Goal: Task Accomplishment & Management: Complete application form

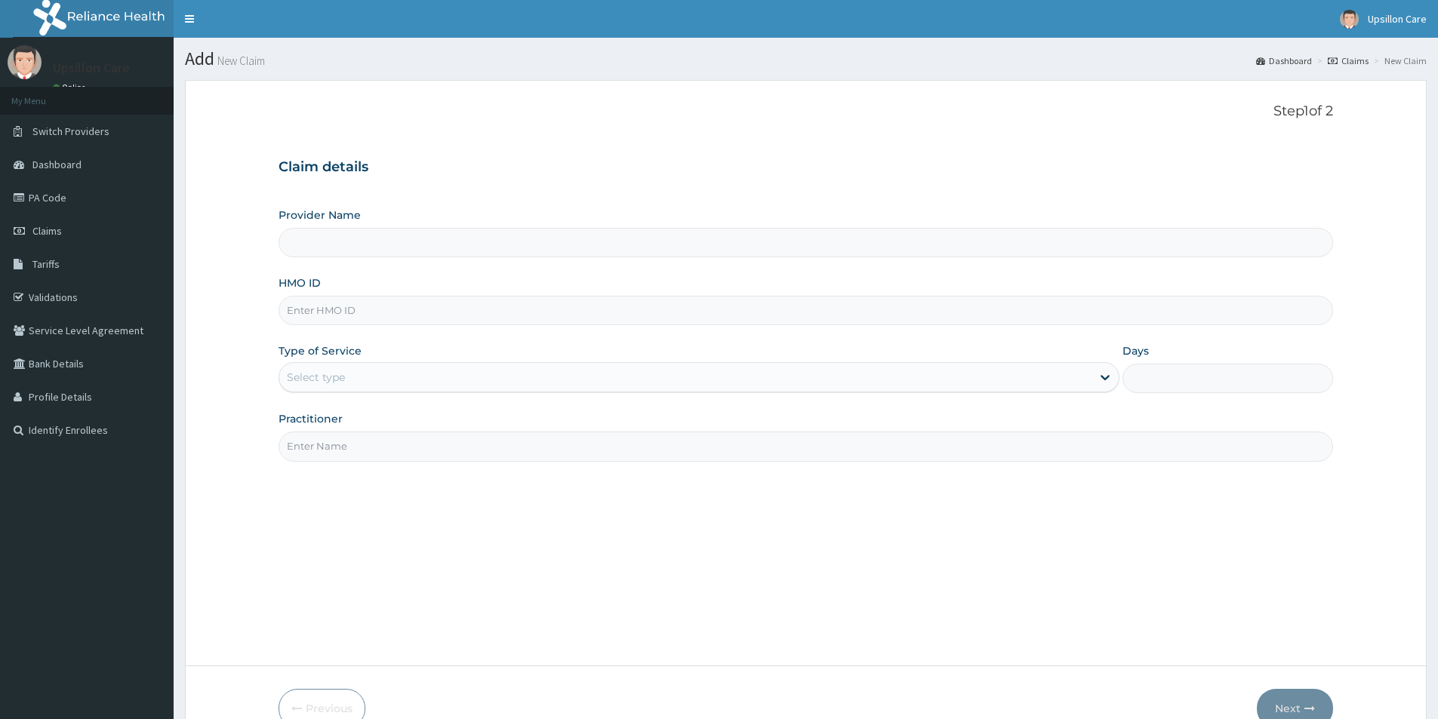
click at [679, 306] on input "HMO ID" at bounding box center [806, 310] width 1055 height 29
paste input "RTF/10024/A"
type input "RTF/10024/A"
click at [599, 387] on div "Select type" at bounding box center [685, 377] width 812 height 24
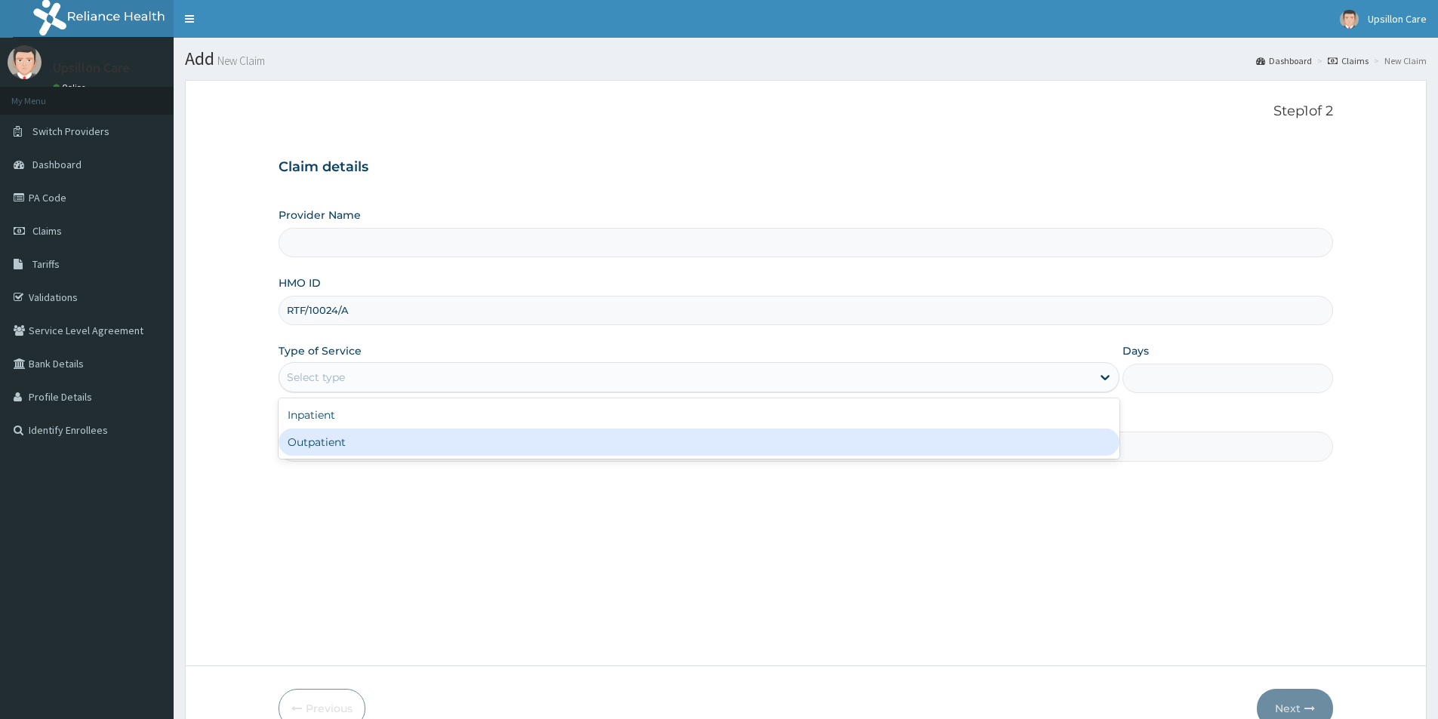
type input "Upsillon Care hospital"
click at [577, 433] on div "Outpatient" at bounding box center [699, 442] width 841 height 27
type input "1"
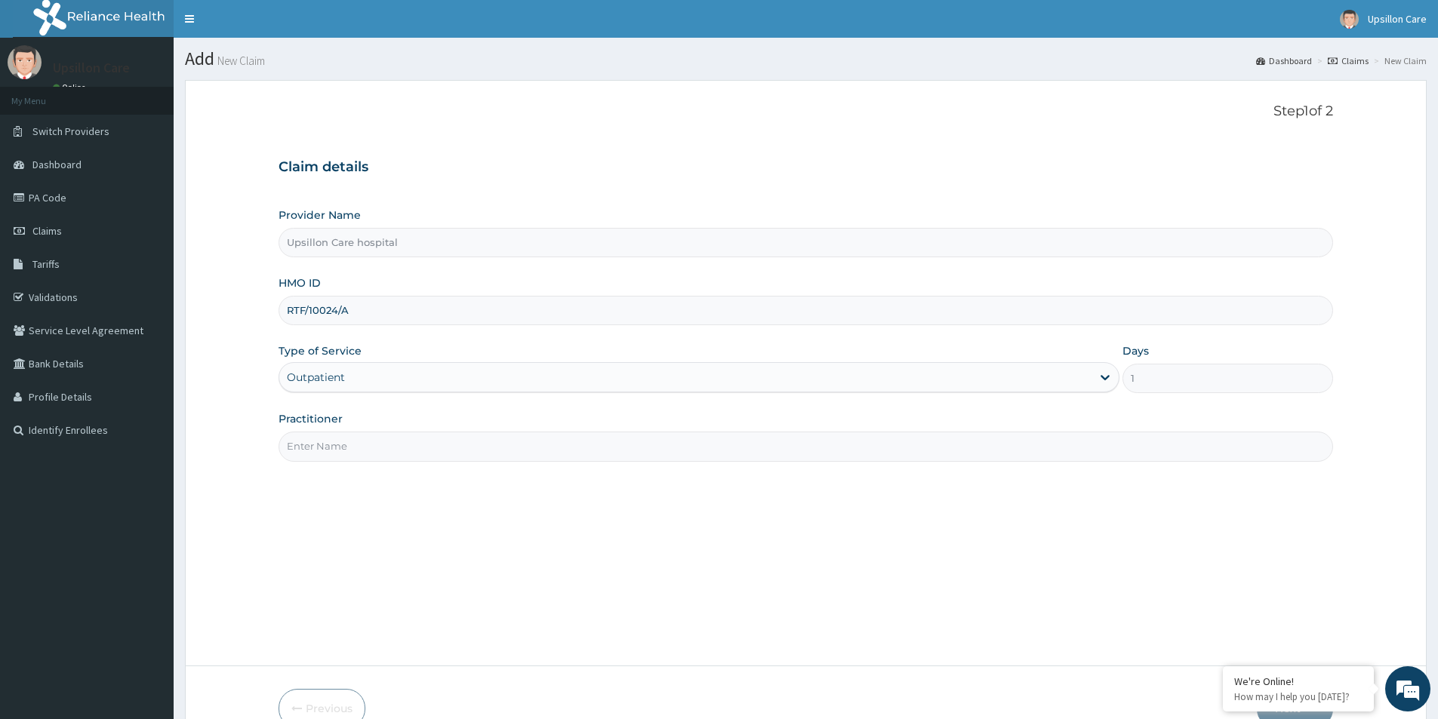
click at [570, 447] on input "Practitioner" at bounding box center [806, 446] width 1055 height 29
click at [904, 306] on input "RTF/10024/A" at bounding box center [806, 310] width 1055 height 29
click at [679, 469] on div "Step 1 of 2 Claim details Provider Name Upsillon Care hospital HMO ID RTF/10024…" at bounding box center [806, 373] width 1055 height 540
click at [703, 443] on input "Practitioner" at bounding box center [806, 446] width 1055 height 29
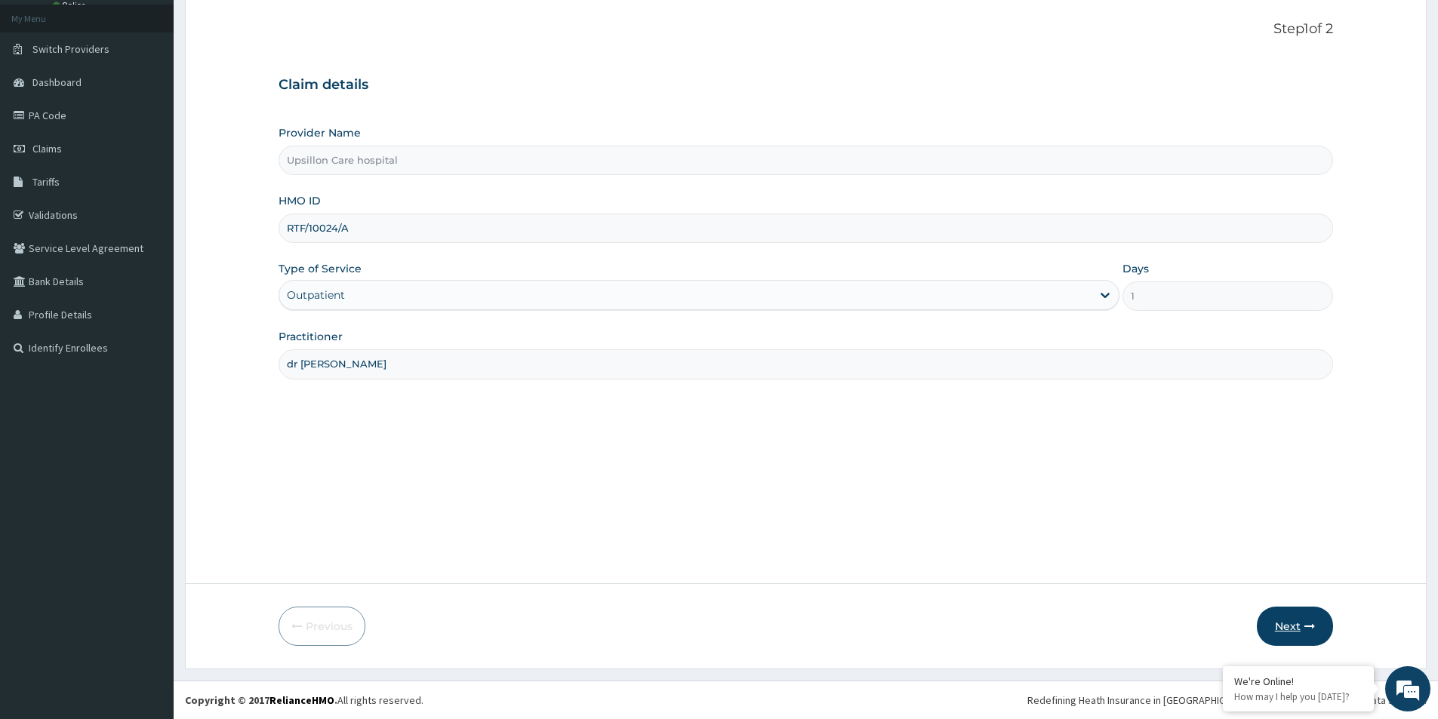
type input "dr [PERSON_NAME]"
click at [1306, 622] on icon "button" at bounding box center [1309, 626] width 11 height 11
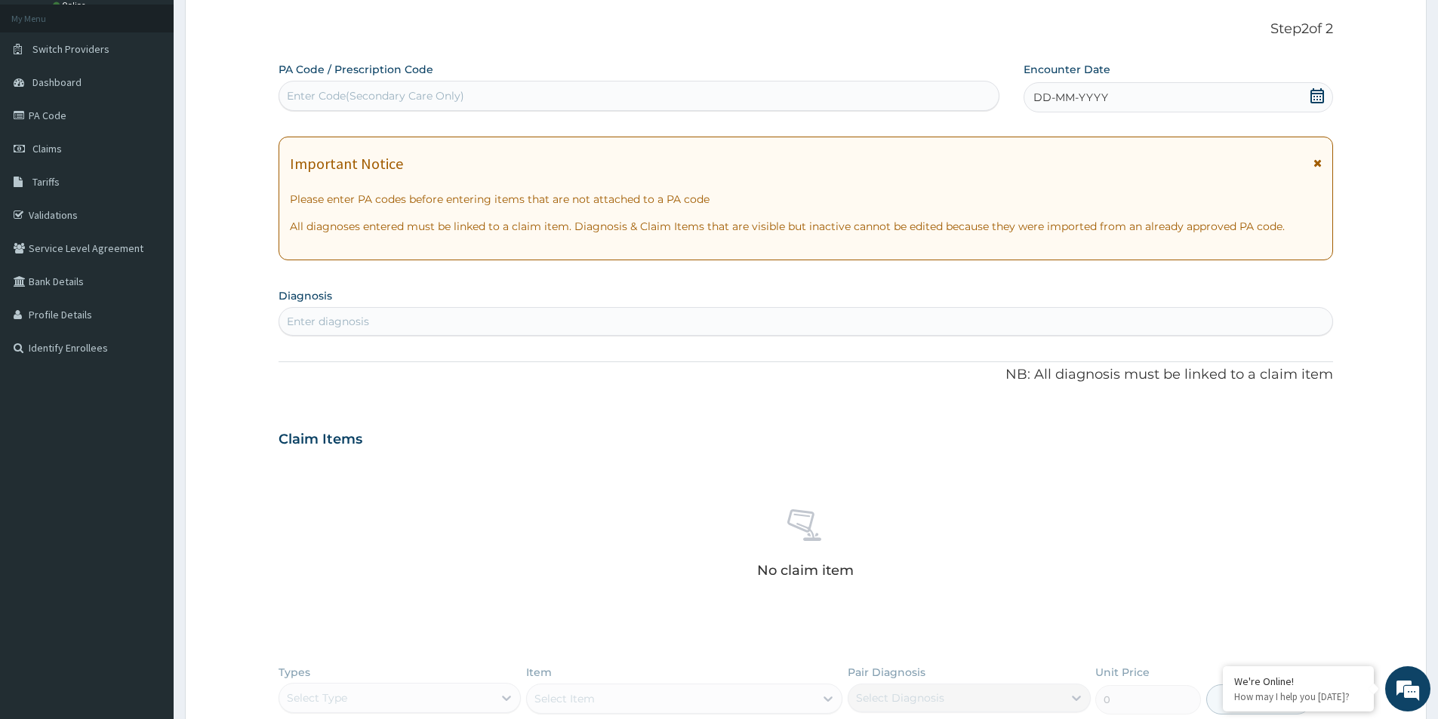
click at [501, 328] on div "Enter diagnosis" at bounding box center [805, 322] width 1053 height 24
type input "mala"
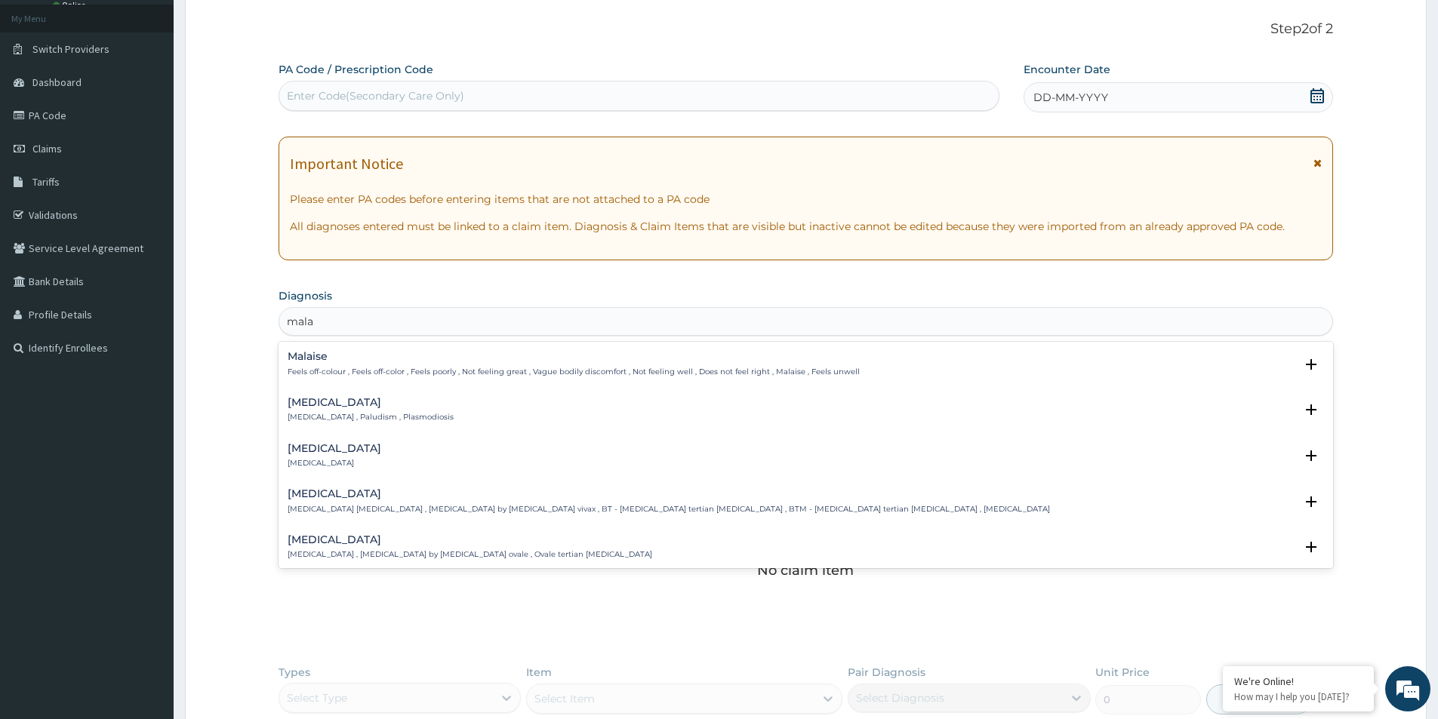
click at [336, 417] on p "Malaria , Paludism , Plasmodiosis" at bounding box center [371, 417] width 166 height 11
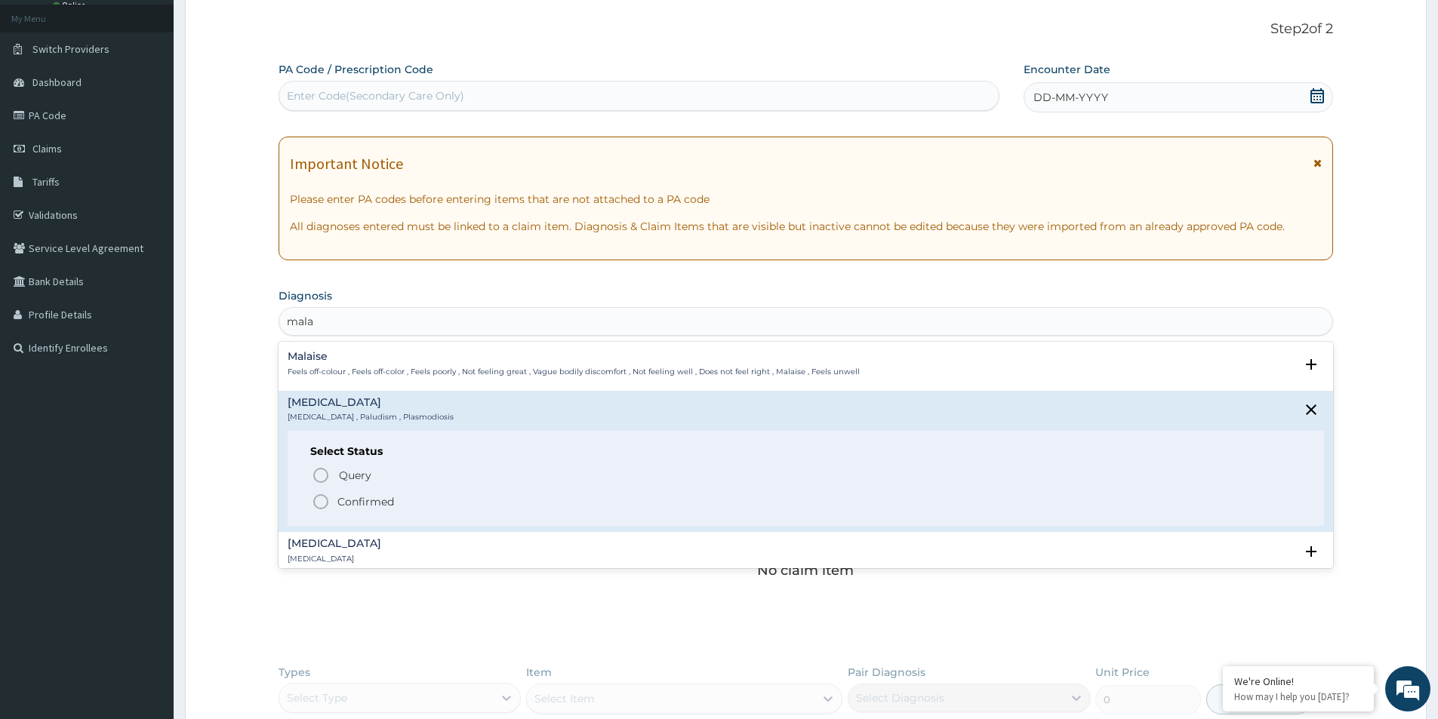
drag, startPoint x: 347, startPoint y: 497, endPoint x: 347, endPoint y: 488, distance: 9.1
click at [347, 497] on p "Confirmed" at bounding box center [365, 501] width 57 height 15
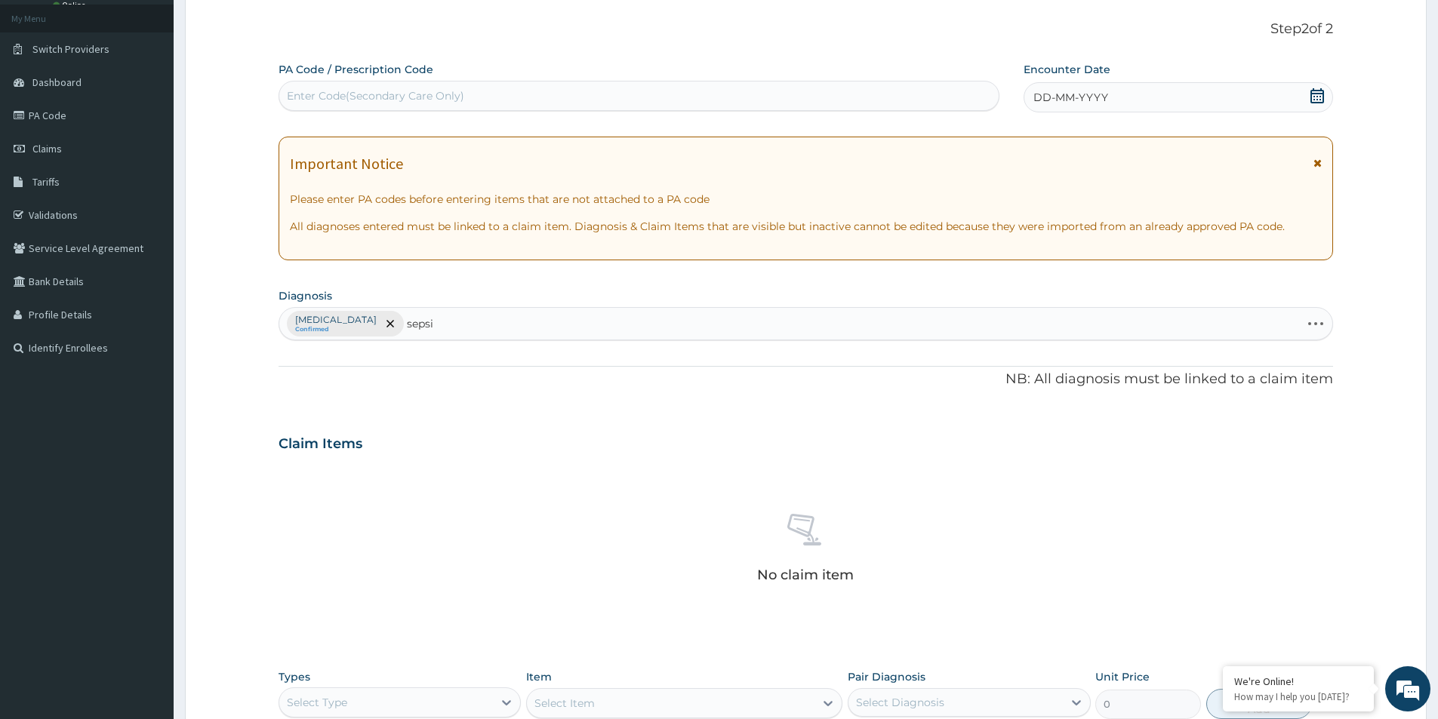
type input "sepsis"
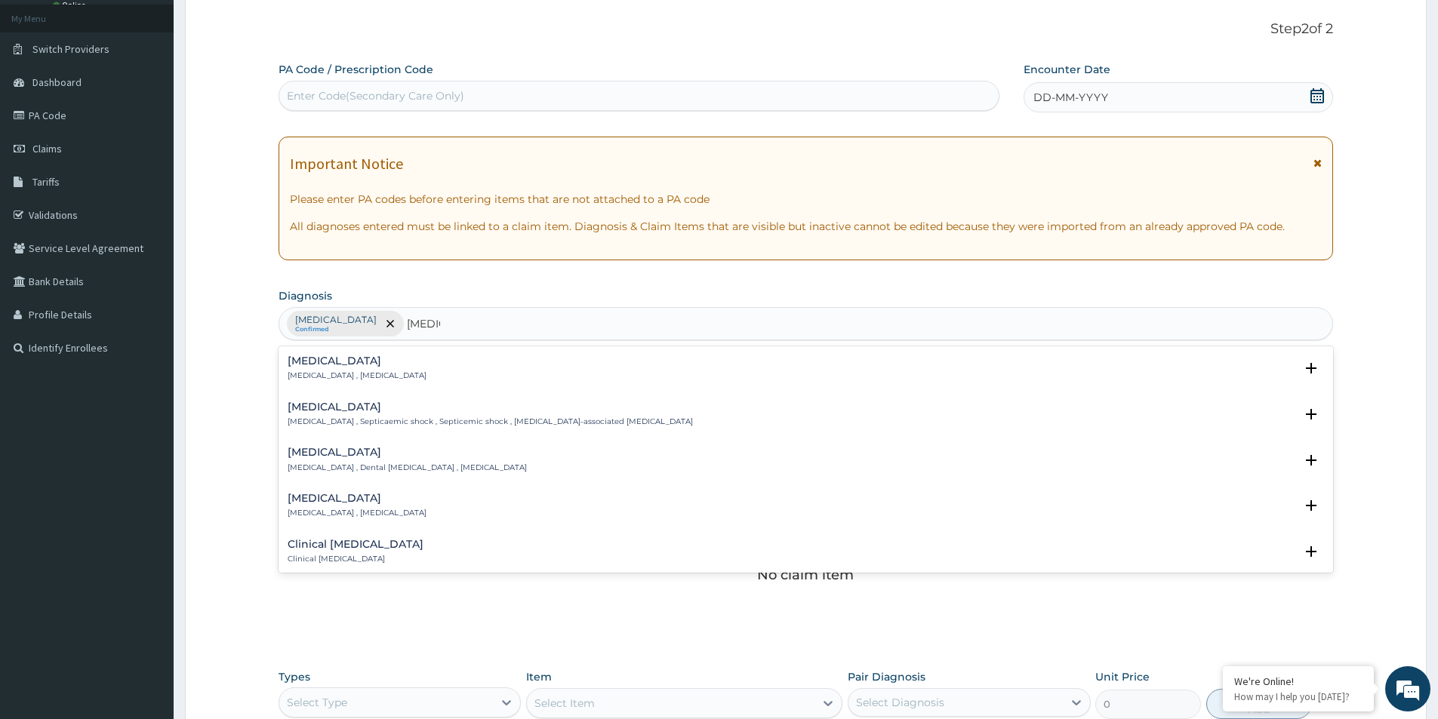
click at [559, 366] on div "Sepsis Systemic infection , Sepsis" at bounding box center [806, 369] width 1036 height 26
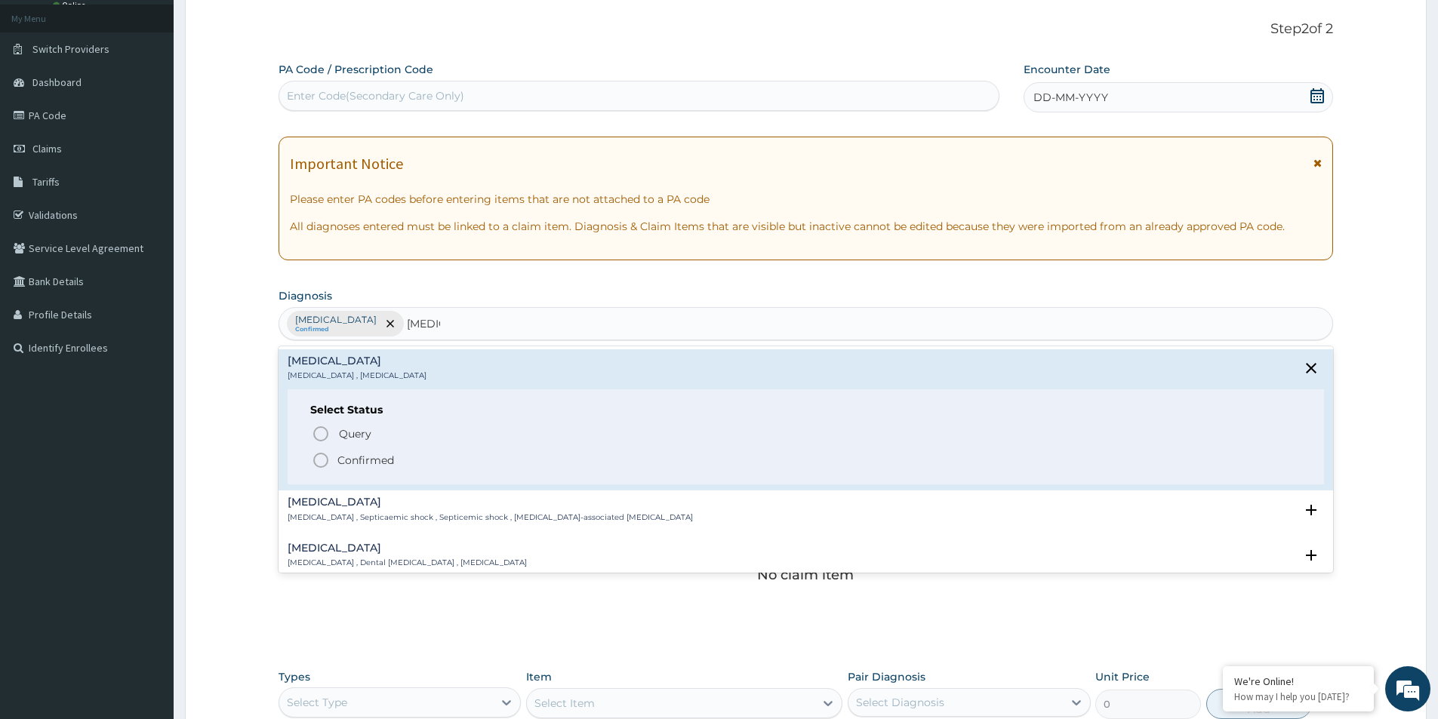
click at [404, 465] on span "Confirmed" at bounding box center [807, 460] width 990 height 18
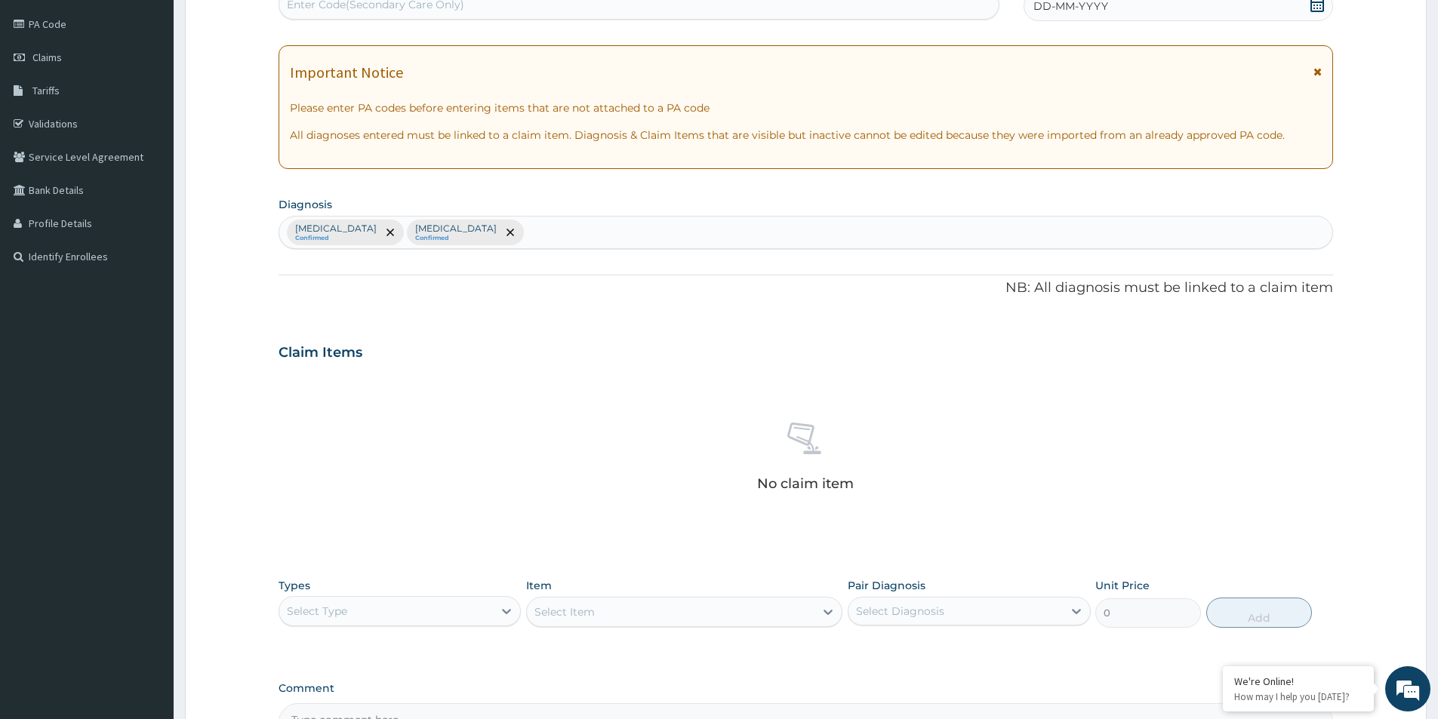
scroll to position [309, 0]
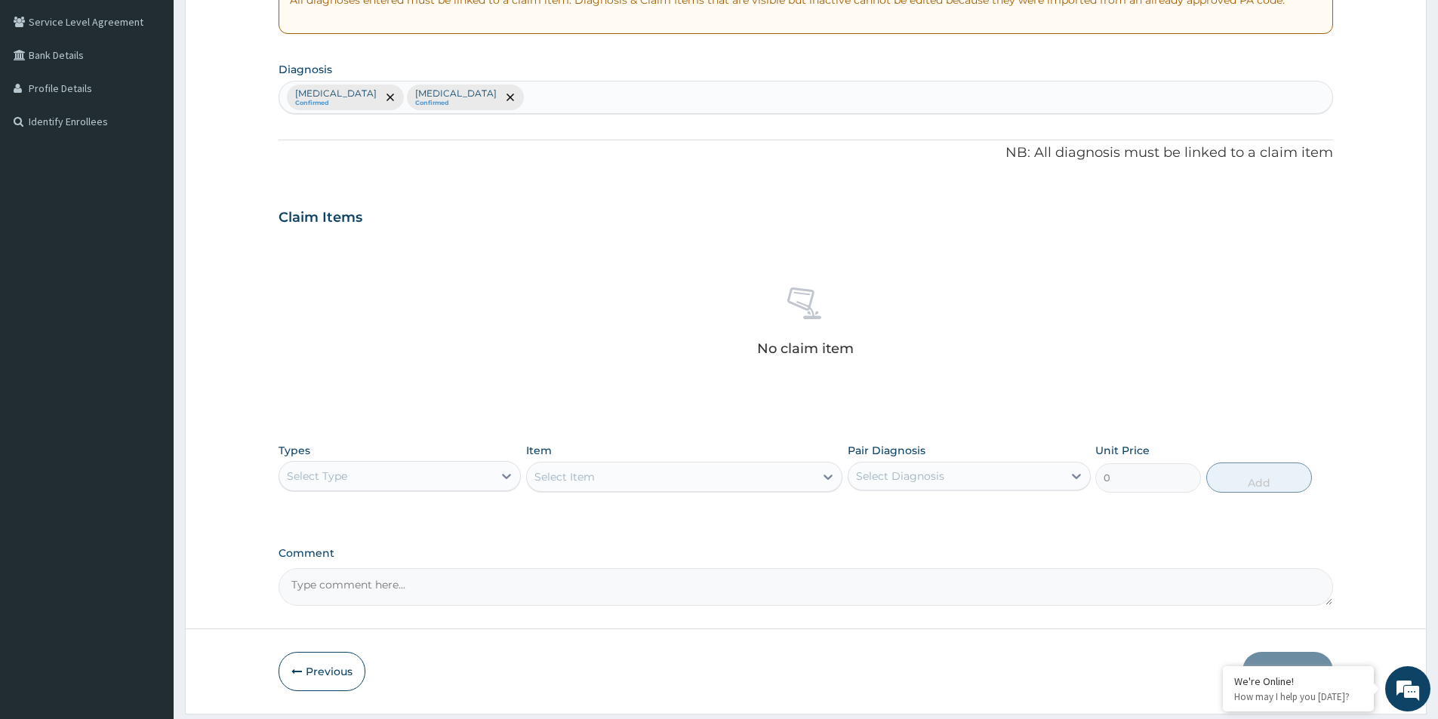
click at [488, 479] on div "Select Type" at bounding box center [386, 476] width 214 height 24
click at [427, 580] on div "Procedures" at bounding box center [400, 568] width 242 height 27
click at [583, 479] on div "Select Item" at bounding box center [684, 477] width 316 height 30
click at [586, 476] on div "Select Item" at bounding box center [684, 477] width 316 height 30
click at [587, 479] on div "Select Item" at bounding box center [684, 477] width 316 height 30
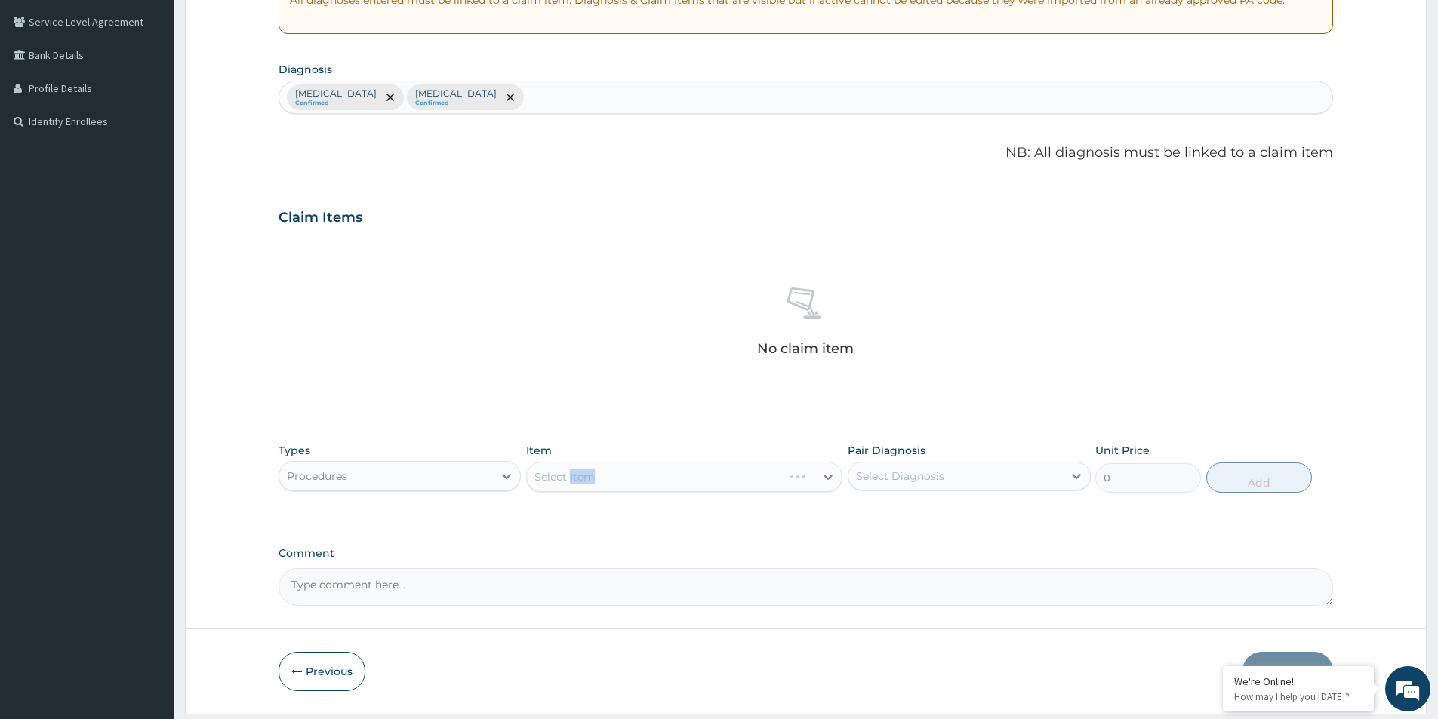
click at [588, 484] on div "Select Item" at bounding box center [684, 477] width 316 height 30
click at [615, 482] on div "Select Item" at bounding box center [684, 477] width 316 height 30
click at [628, 473] on div "Select Item" at bounding box center [684, 477] width 316 height 30
click at [786, 488] on div "Select Item" at bounding box center [671, 477] width 288 height 24
click at [1024, 576] on div "Comment" at bounding box center [806, 576] width 1055 height 59
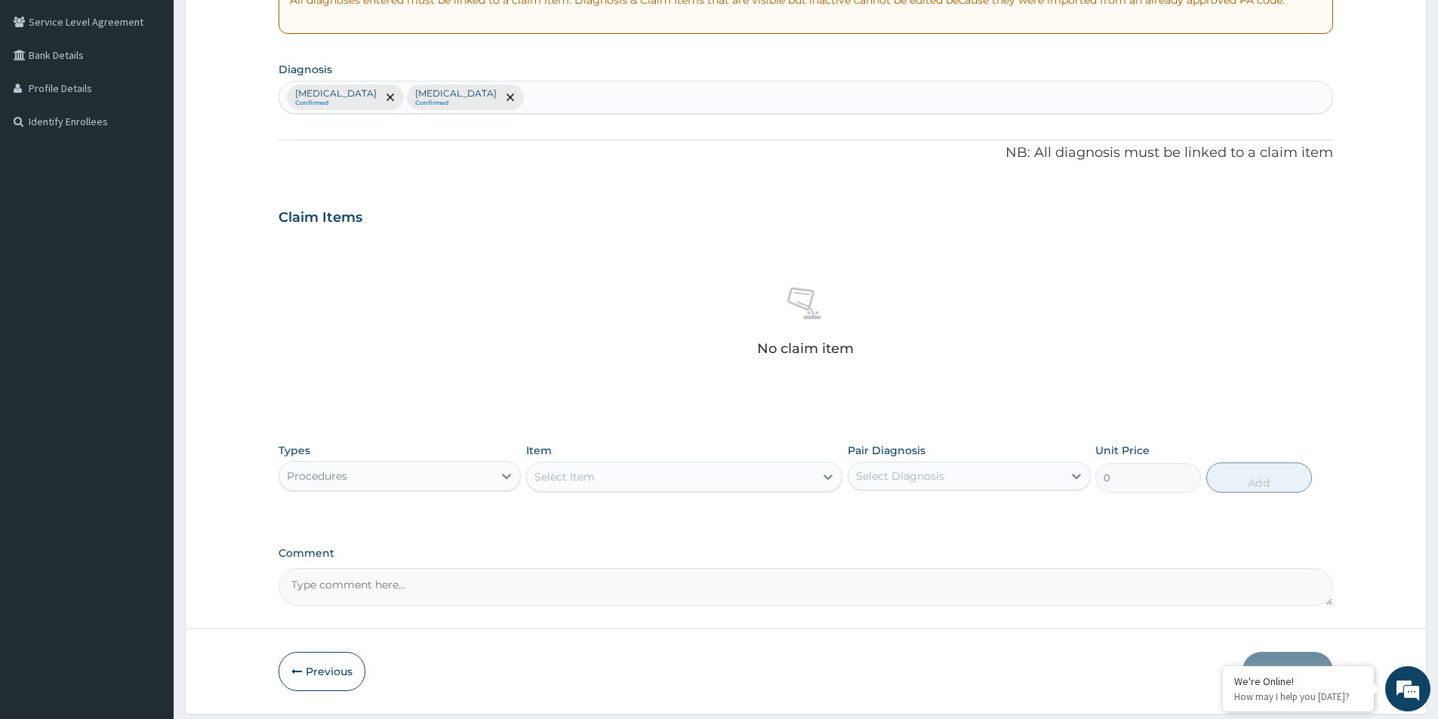
click at [979, 353] on div "No claim item" at bounding box center [806, 325] width 1055 height 174
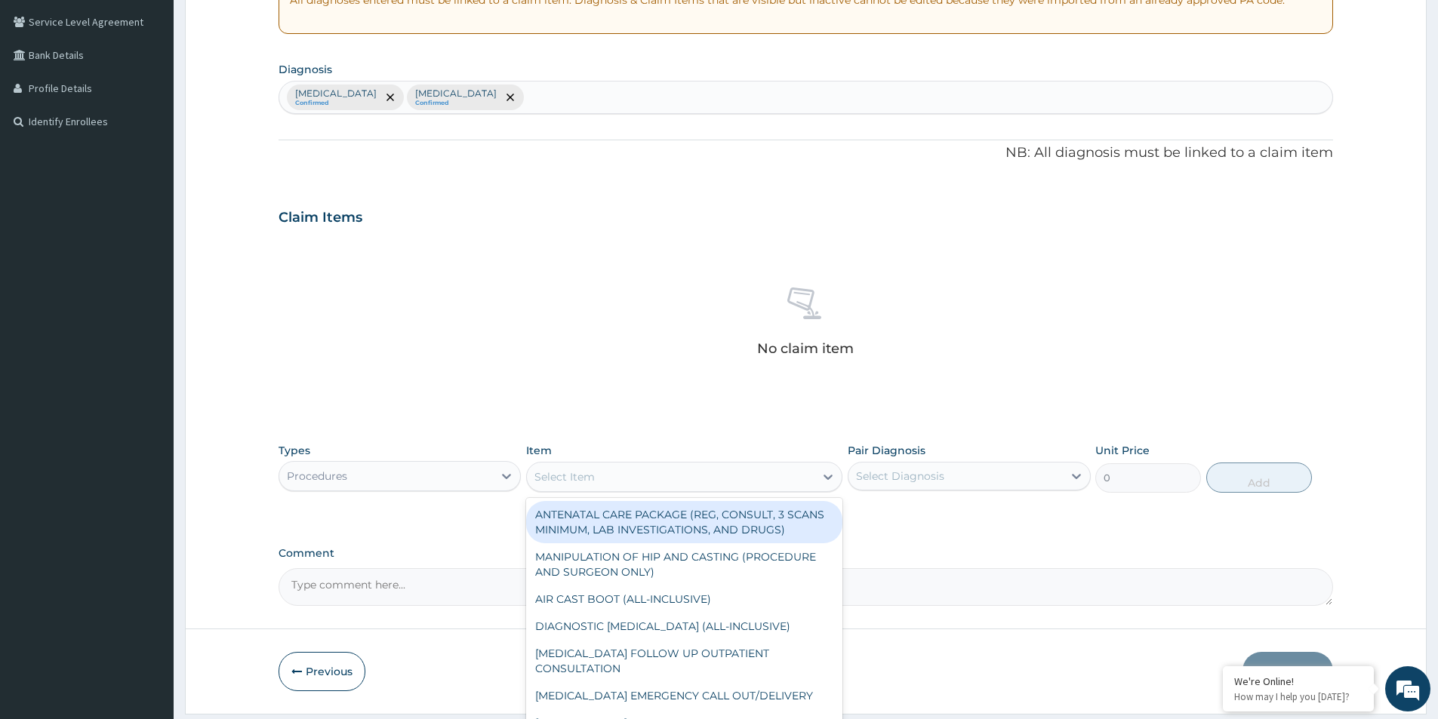
click at [787, 475] on div "Select Item" at bounding box center [671, 477] width 288 height 24
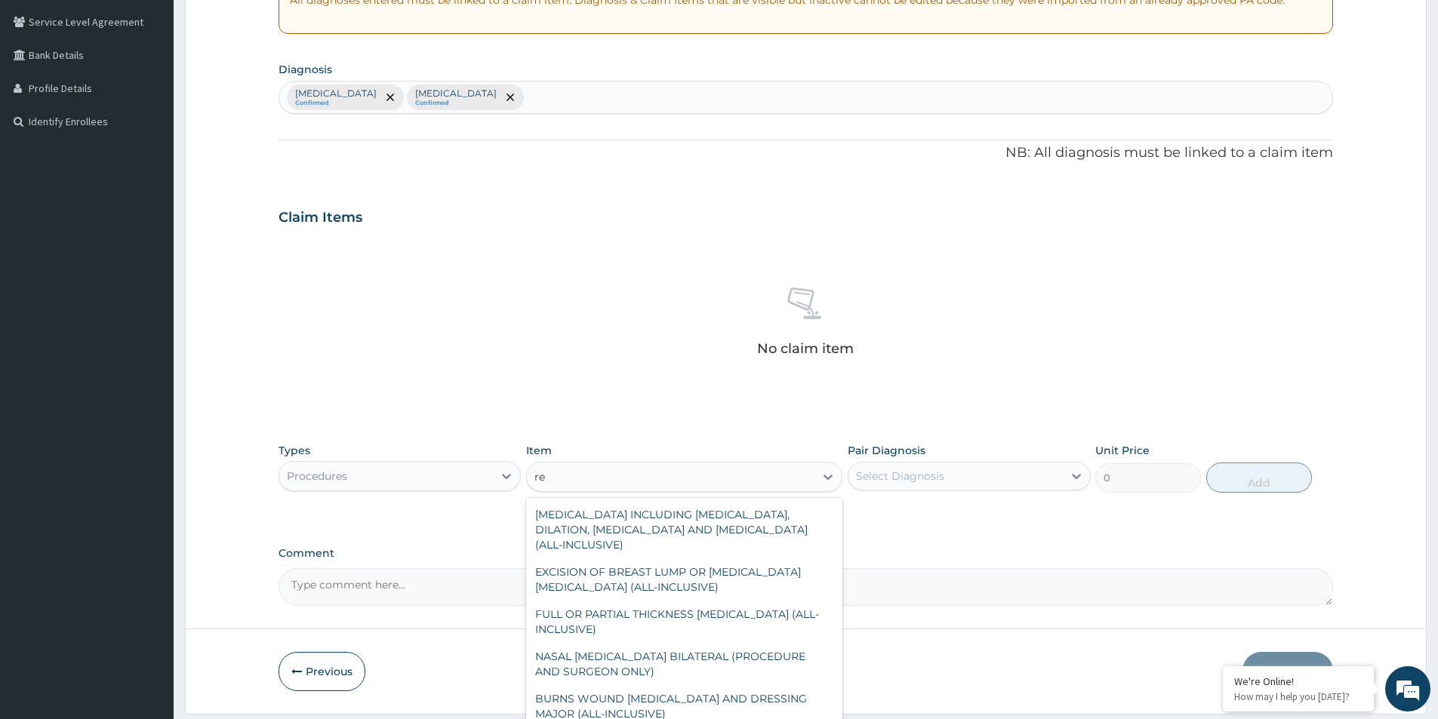
scroll to position [1021, 0]
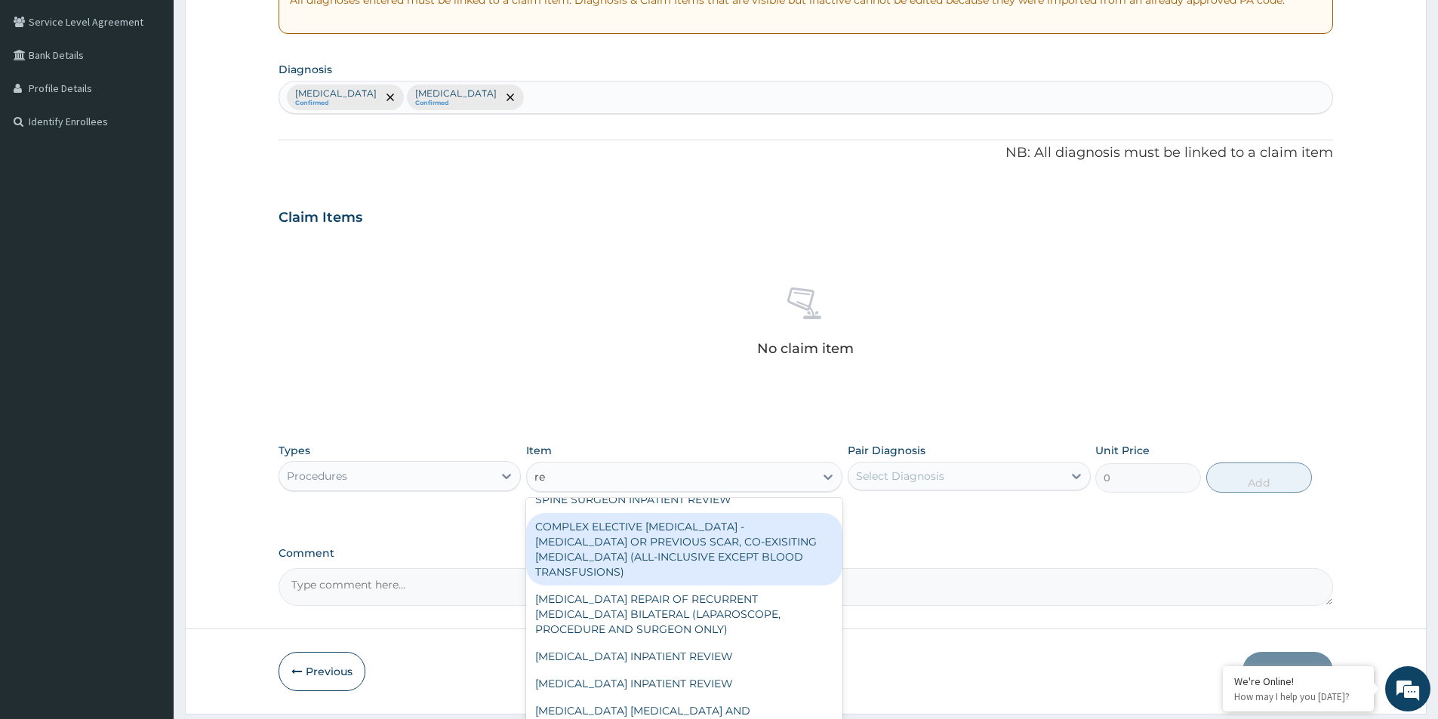
type input "reg"
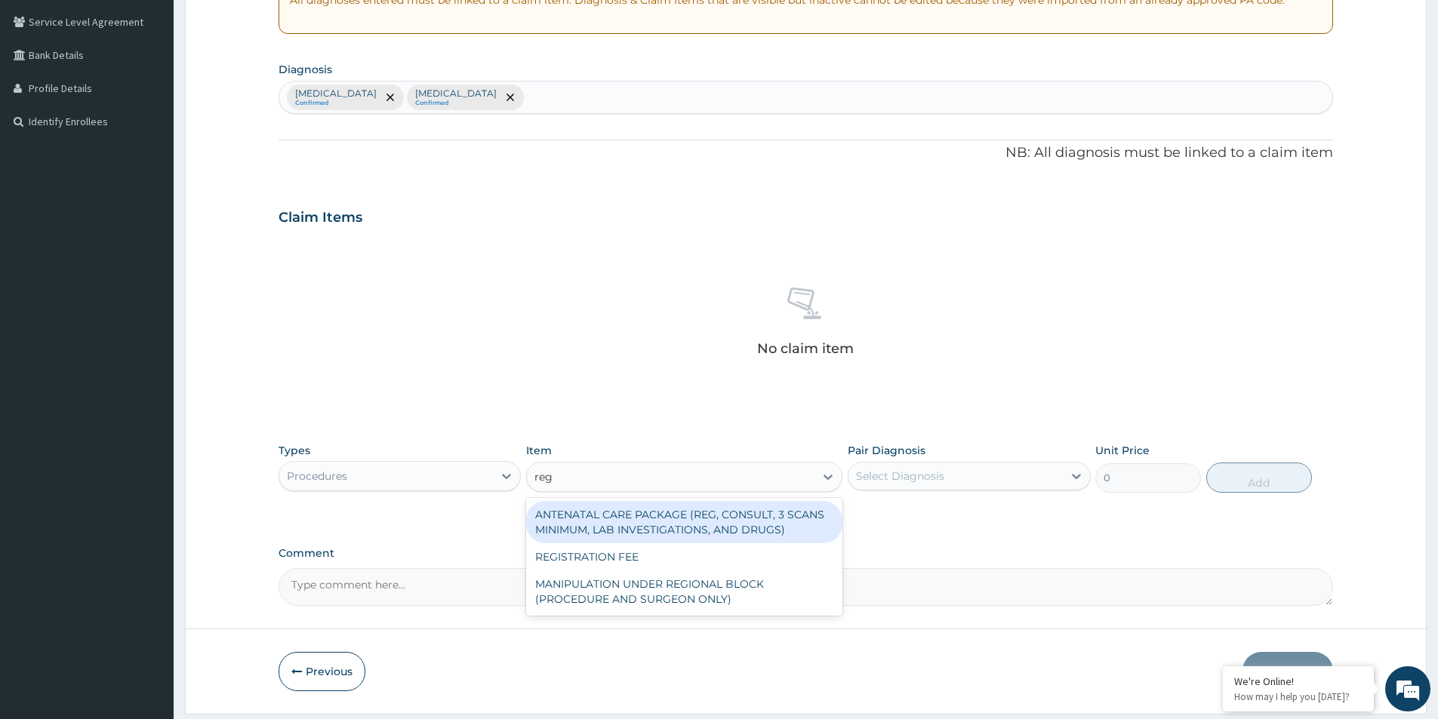
scroll to position [0, 0]
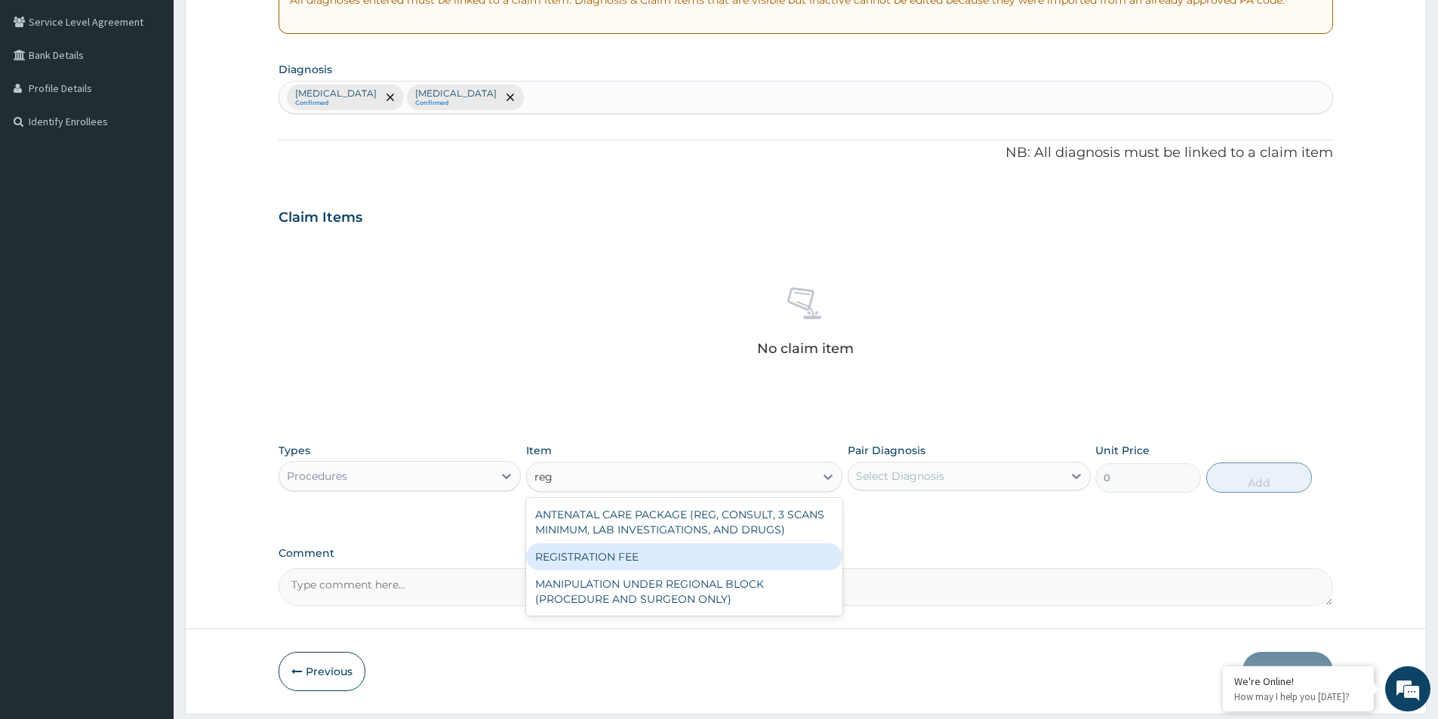
click at [698, 563] on div "REGISTRATION FEE" at bounding box center [684, 557] width 316 height 27
type input "2500"
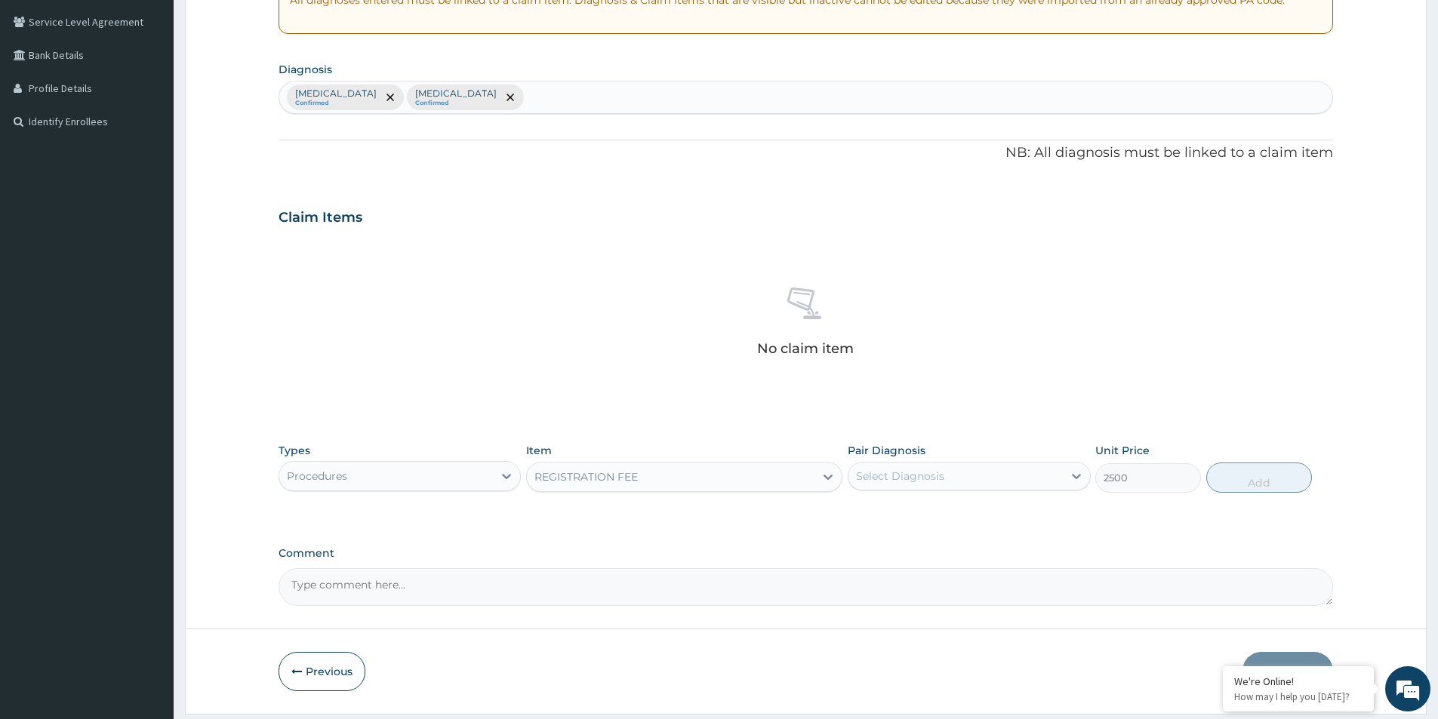
click at [897, 485] on div "Select Diagnosis" at bounding box center [956, 476] width 214 height 24
drag, startPoint x: 892, startPoint y: 507, endPoint x: 887, endPoint y: 525, distance: 19.4
click at [890, 511] on label "Malaria" at bounding box center [920, 513] width 94 height 15
checkbox input "true"
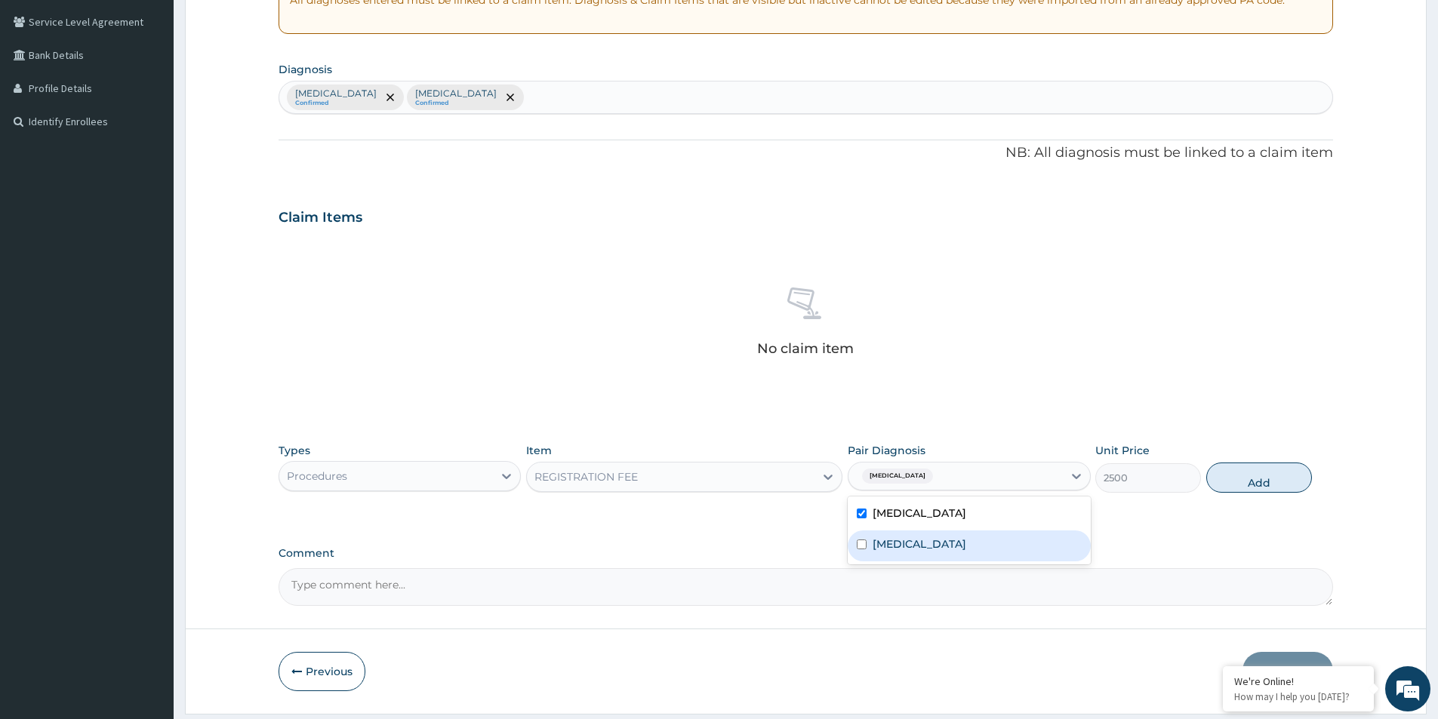
drag, startPoint x: 887, startPoint y: 542, endPoint x: 929, endPoint y: 525, distance: 45.7
click at [887, 543] on label "Sepsis" at bounding box center [920, 544] width 94 height 15
checkbox input "true"
click at [1219, 483] on button "Add" at bounding box center [1259, 478] width 106 height 30
type input "0"
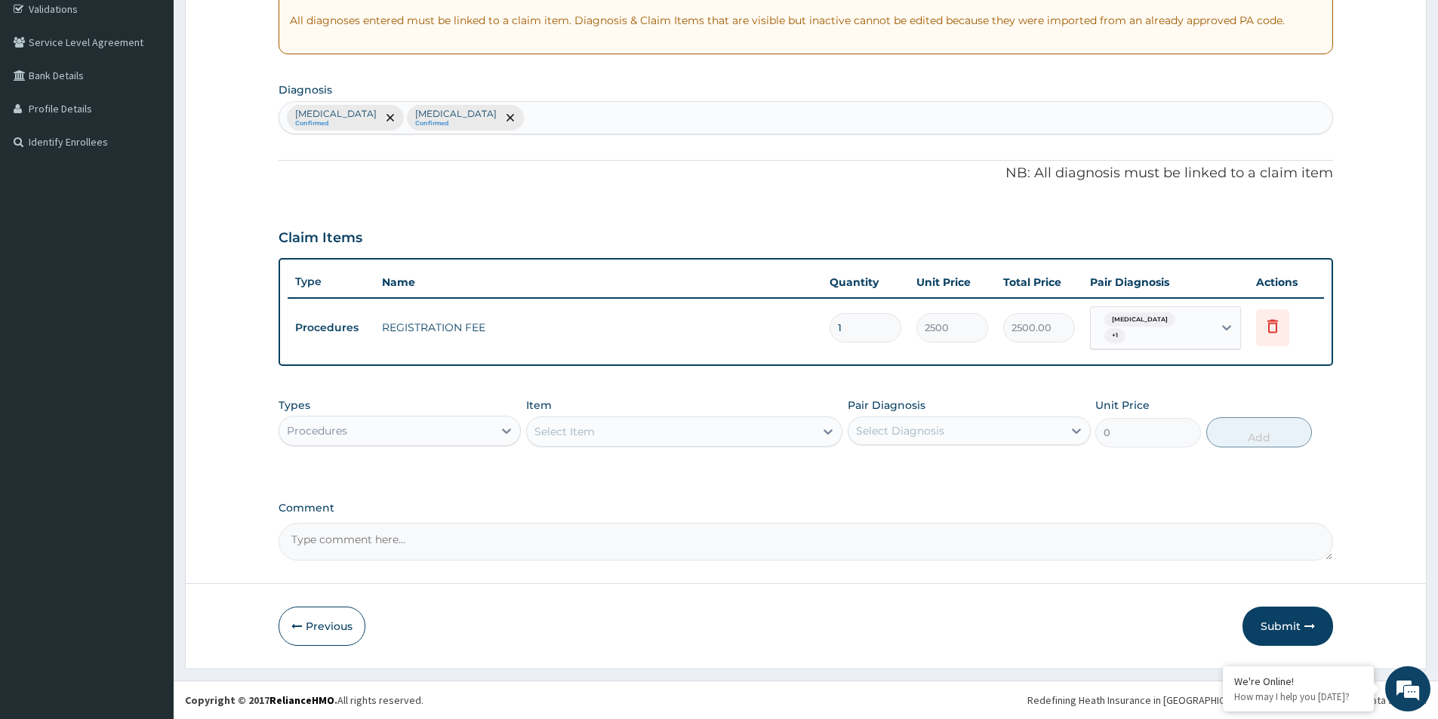
scroll to position [282, 0]
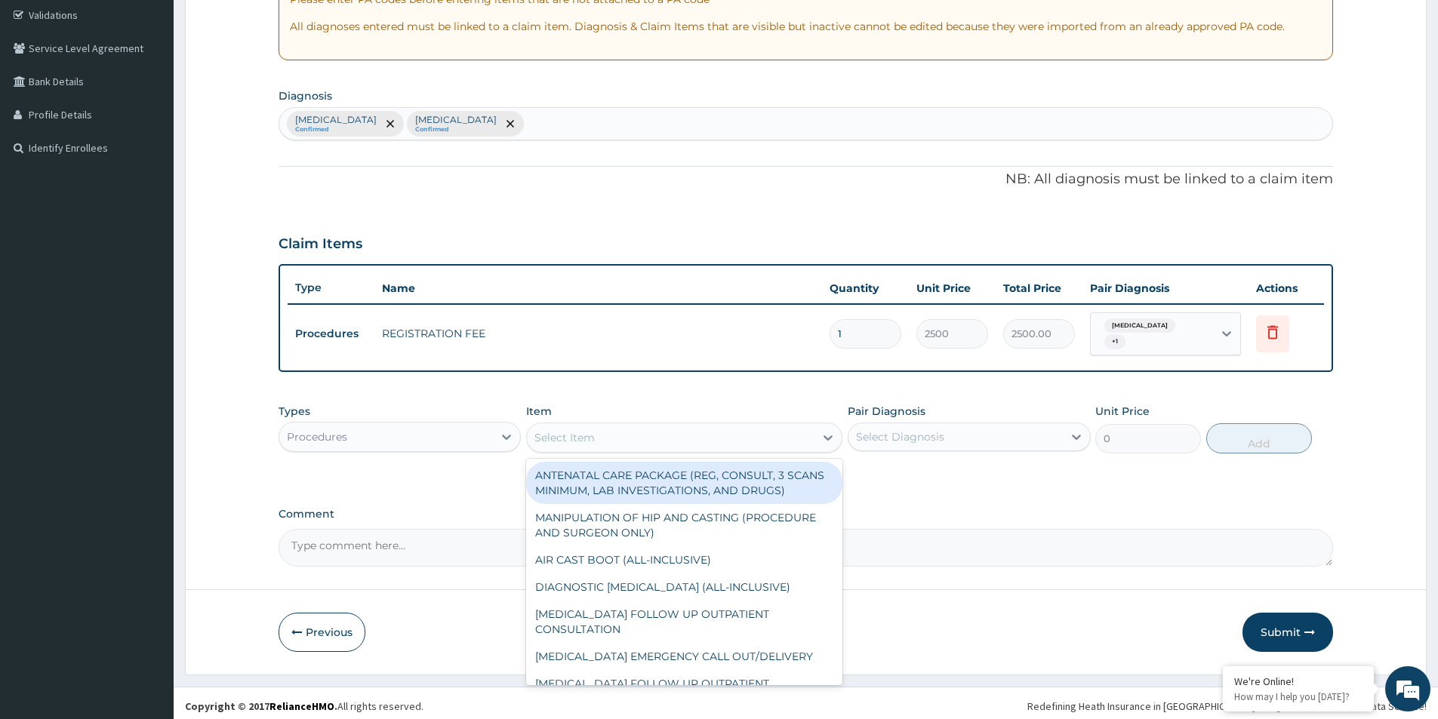
click at [669, 427] on div "Select Item" at bounding box center [671, 438] width 288 height 24
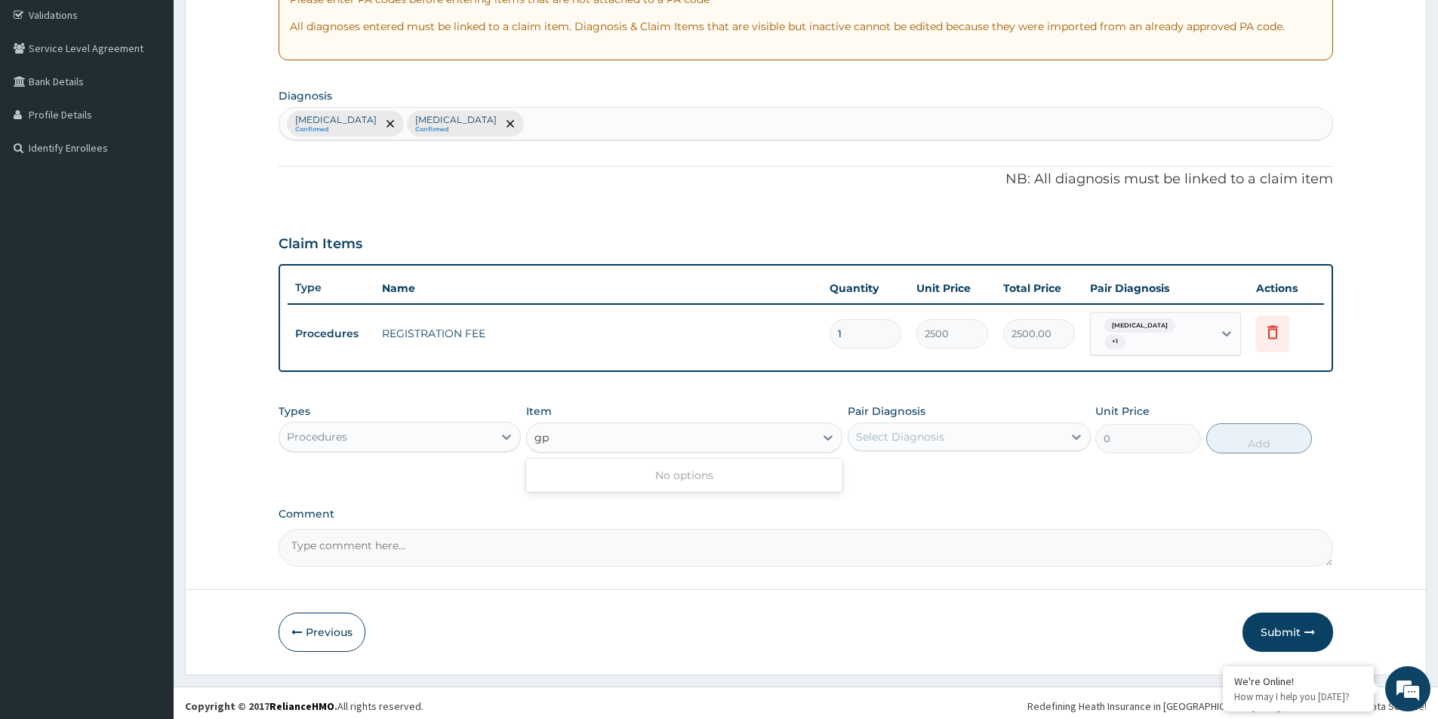
type input "g"
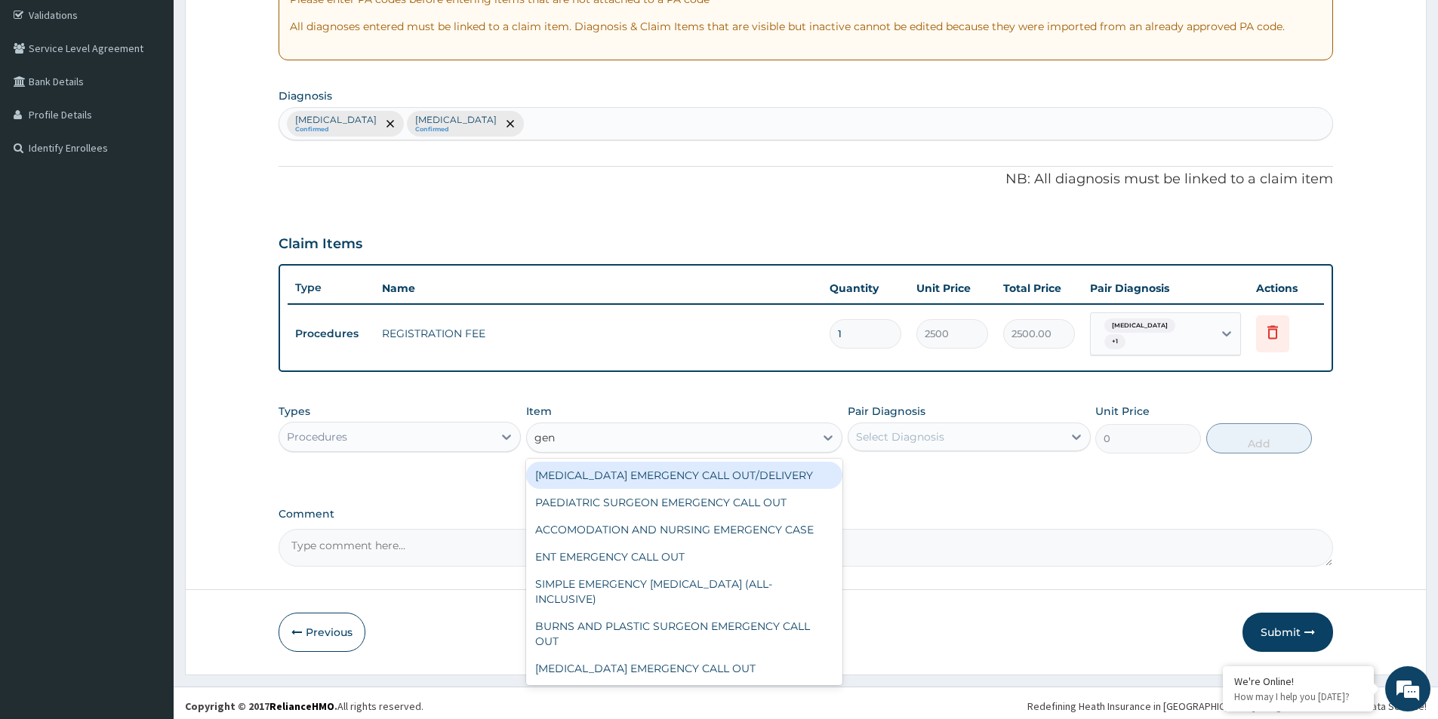
type input "gene"
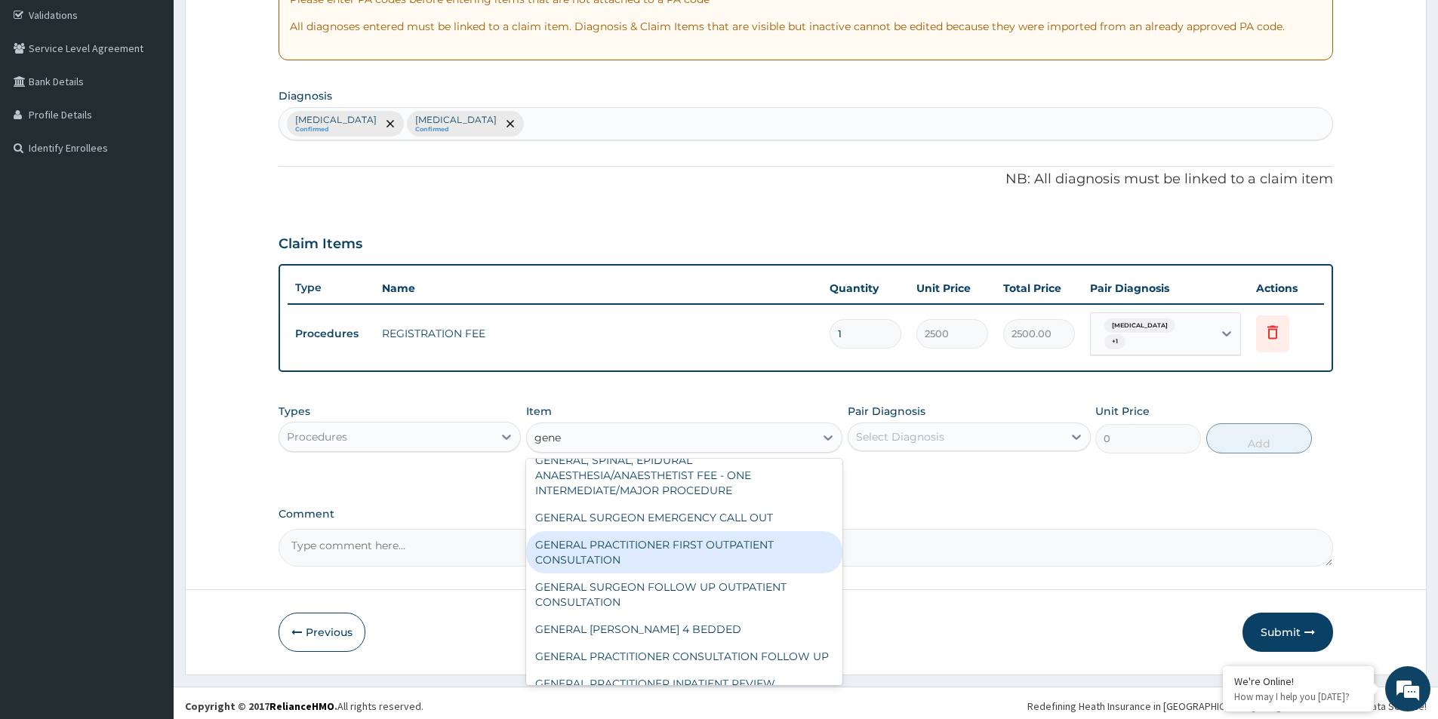
scroll to position [151, 0]
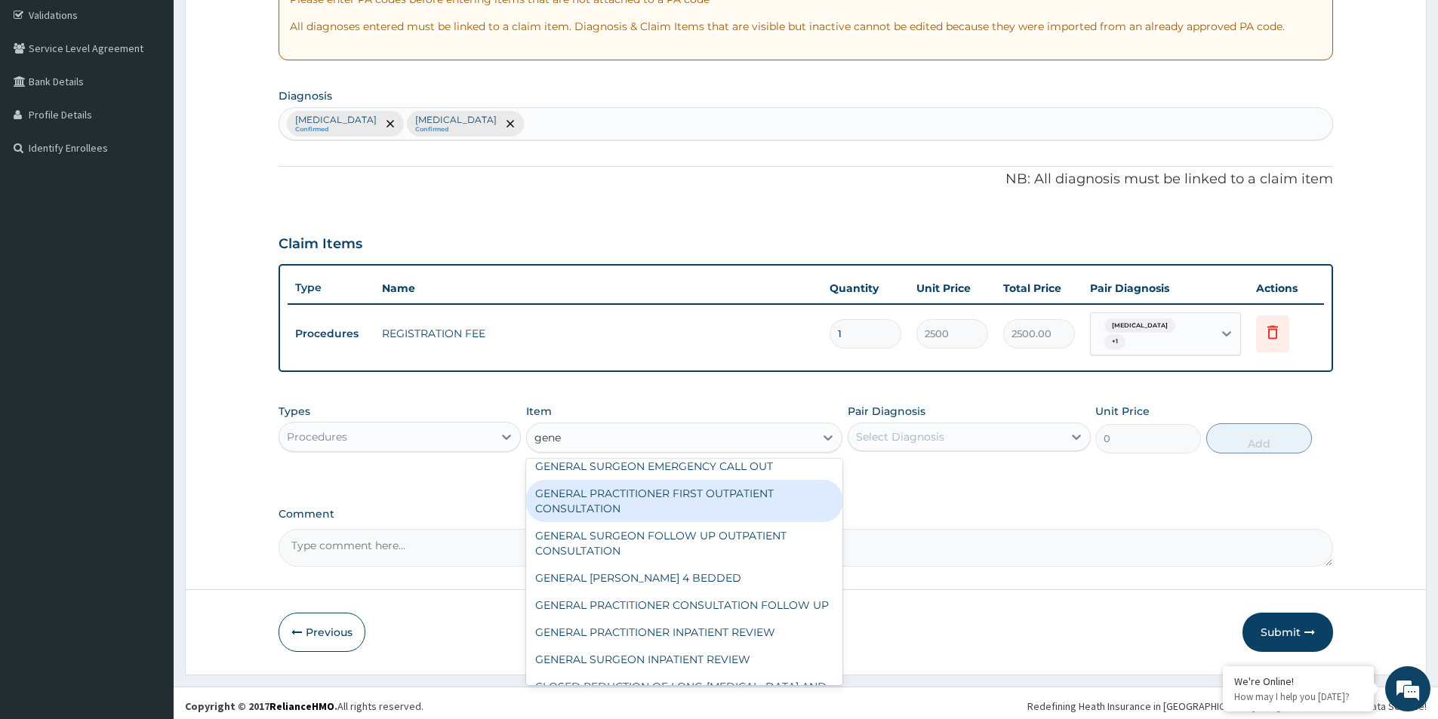
click at [753, 489] on div "GENERAL PRACTITIONER FIRST OUTPATIENT CONSULTATION" at bounding box center [684, 501] width 316 height 42
type input "3750"
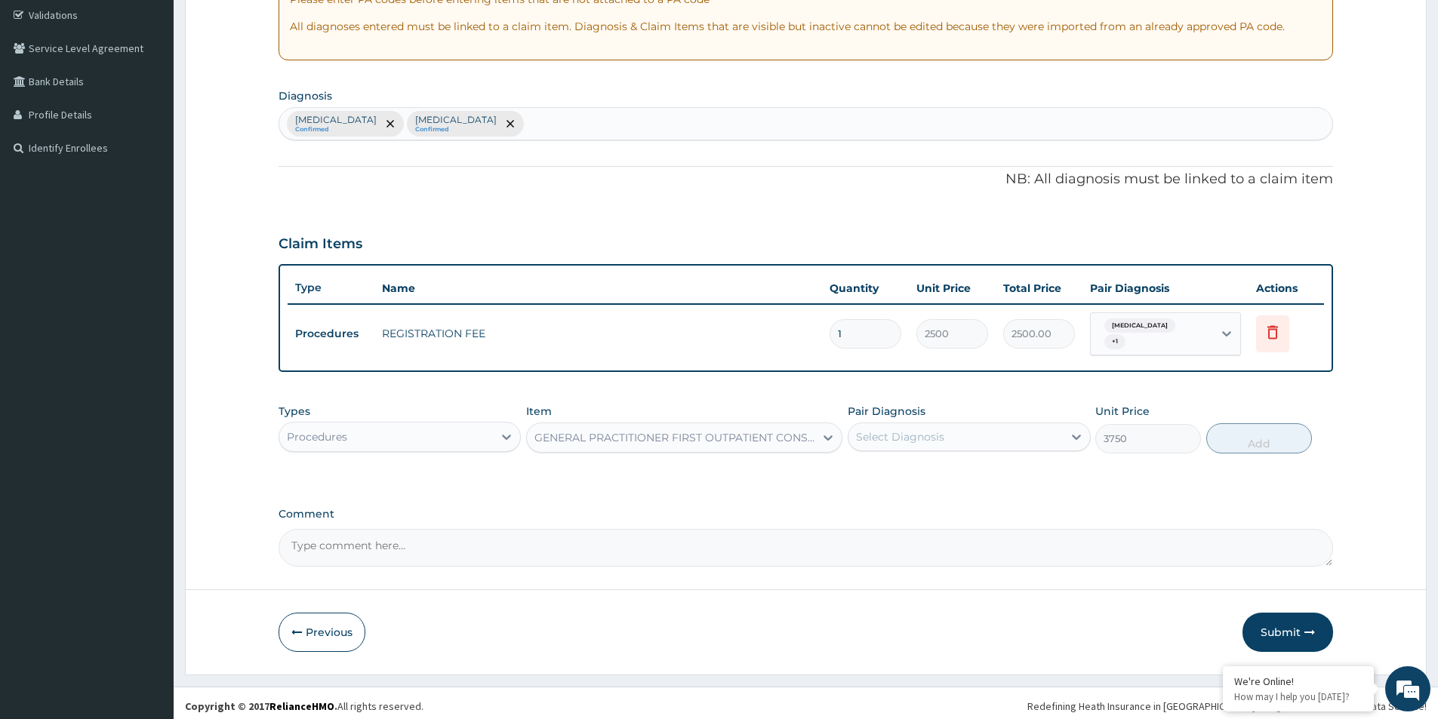
click at [864, 451] on div "Types Procedures Item GENERAL PRACTITIONER FIRST OUTPATIENT CONSULTATION Pair D…" at bounding box center [806, 428] width 1055 height 65
click at [950, 439] on div "Select Diagnosis" at bounding box center [956, 437] width 214 height 24
drag, startPoint x: 932, startPoint y: 476, endPoint x: 932, endPoint y: 485, distance: 8.3
click at [932, 482] on div "Malaria" at bounding box center [969, 475] width 242 height 31
checkbox input "true"
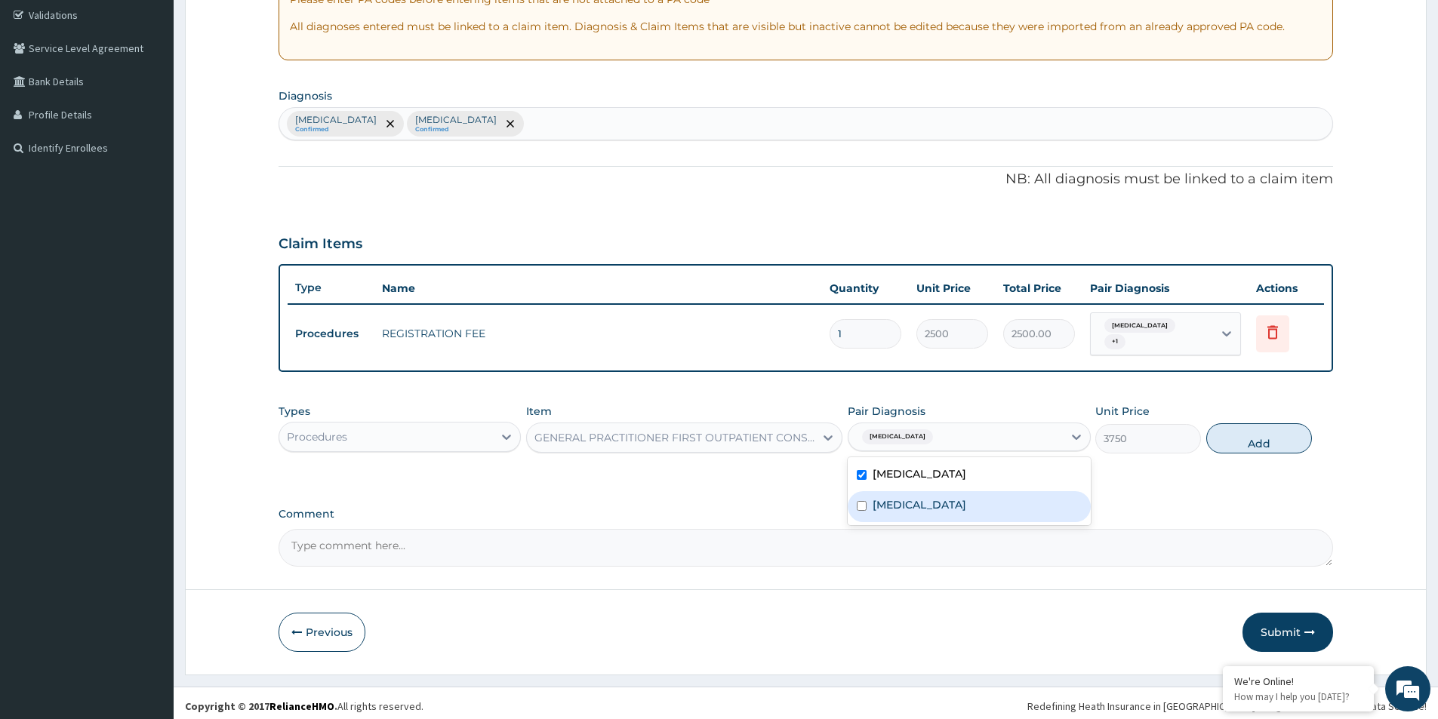
click at [928, 491] on div "Sepsis" at bounding box center [969, 506] width 242 height 31
checkbox input "true"
click at [1257, 439] on button "Add" at bounding box center [1259, 439] width 106 height 30
type input "0"
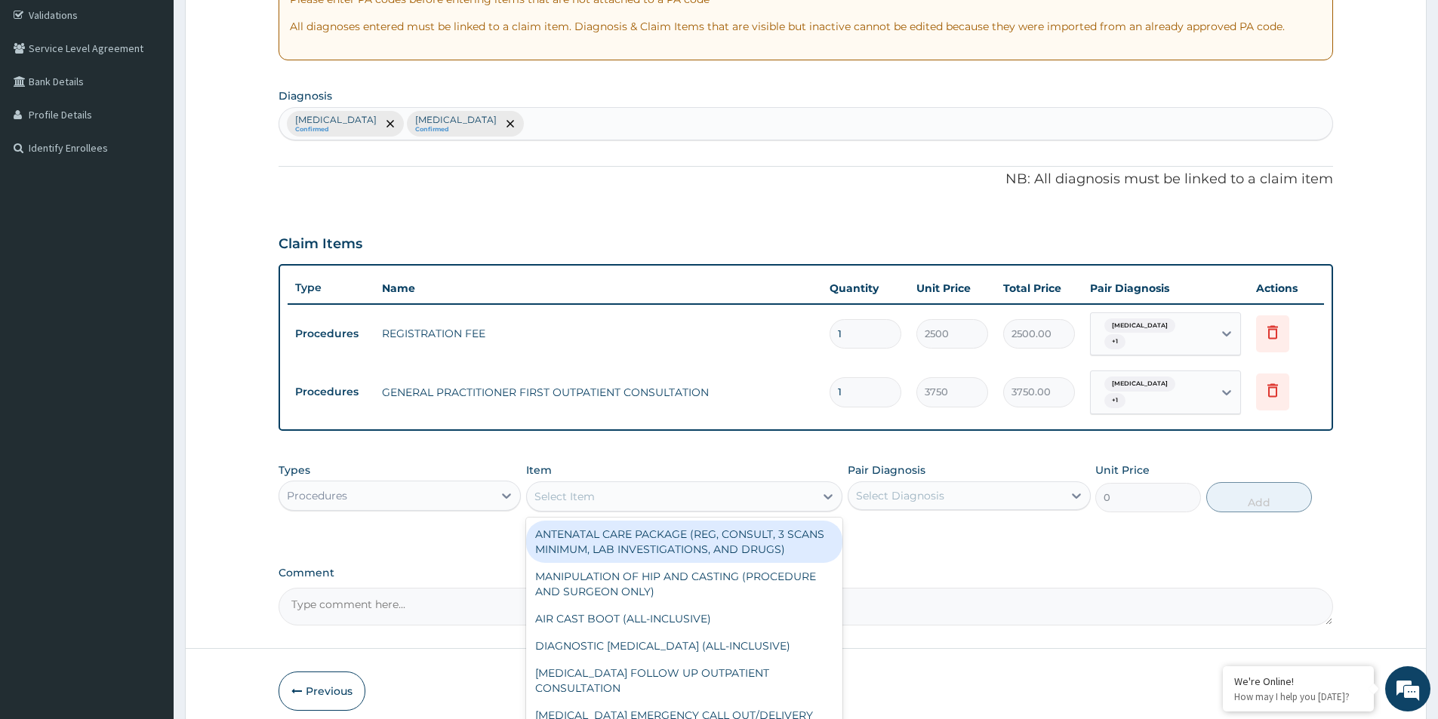
click at [589, 489] on div "Select Item" at bounding box center [564, 496] width 60 height 15
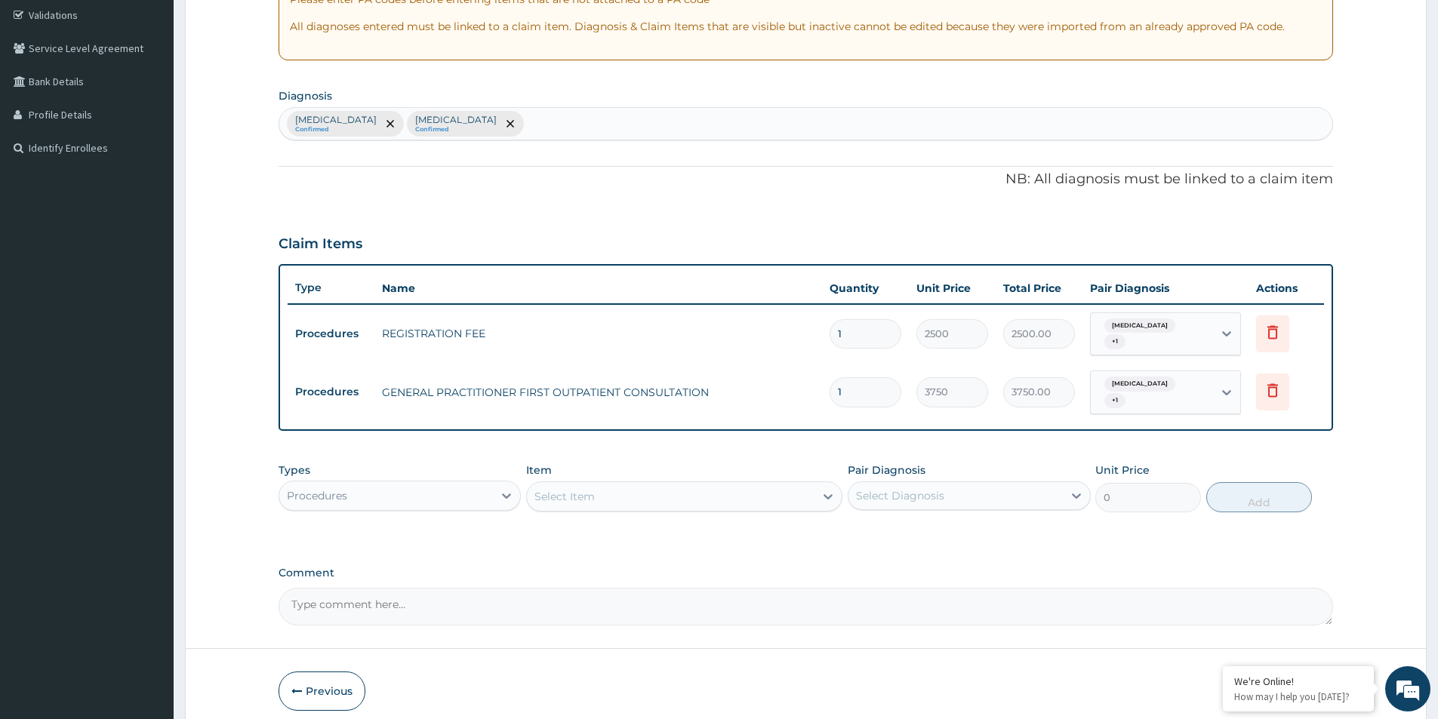
click at [676, 501] on div "Types Procedures Item Select Item Pair Diagnosis Select Diagnosis Unit Price 0 …" at bounding box center [806, 487] width 1055 height 65
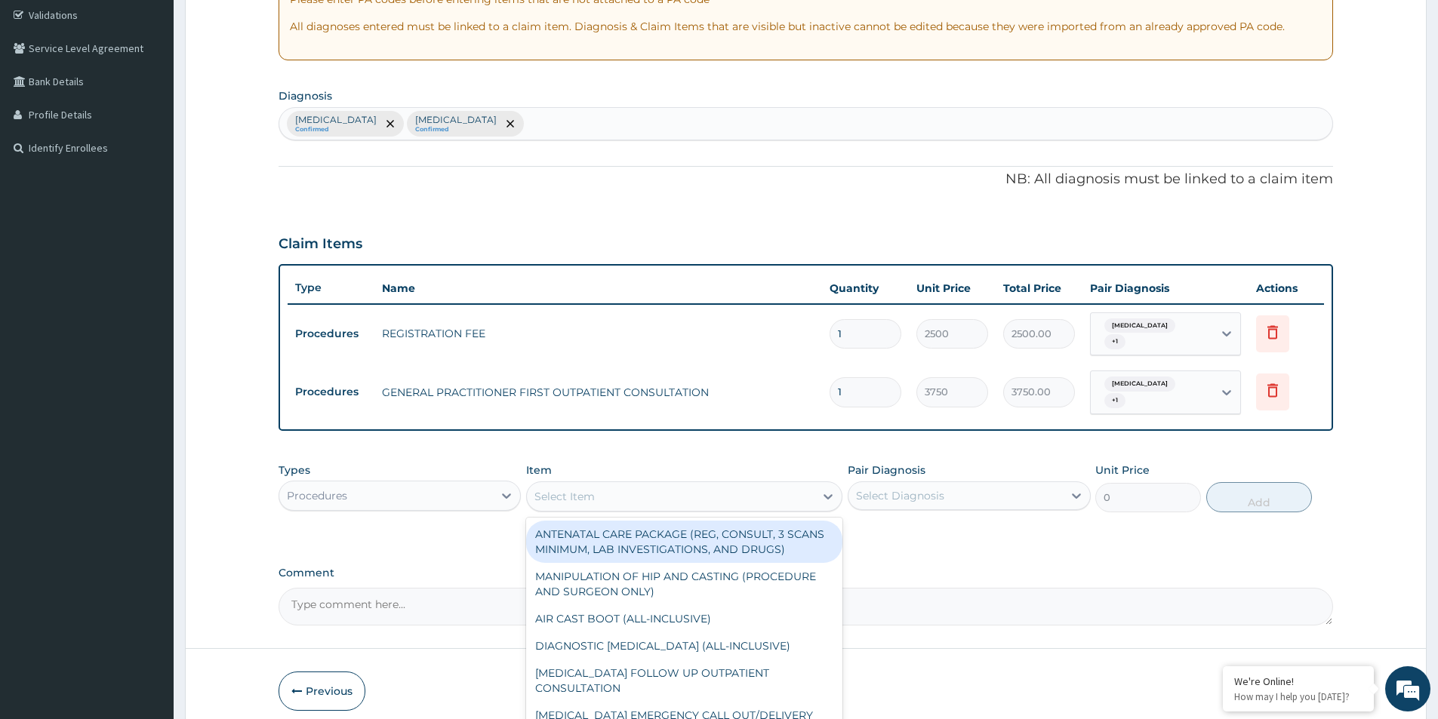
click at [684, 485] on div "Select Item" at bounding box center [671, 497] width 288 height 24
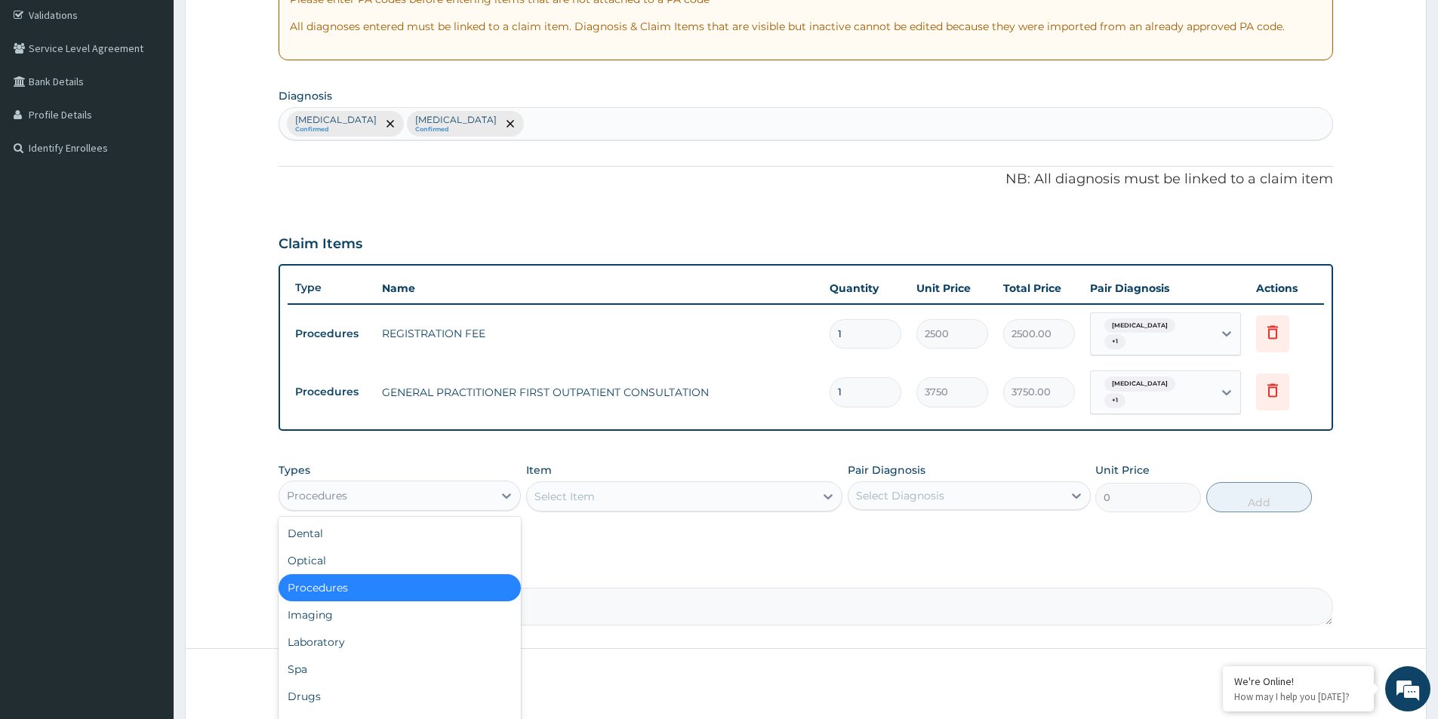
click at [465, 484] on div "Procedures" at bounding box center [386, 496] width 214 height 24
drag, startPoint x: 441, startPoint y: 622, endPoint x: 424, endPoint y: 590, distance: 36.1
click at [439, 629] on div "Laboratory" at bounding box center [400, 642] width 242 height 27
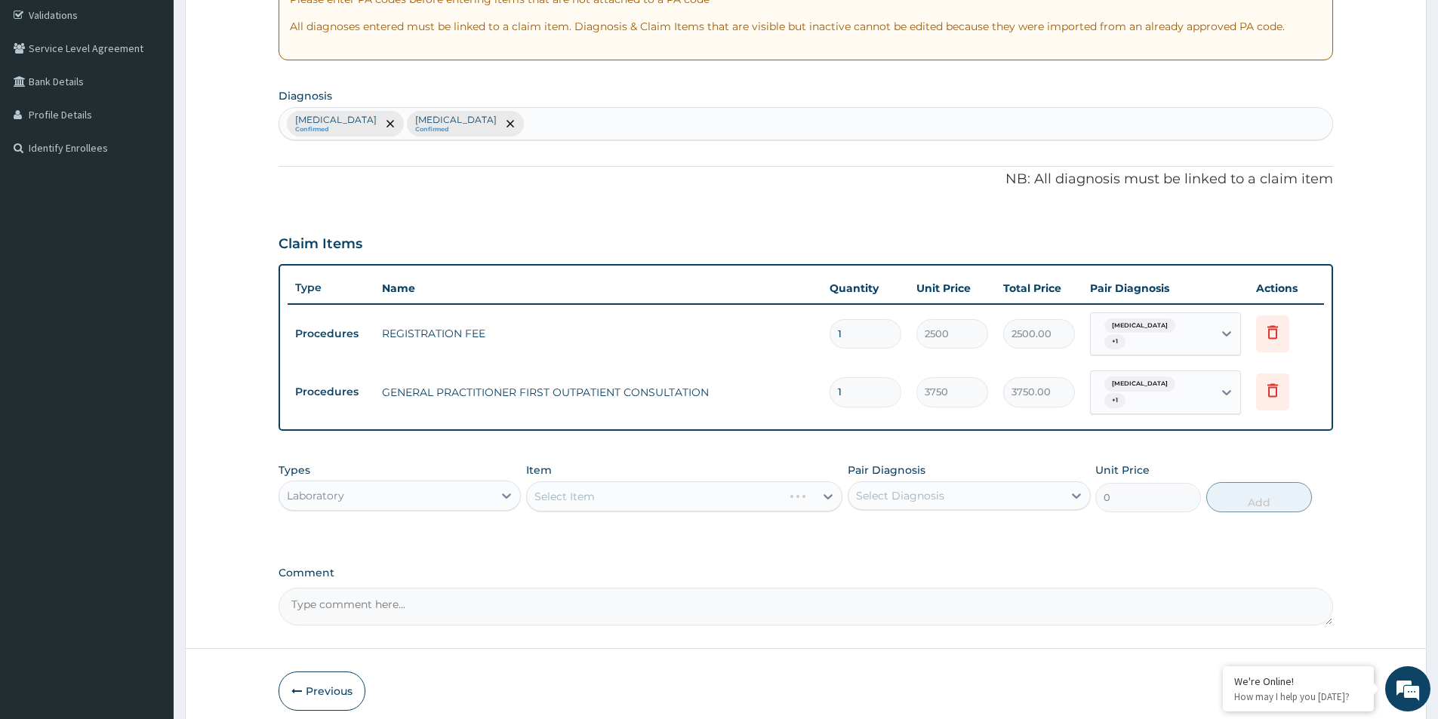
click at [598, 491] on div "Select Item" at bounding box center [684, 497] width 316 height 30
click at [600, 482] on div "Select Item" at bounding box center [684, 497] width 316 height 30
click at [604, 487] on div "Select Item" at bounding box center [684, 497] width 316 height 30
drag, startPoint x: 604, startPoint y: 487, endPoint x: 610, endPoint y: 480, distance: 9.1
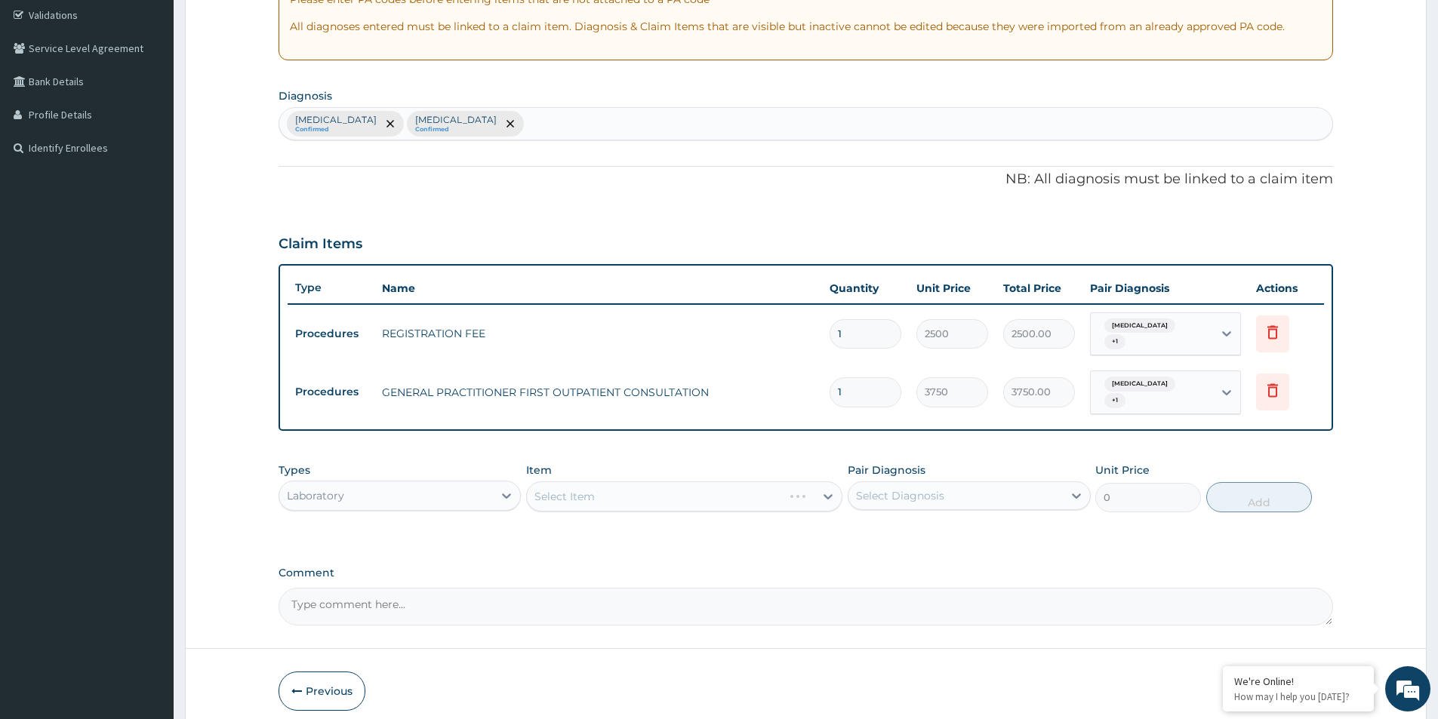
click at [605, 488] on div "Select Item" at bounding box center [684, 497] width 316 height 30
click at [581, 497] on div "Select Item" at bounding box center [684, 497] width 316 height 30
click at [591, 484] on div "Select Item" at bounding box center [684, 497] width 316 height 30
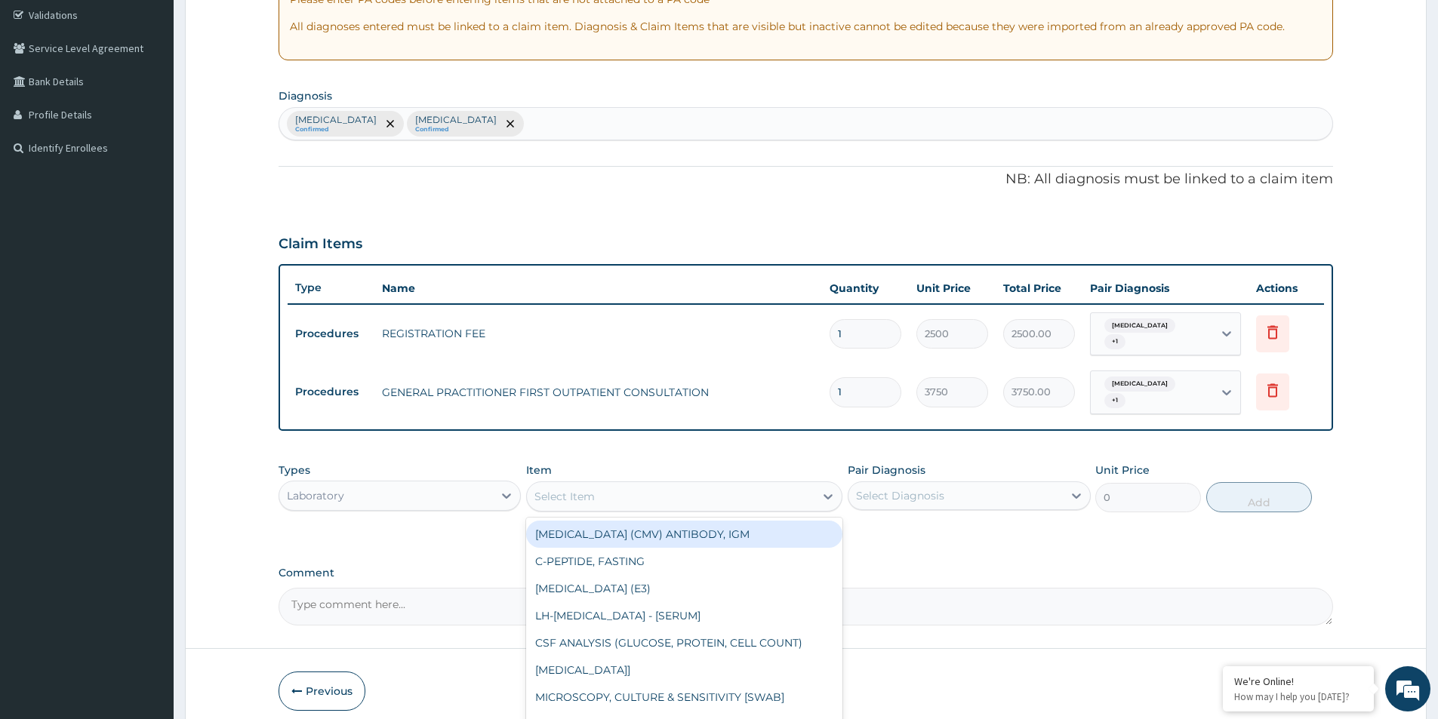
click at [596, 485] on div "Select Item" at bounding box center [671, 497] width 288 height 24
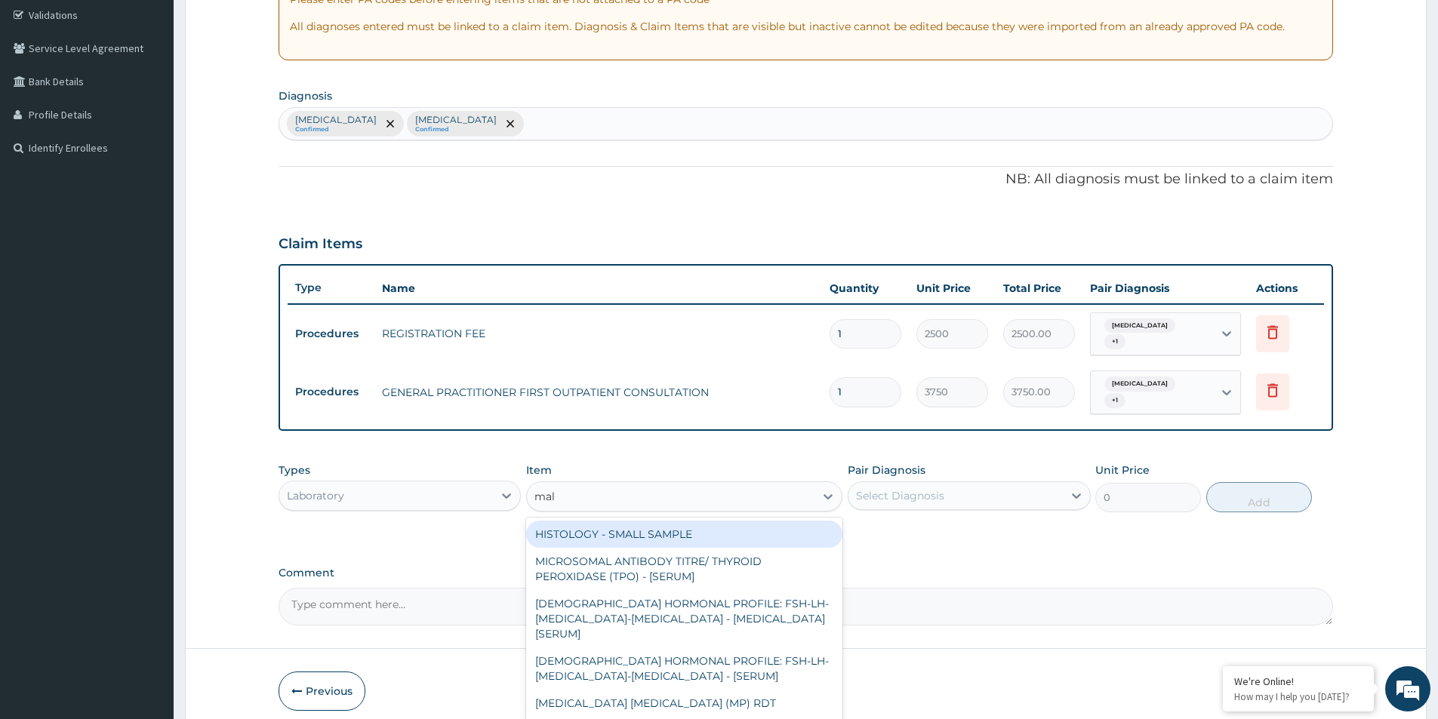
type input "mala"
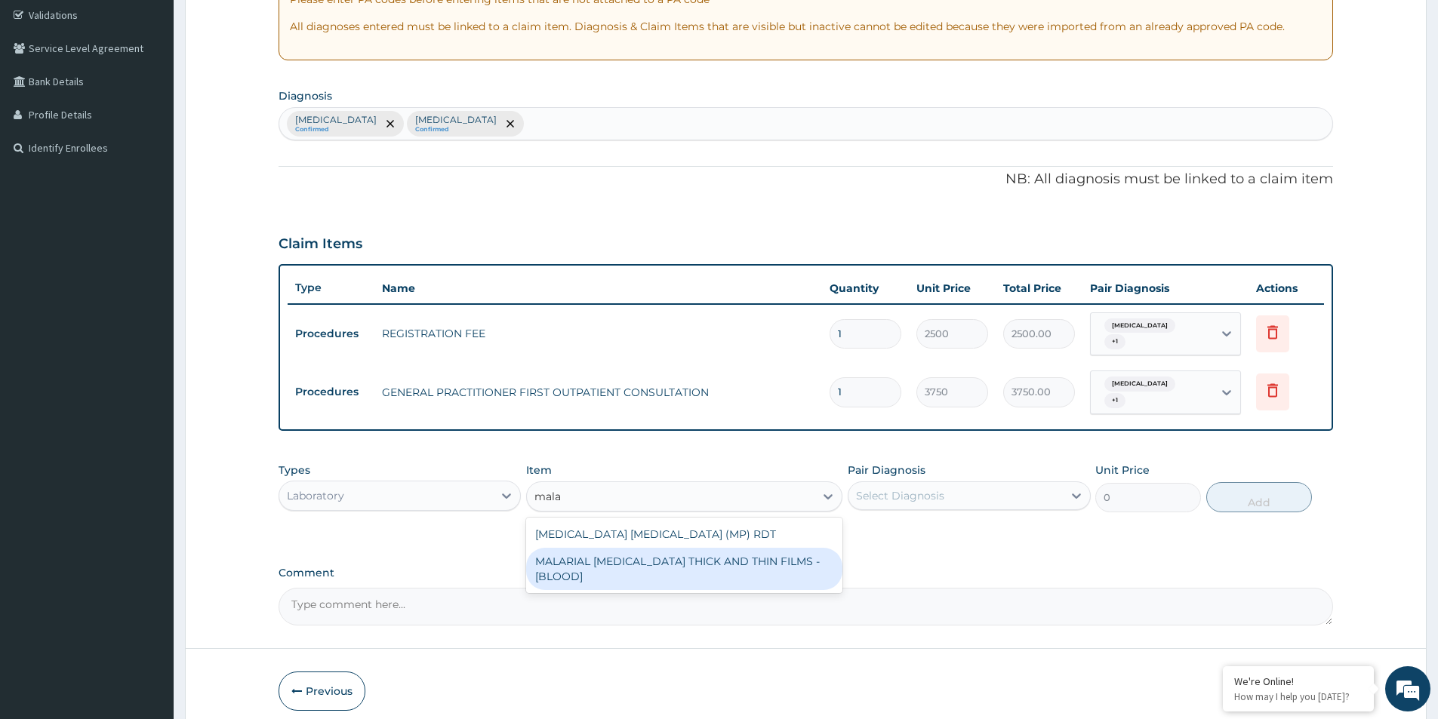
click at [812, 548] on div "MALARIAL PARASITE THICK AND THIN FILMS - [BLOOD]" at bounding box center [684, 569] width 316 height 42
type input "2187.5"
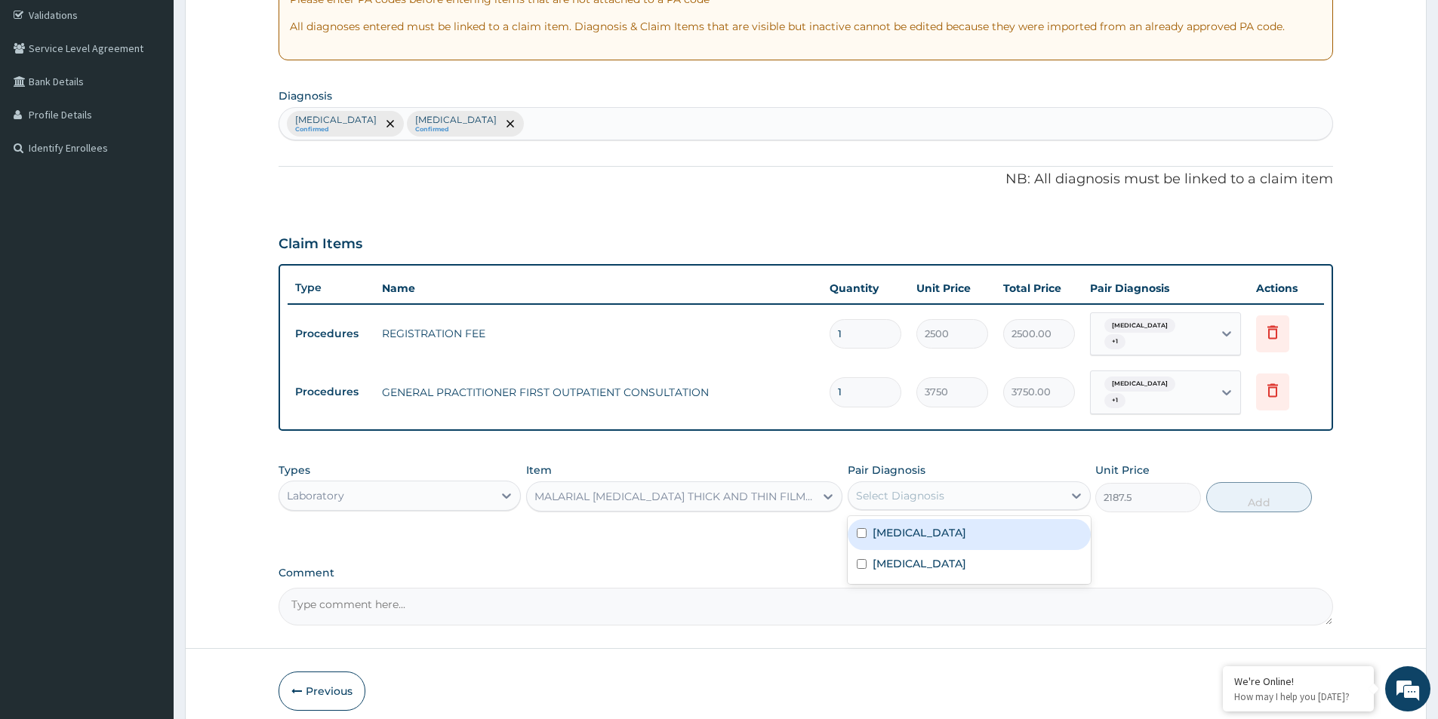
click at [952, 489] on div "Select Diagnosis" at bounding box center [956, 496] width 214 height 24
click at [955, 524] on div "Malaria" at bounding box center [969, 534] width 242 height 31
checkbox input "true"
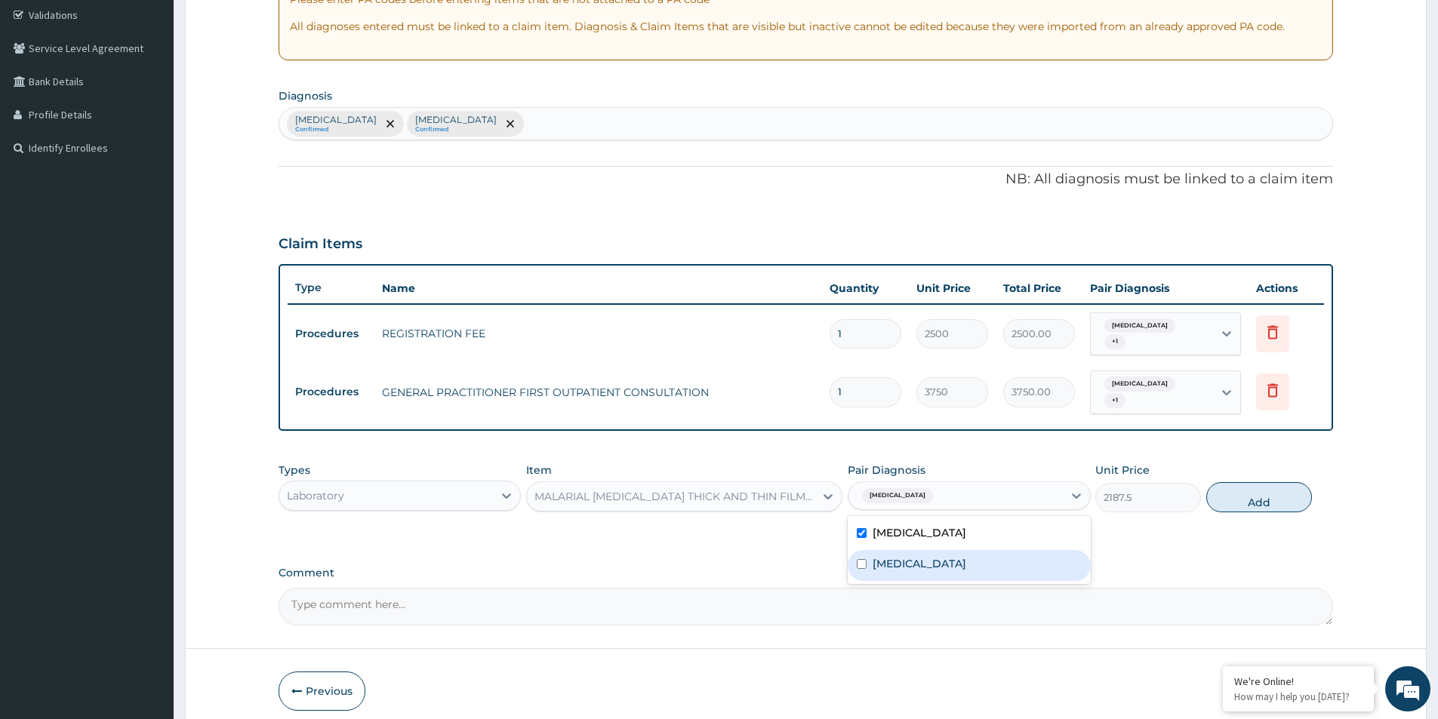
click at [950, 550] on div "Sepsis" at bounding box center [969, 565] width 242 height 31
checkbox input "true"
click at [1299, 482] on button "Add" at bounding box center [1259, 497] width 106 height 30
type input "0"
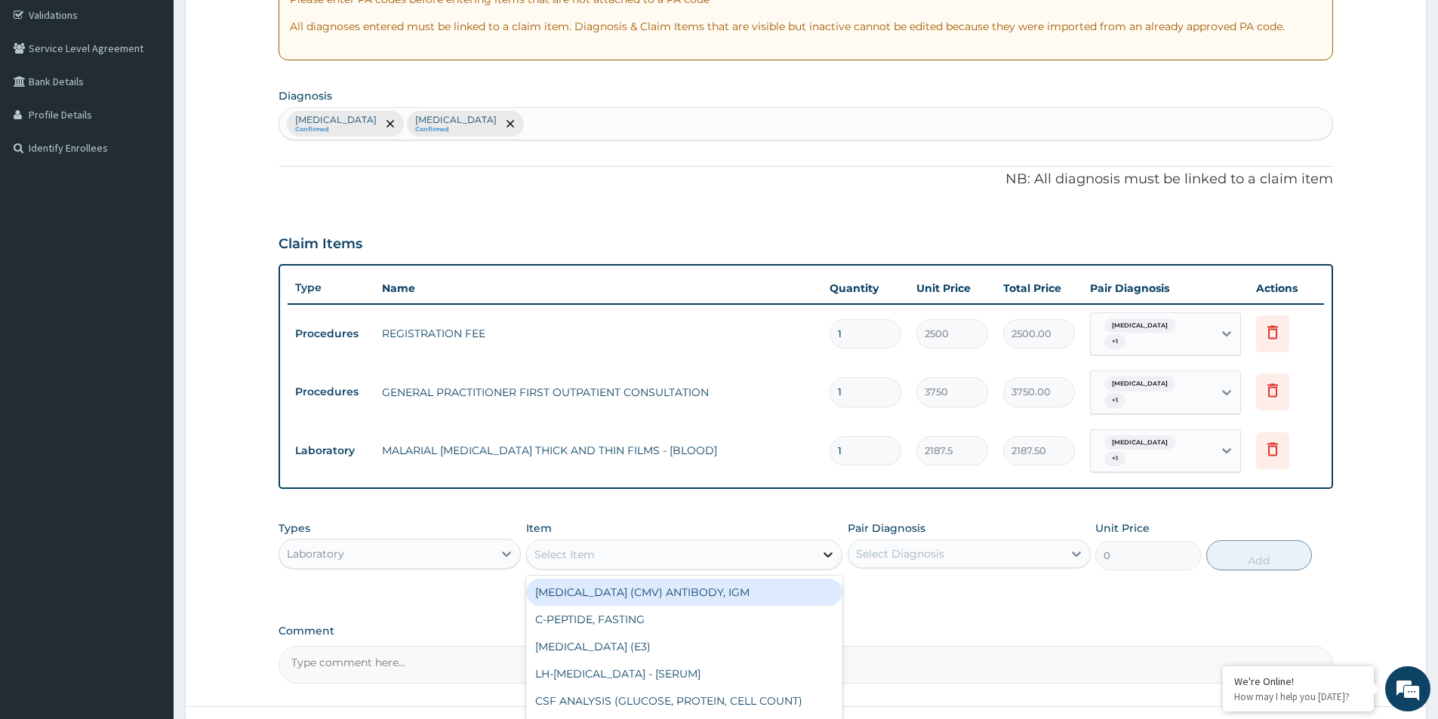
click at [837, 541] on div at bounding box center [828, 554] width 27 height 27
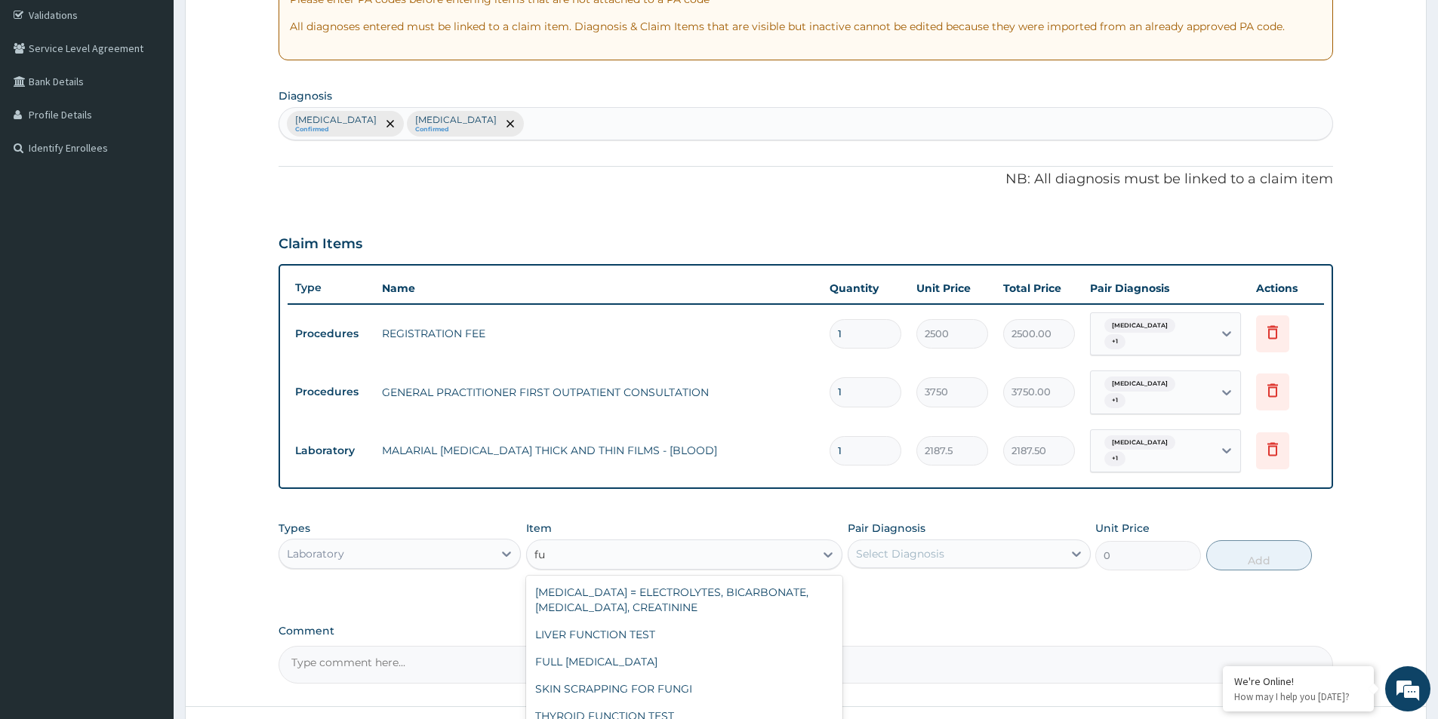
type input "f"
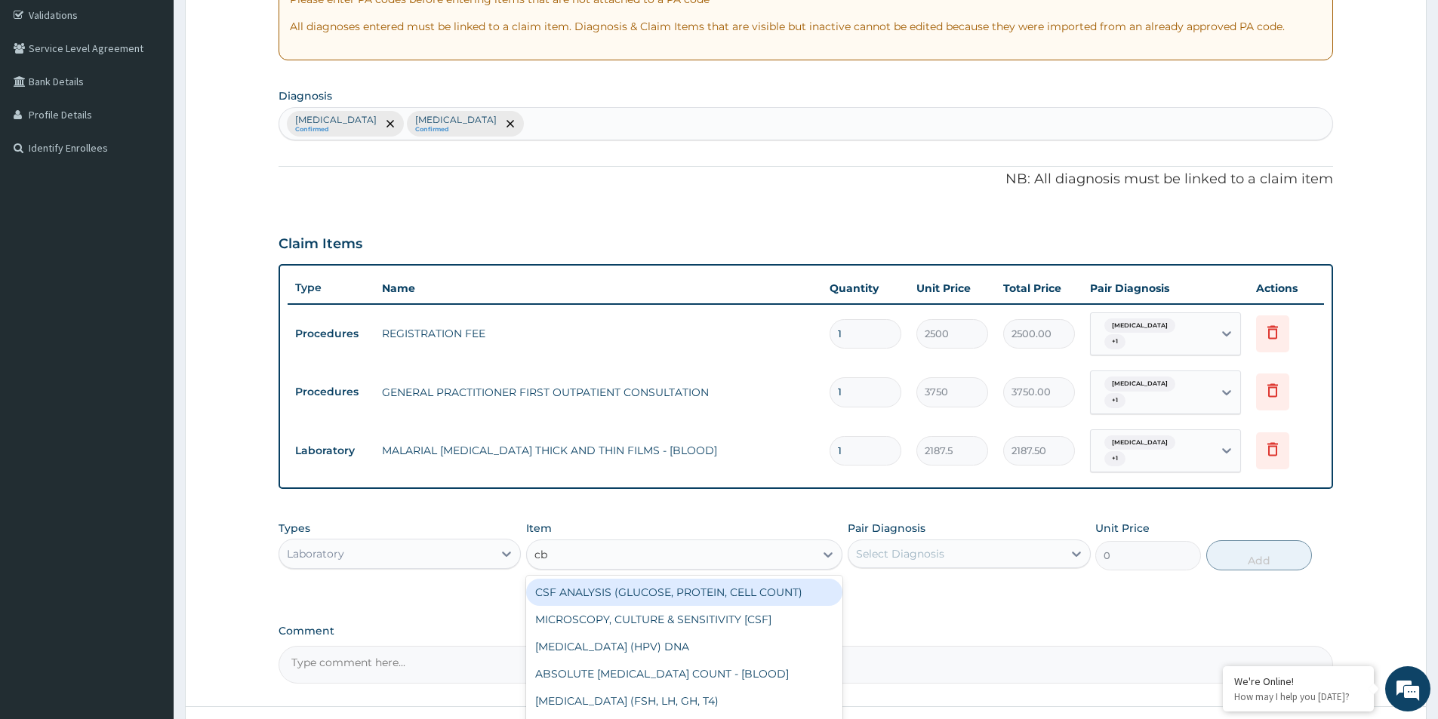
type input "cbc"
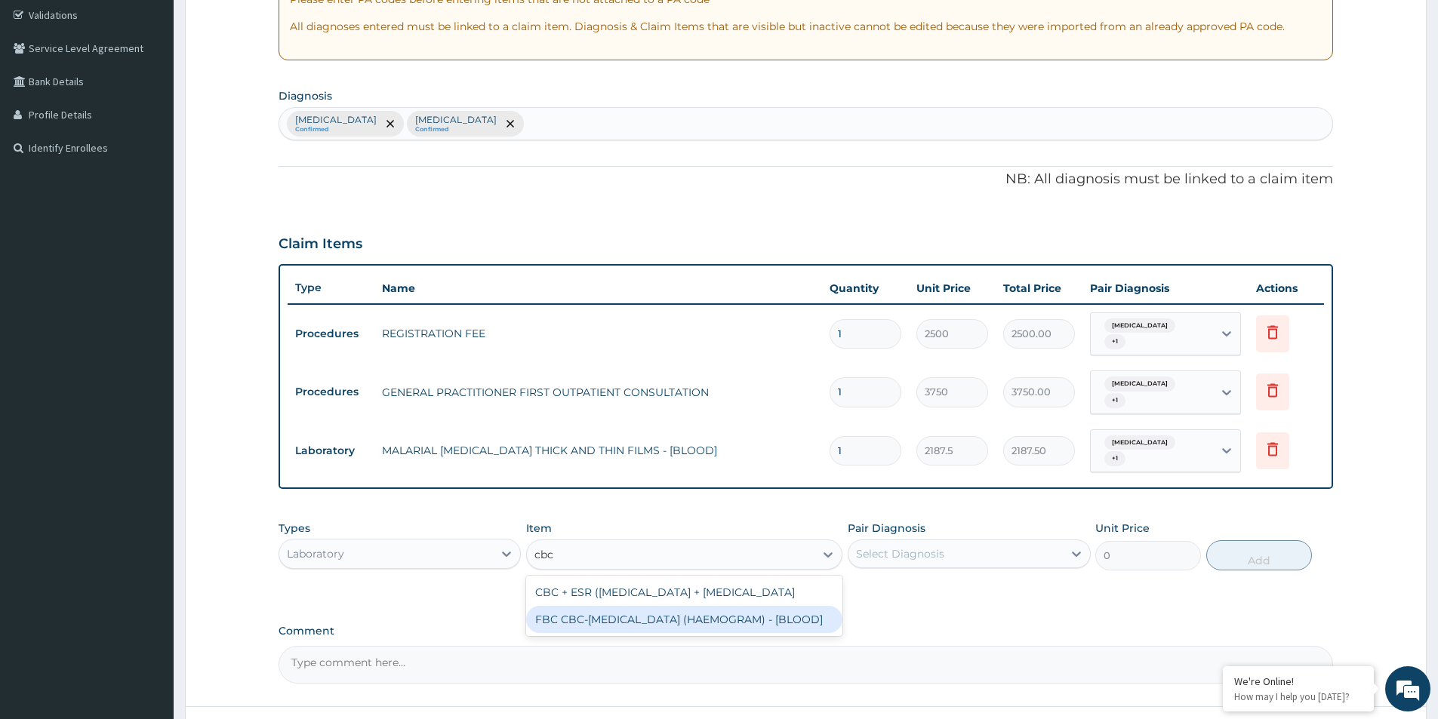
click at [761, 611] on div "FBC CBC-COMPLETE BLOOD COUNT (HAEMOGRAM) - [BLOOD]" at bounding box center [684, 619] width 316 height 27
type input "5000"
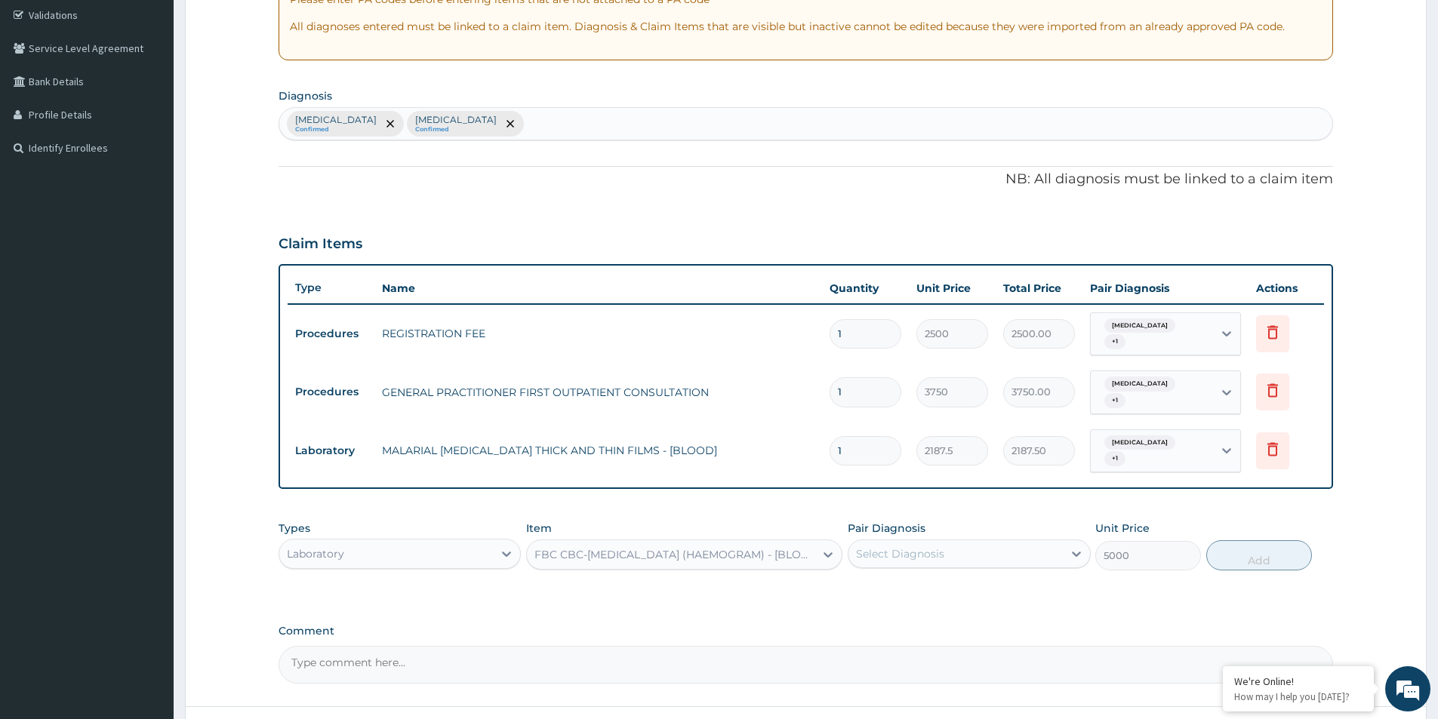
click at [892, 547] on div "Select Diagnosis" at bounding box center [900, 554] width 88 height 15
drag, startPoint x: 889, startPoint y: 573, endPoint x: 888, endPoint y: 587, distance: 13.7
click at [889, 584] on label "Malaria" at bounding box center [920, 591] width 94 height 15
checkbox input "true"
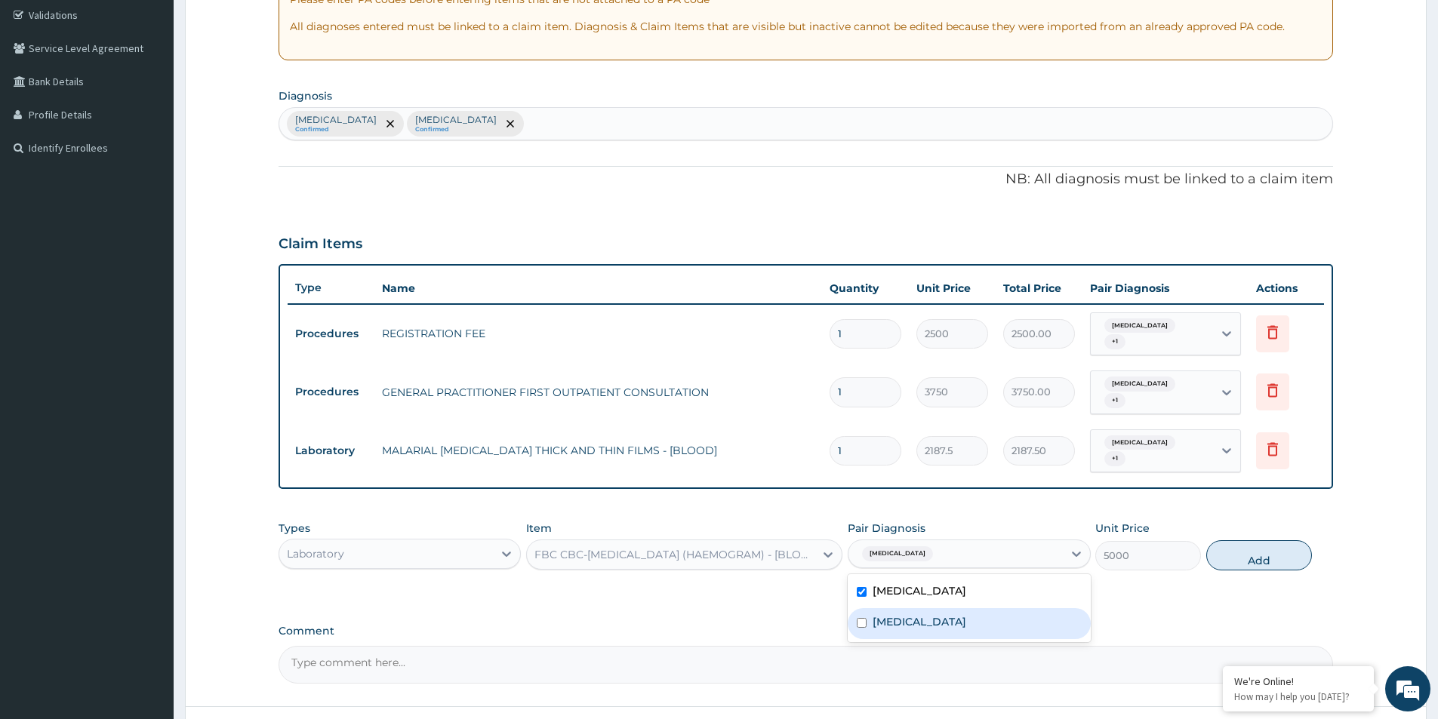
drag, startPoint x: 888, startPoint y: 593, endPoint x: 919, endPoint y: 597, distance: 32.0
click at [888, 608] on div "Sepsis" at bounding box center [969, 623] width 242 height 31
checkbox input "true"
click at [1235, 541] on button "Add" at bounding box center [1259, 556] width 106 height 30
type input "0"
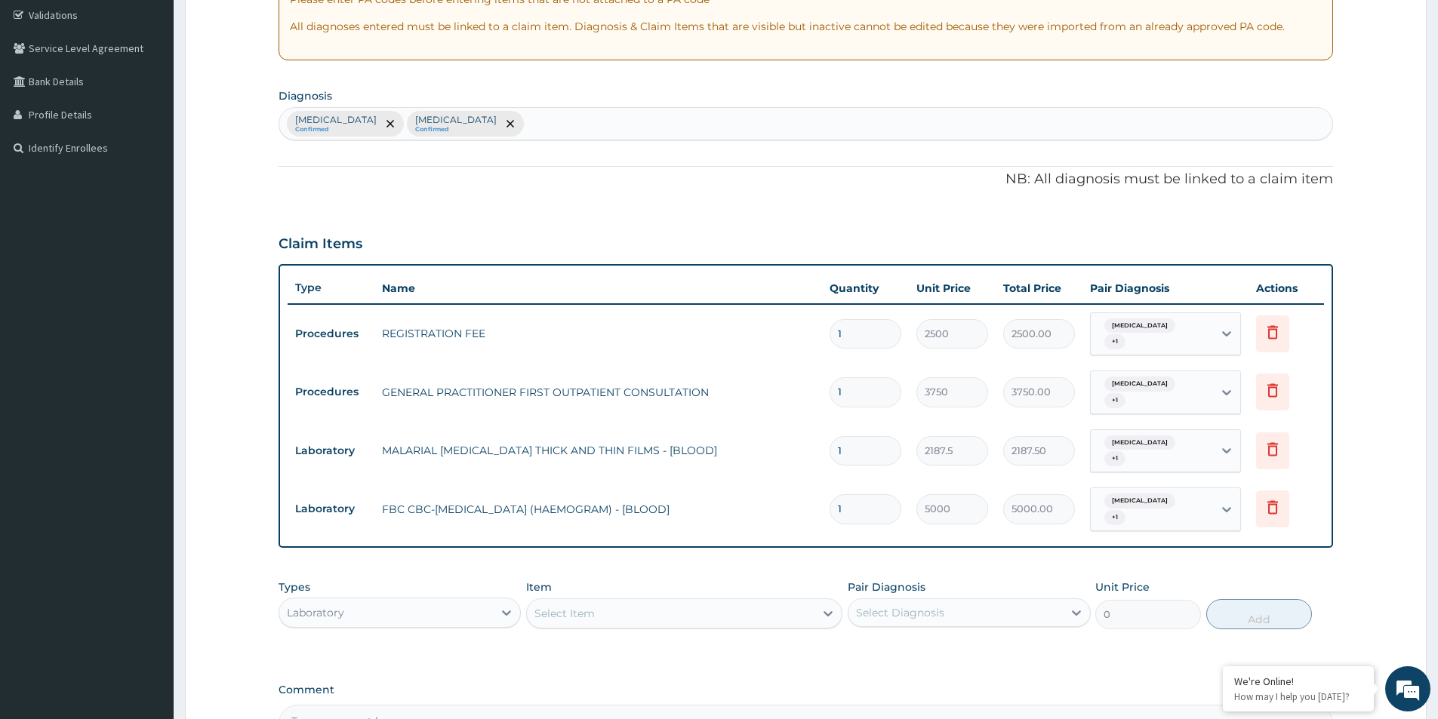
click at [470, 580] on div "Types Laboratory" at bounding box center [400, 605] width 242 height 50
drag, startPoint x: 467, startPoint y: 590, endPoint x: 443, endPoint y: 639, distance: 53.7
click at [443, 628] on div "option Laboratory, selected. option Laboratory selected, 5 of 10. 10 results av…" at bounding box center [400, 613] width 242 height 30
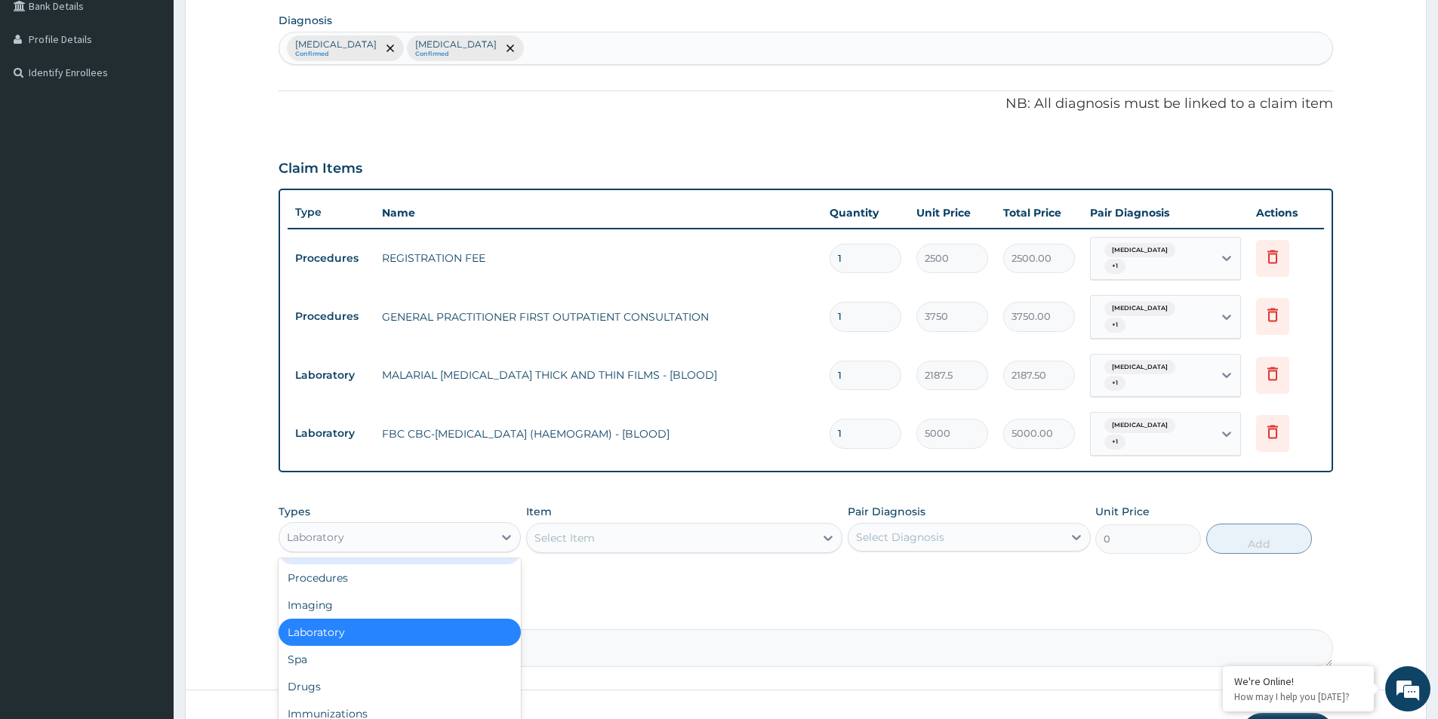
scroll to position [439, 0]
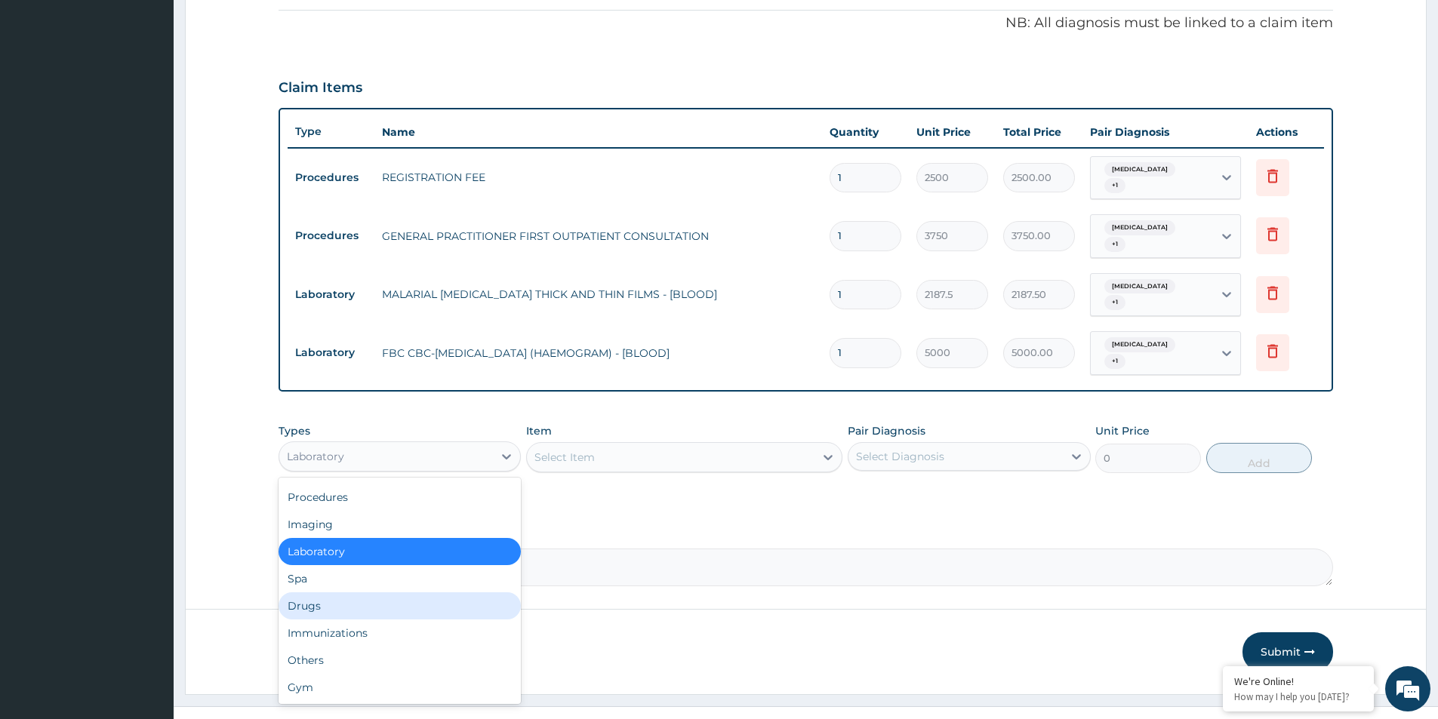
drag, startPoint x: 419, startPoint y: 574, endPoint x: 423, endPoint y: 566, distance: 9.1
click at [417, 593] on div "Drugs" at bounding box center [400, 606] width 242 height 27
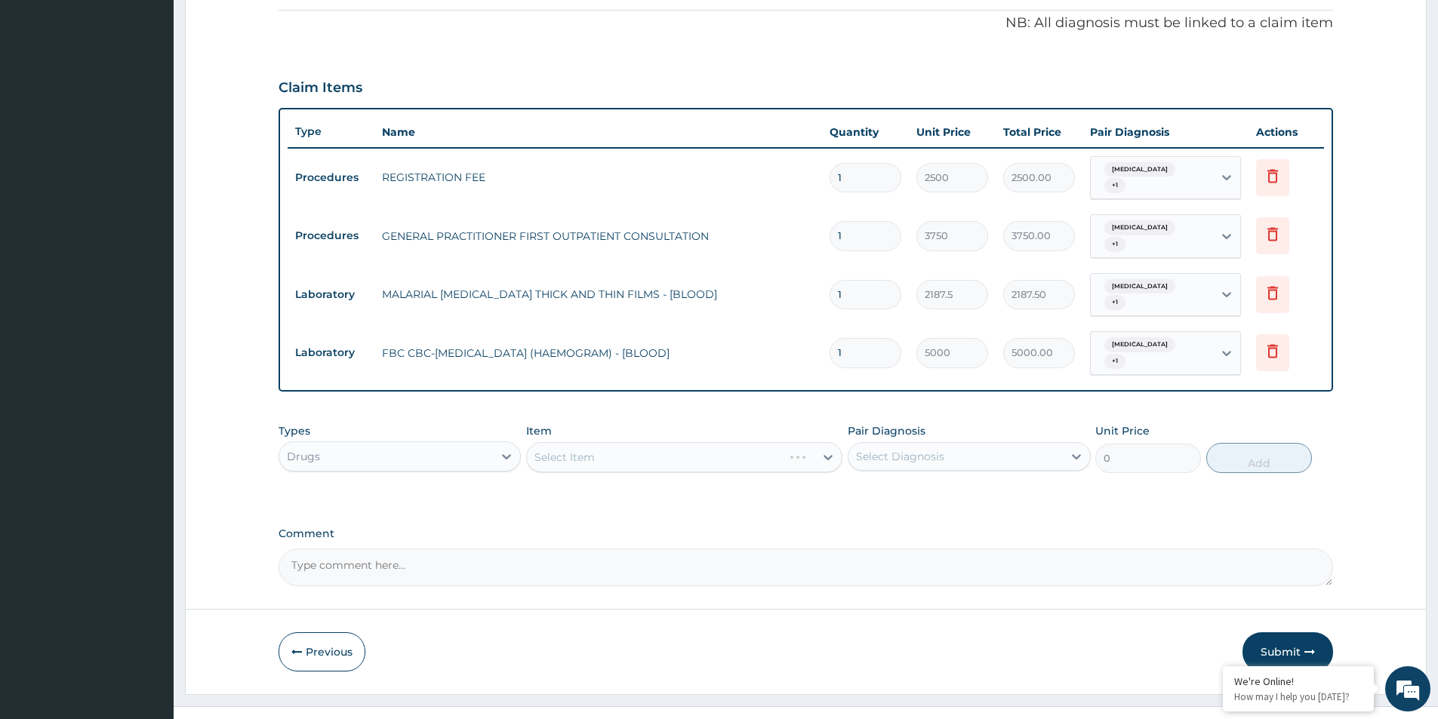
click at [658, 442] on div "Select Item" at bounding box center [684, 457] width 316 height 30
click at [661, 442] on div "Select Item" at bounding box center [684, 457] width 316 height 30
click at [693, 442] on div "Select Item" at bounding box center [684, 457] width 316 height 30
drag, startPoint x: 747, startPoint y: 433, endPoint x: 743, endPoint y: 403, distance: 29.7
click at [747, 442] on div "Select Item" at bounding box center [684, 457] width 316 height 30
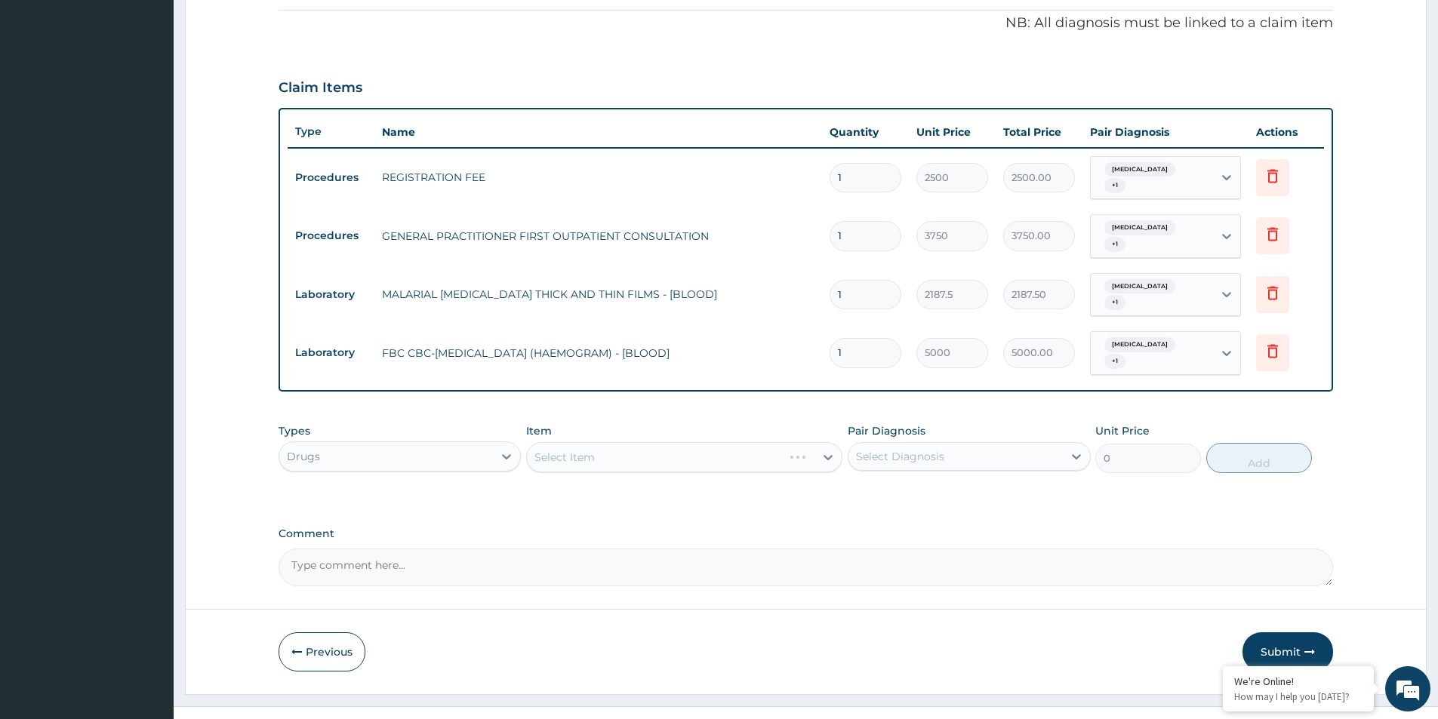
click at [636, 442] on div "Select Item" at bounding box center [684, 457] width 316 height 30
click at [661, 445] on div "Select Item" at bounding box center [671, 457] width 288 height 24
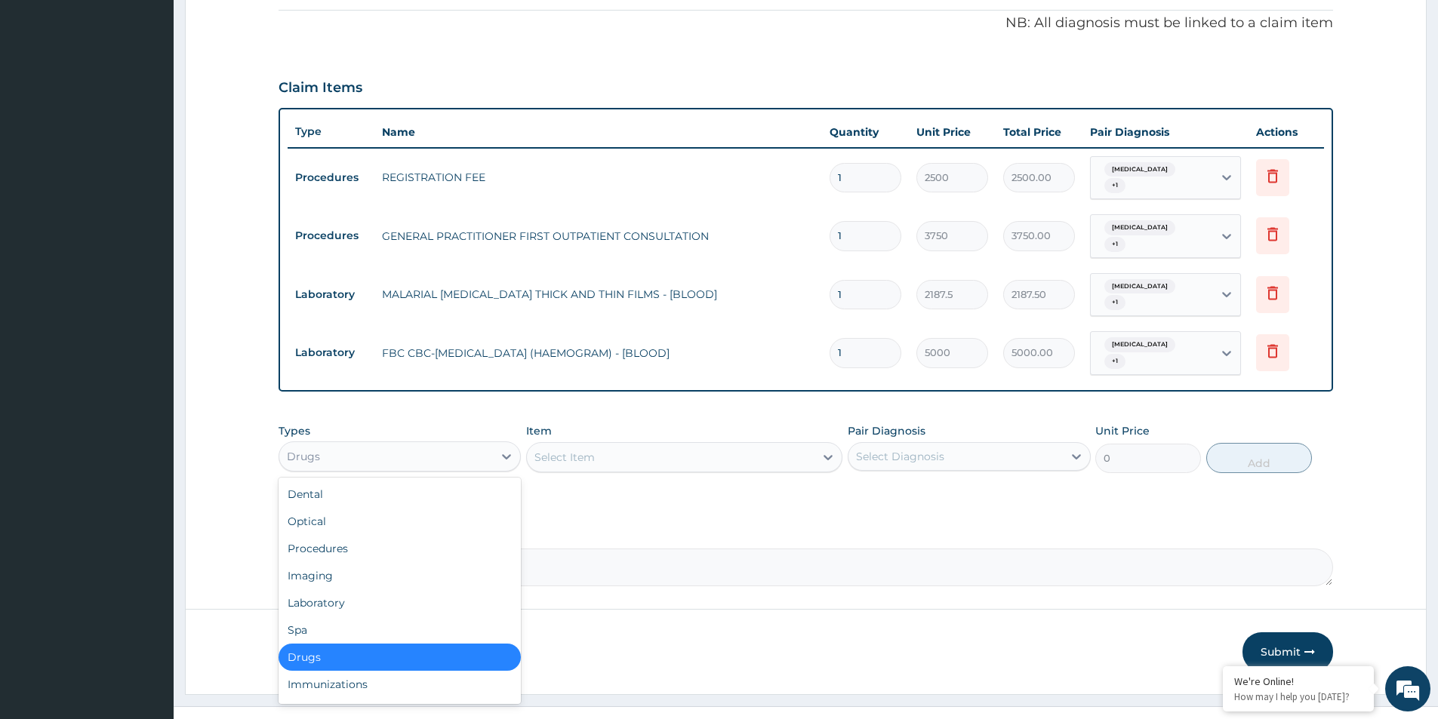
click at [416, 445] on div "Drugs" at bounding box center [386, 457] width 214 height 24
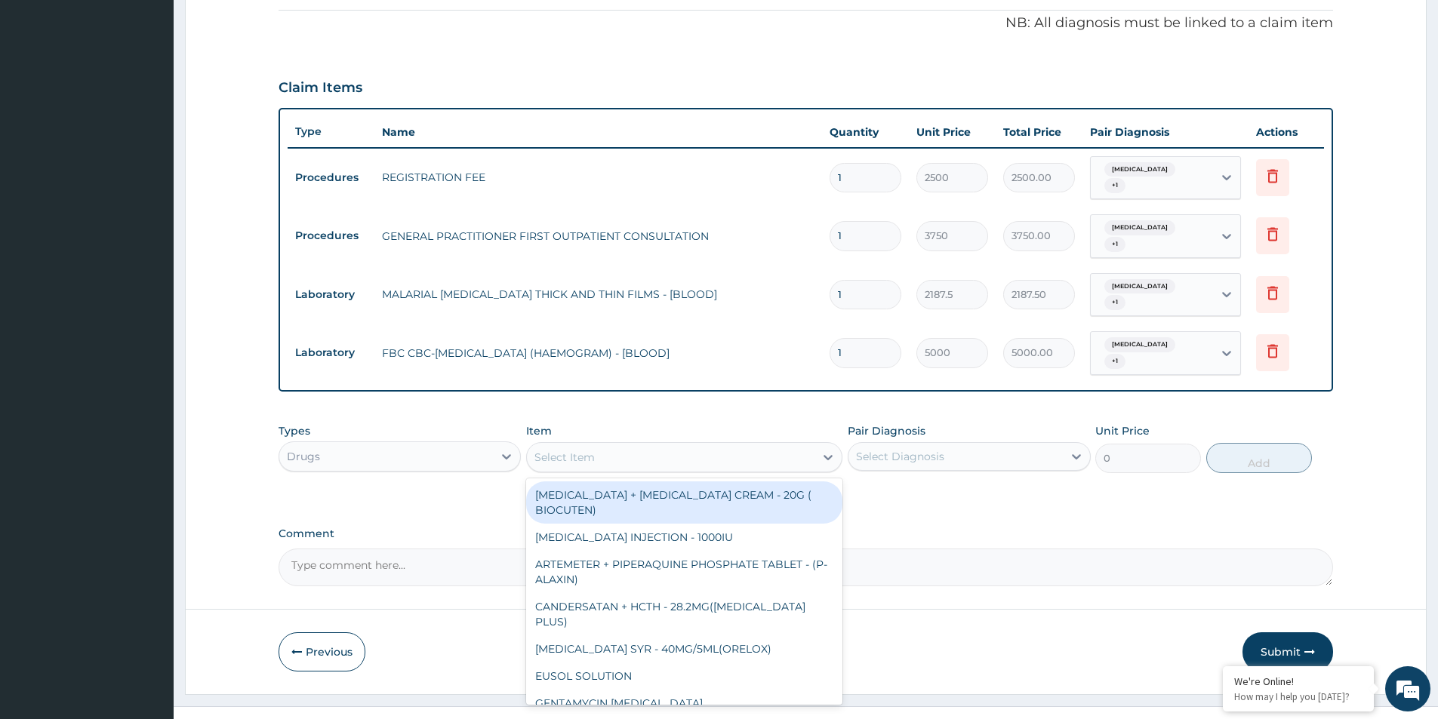
click at [541, 450] on div "Select Item" at bounding box center [564, 457] width 60 height 15
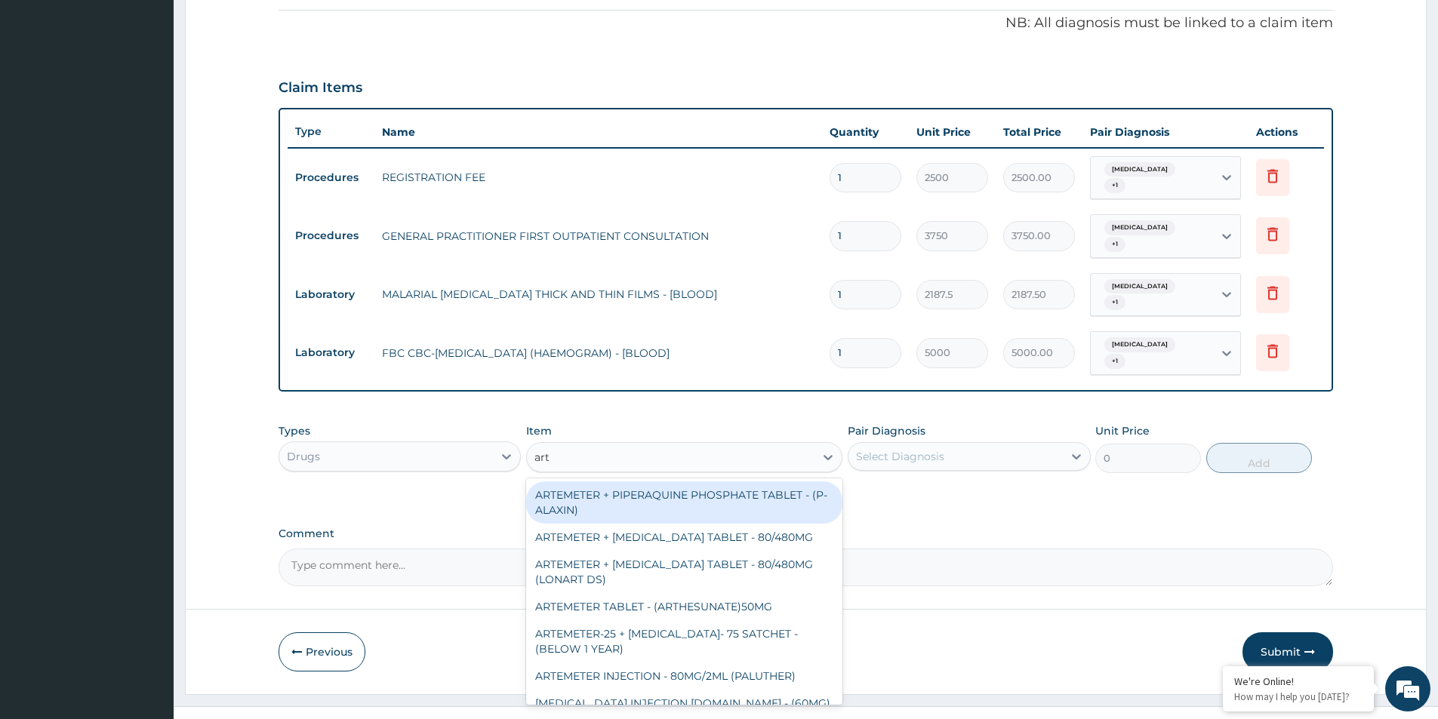
type input "arte"
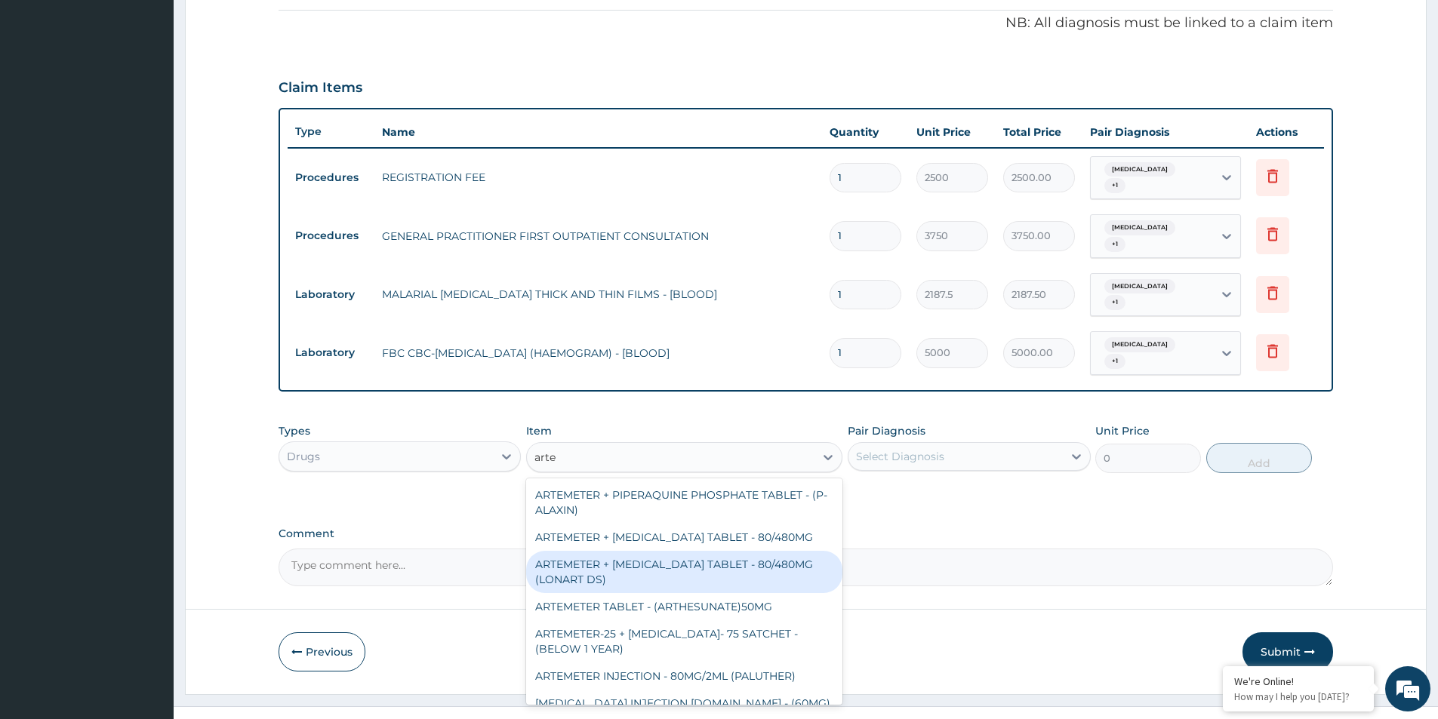
click at [665, 551] on div "ARTEMETER + LUMEFANTRINE TABLET - 80/480MG (LONART DS)" at bounding box center [684, 572] width 316 height 42
type input "588"
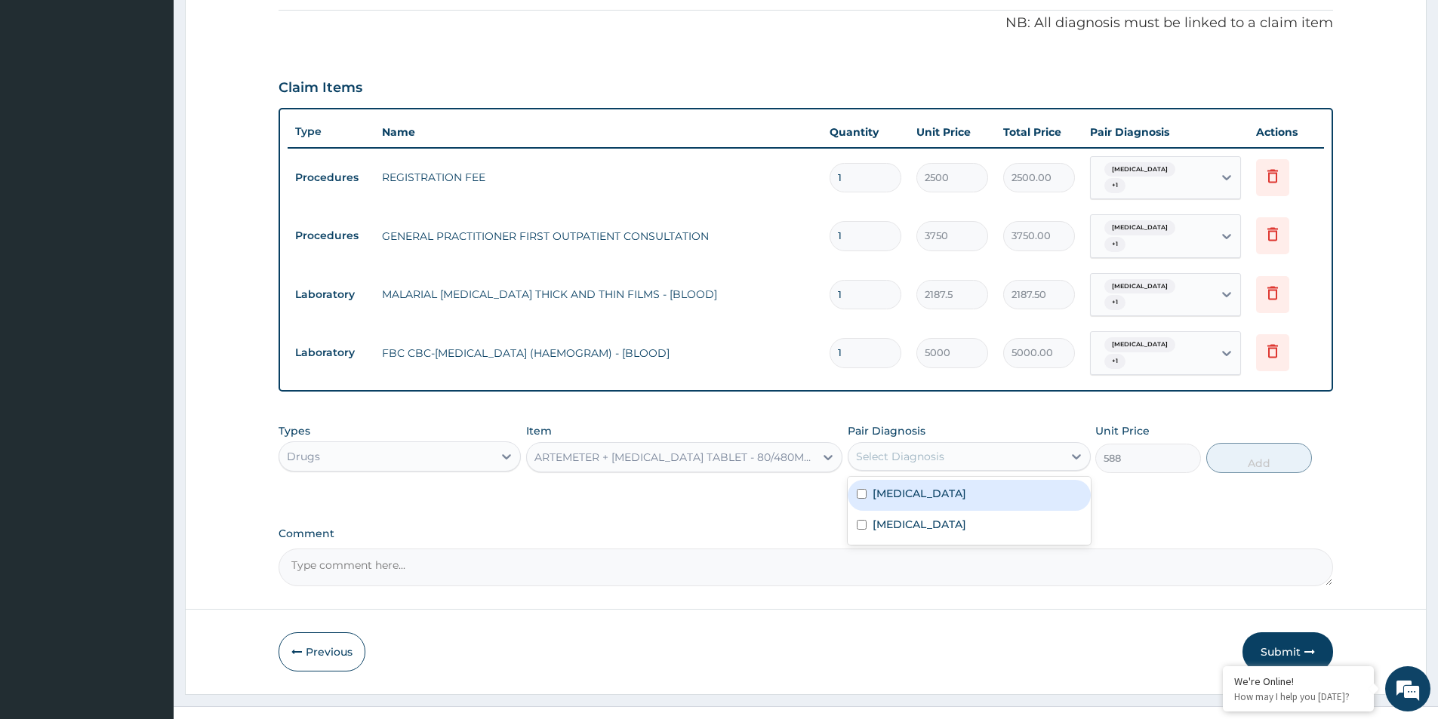
click at [916, 449] on div "Select Diagnosis" at bounding box center [900, 456] width 88 height 15
click at [921, 480] on div "Malaria" at bounding box center [969, 495] width 242 height 31
checkbox input "true"
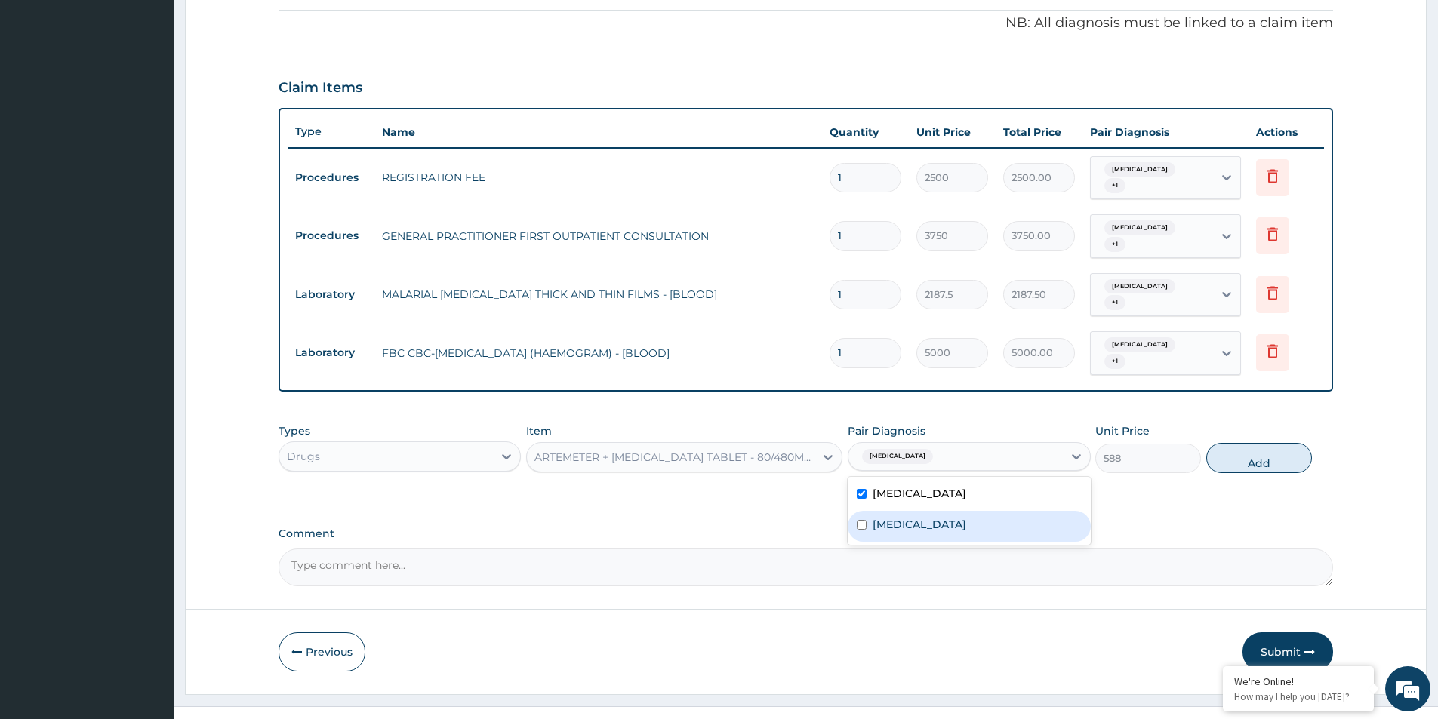
click at [913, 511] on div "Sepsis" at bounding box center [969, 526] width 242 height 31
checkbox input "true"
click at [1281, 443] on button "Add" at bounding box center [1259, 458] width 106 height 30
type input "0"
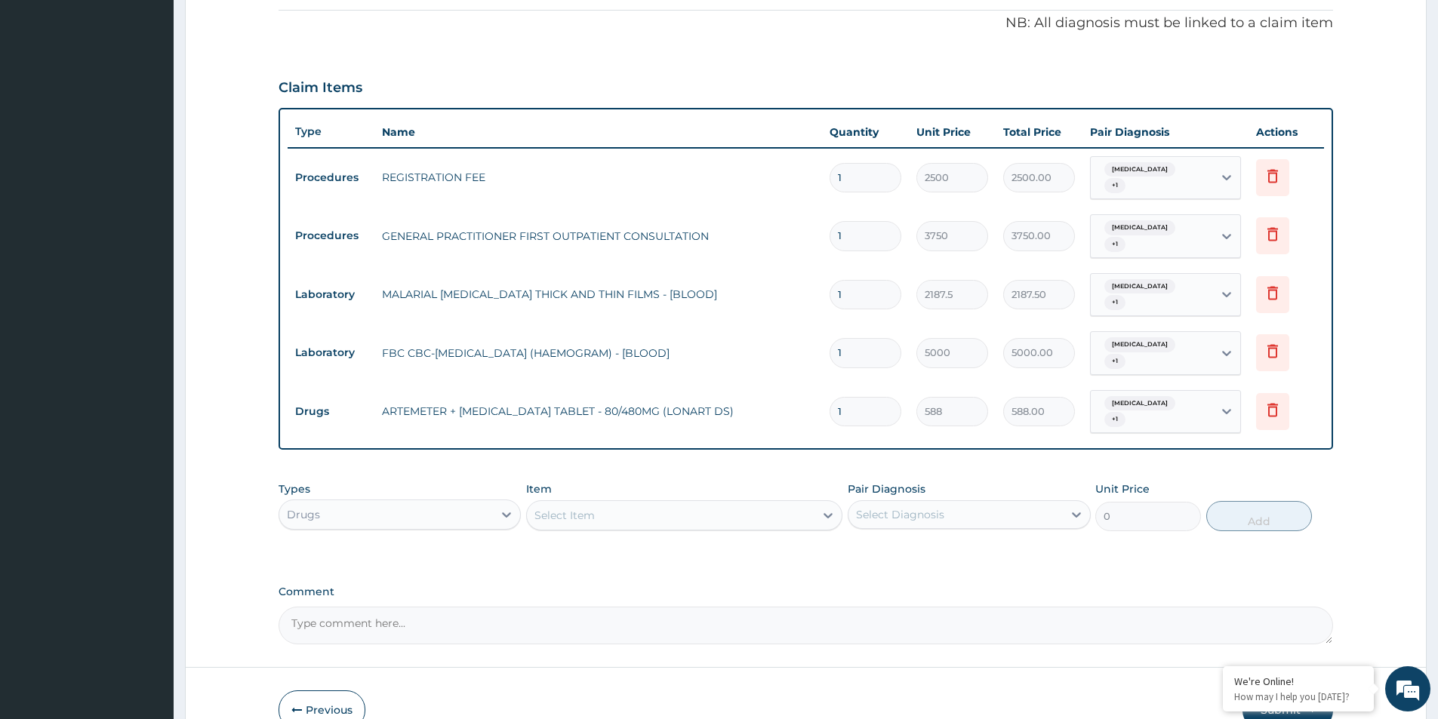
type input "0.00"
type input "6"
type input "3528.00"
type input "6"
click at [650, 504] on div "Select Item" at bounding box center [671, 516] width 288 height 24
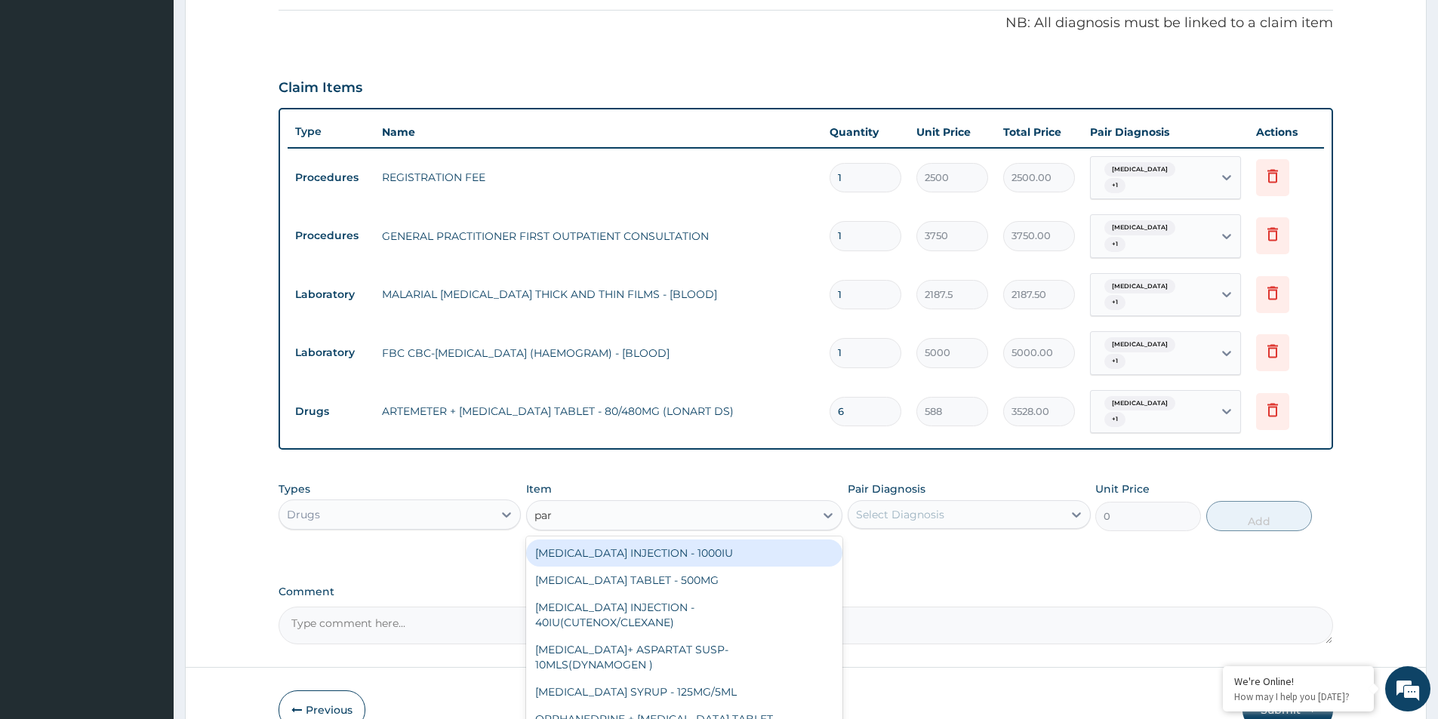
type input "para"
click at [719, 540] on div "PARACETAMOL TABLET - 500MG" at bounding box center [684, 553] width 316 height 27
type input "33.599999999999994"
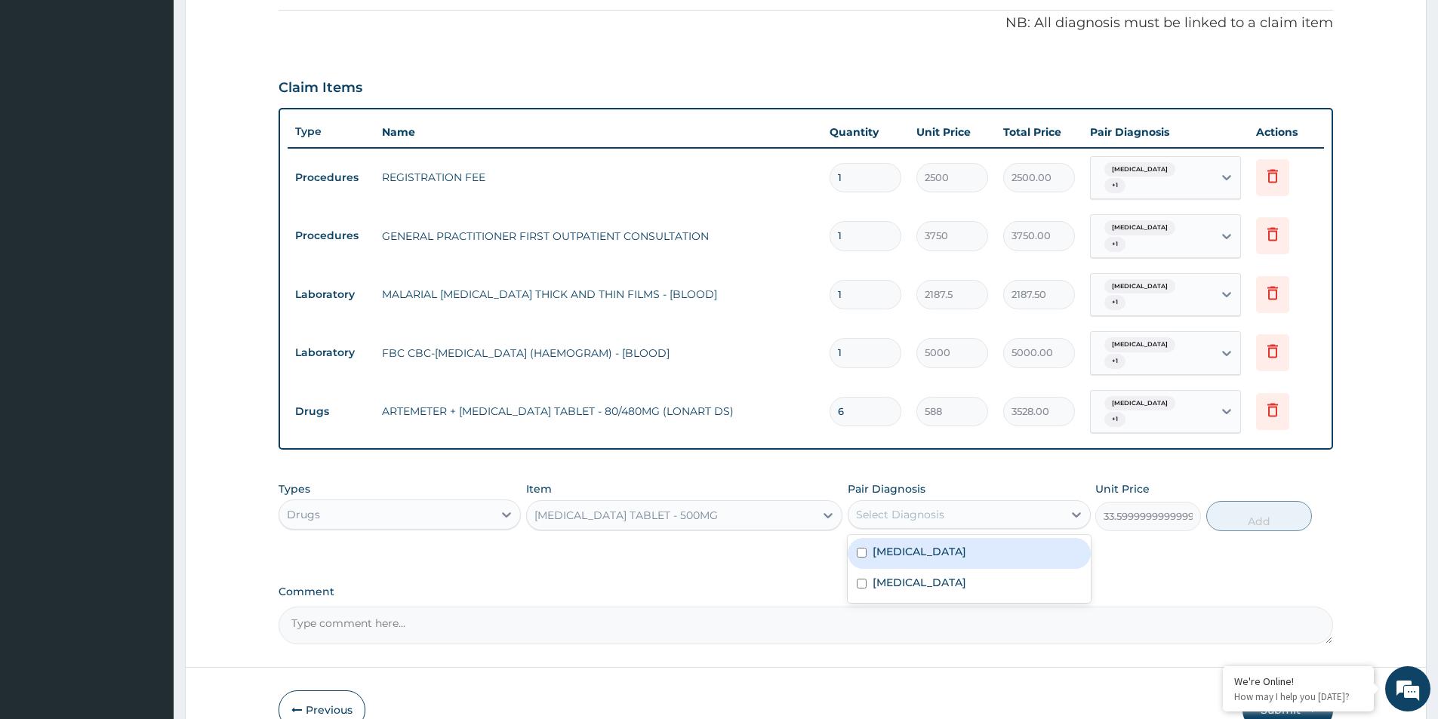
click at [923, 503] on div "Select Diagnosis" at bounding box center [956, 515] width 214 height 24
click at [934, 538] on div "Malaria" at bounding box center [969, 553] width 242 height 31
checkbox input "true"
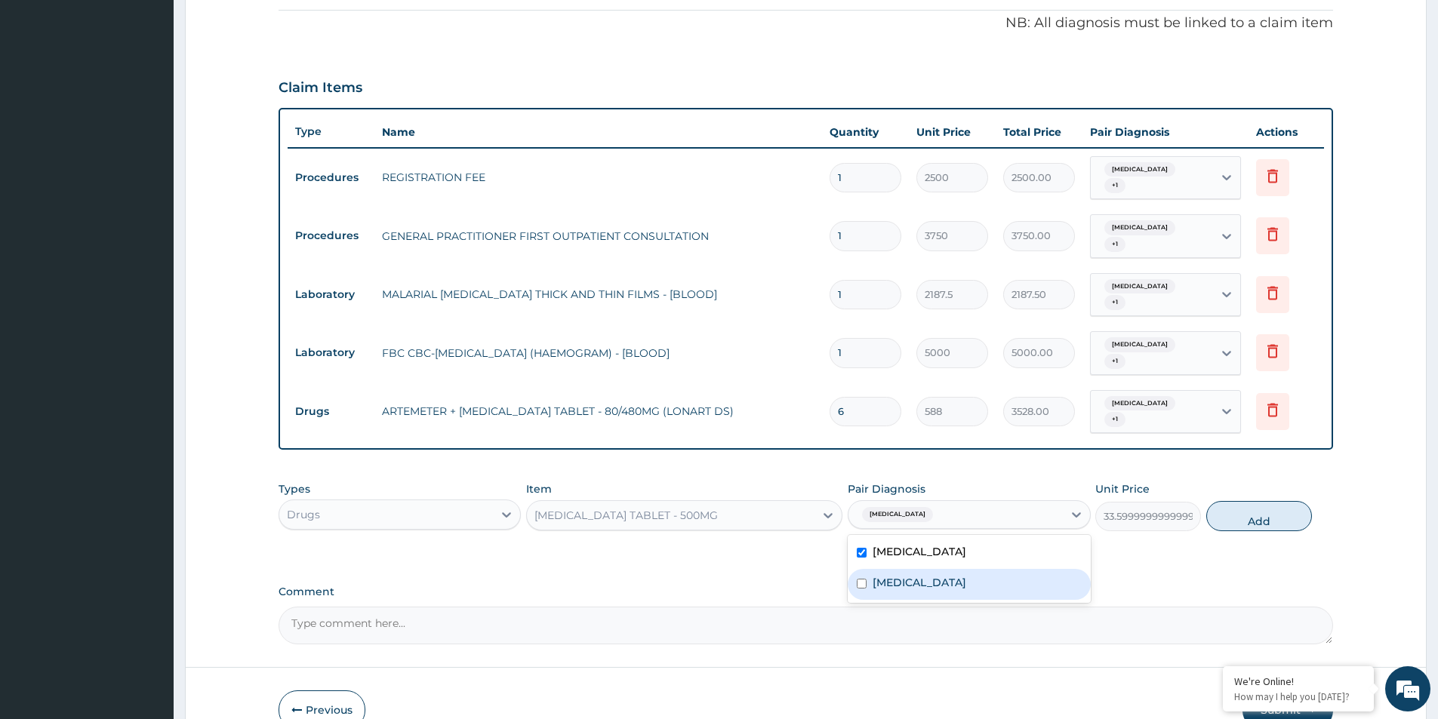
click at [926, 569] on div "Sepsis" at bounding box center [969, 584] width 242 height 31
checkbox input "true"
click at [1221, 501] on button "Add" at bounding box center [1259, 516] width 106 height 30
type input "0"
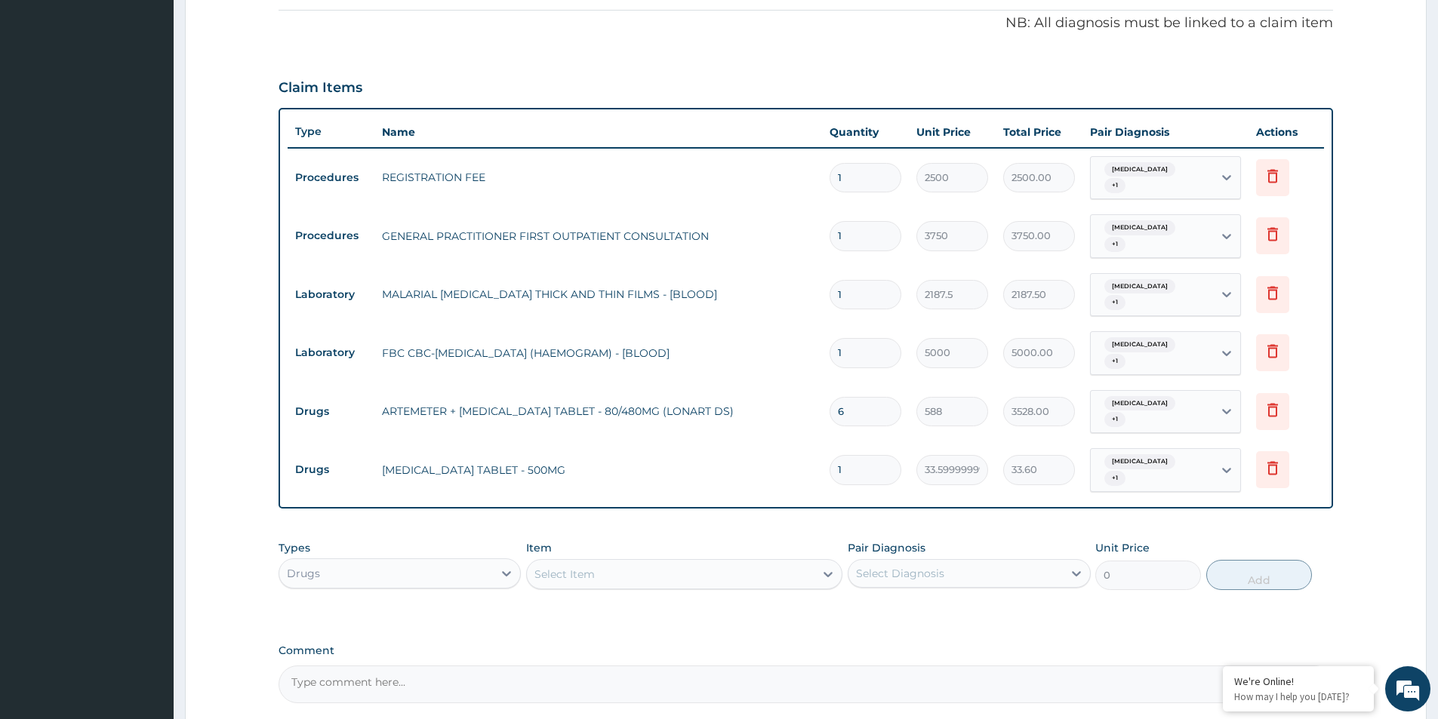
type input "18"
type input "604.80"
type input "18"
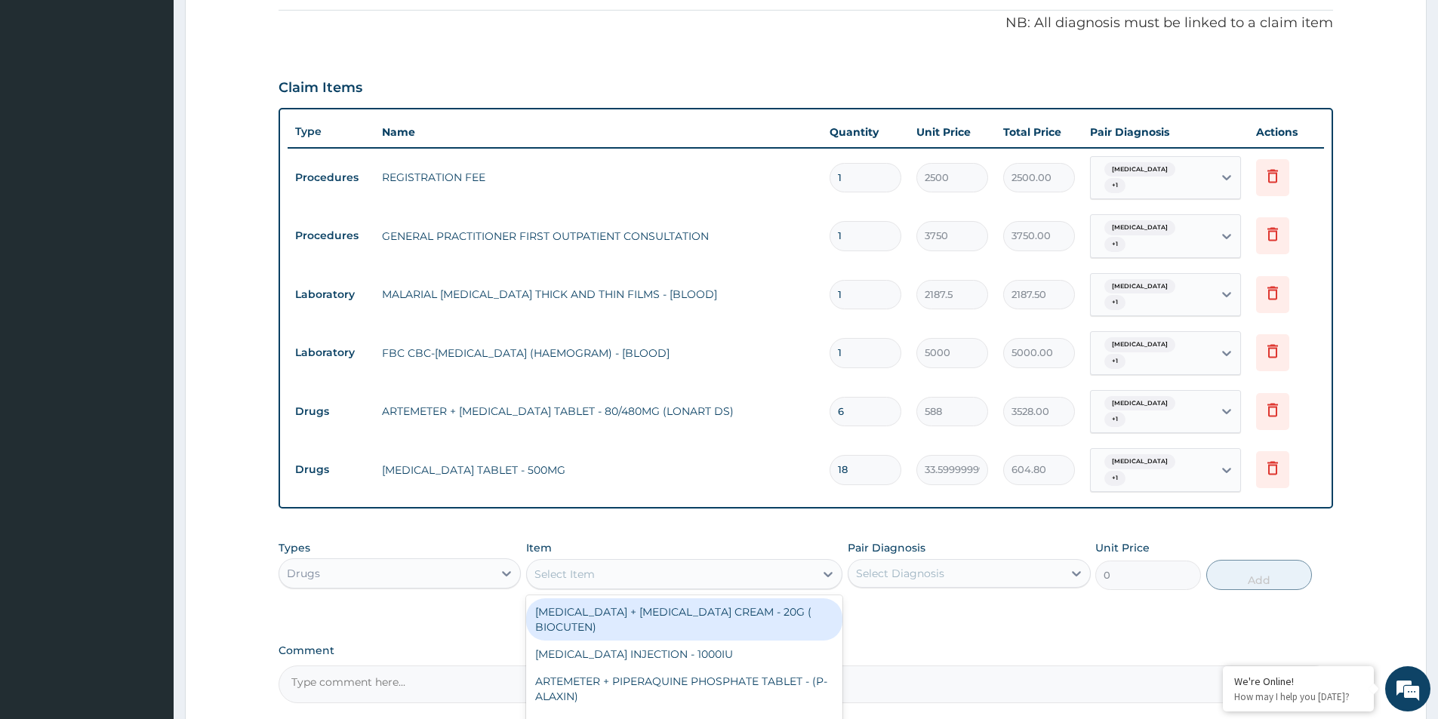
click at [670, 559] on div "Select Item" at bounding box center [684, 574] width 316 height 30
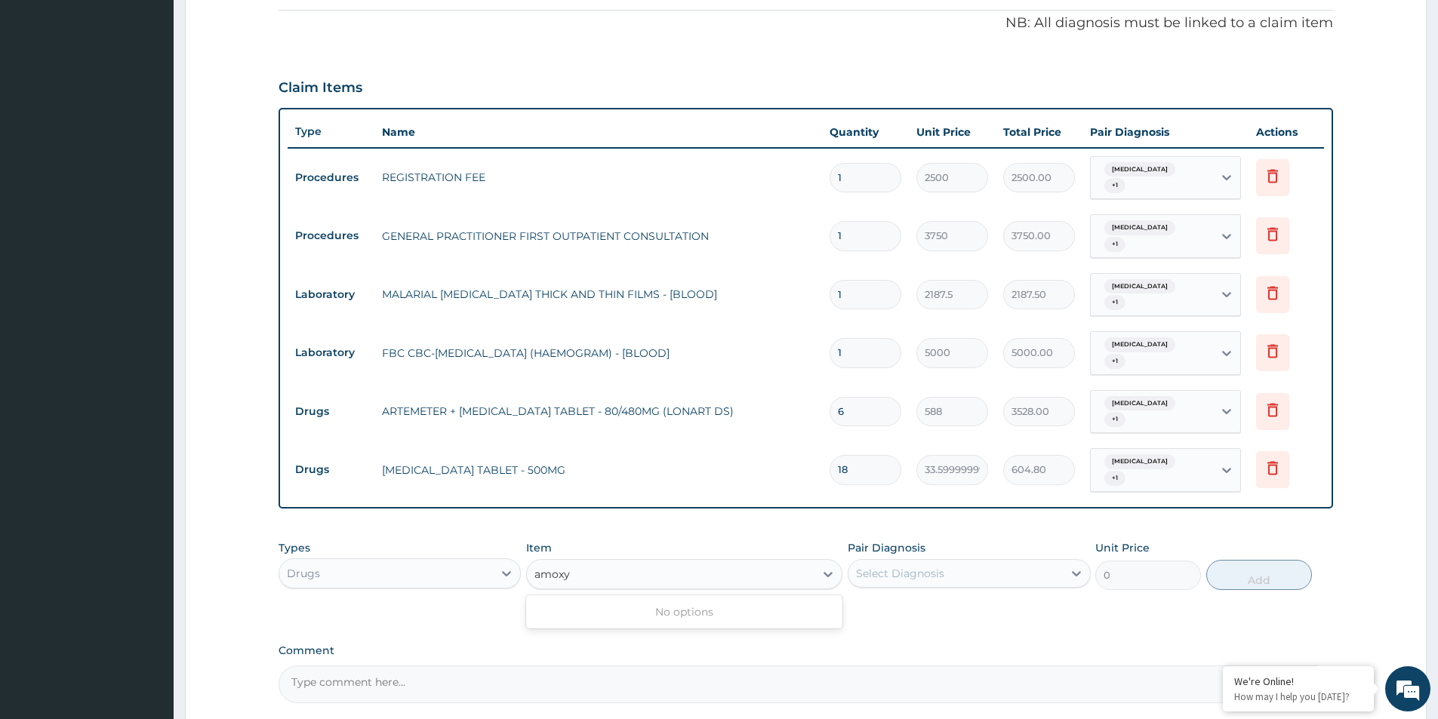
type input "amox"
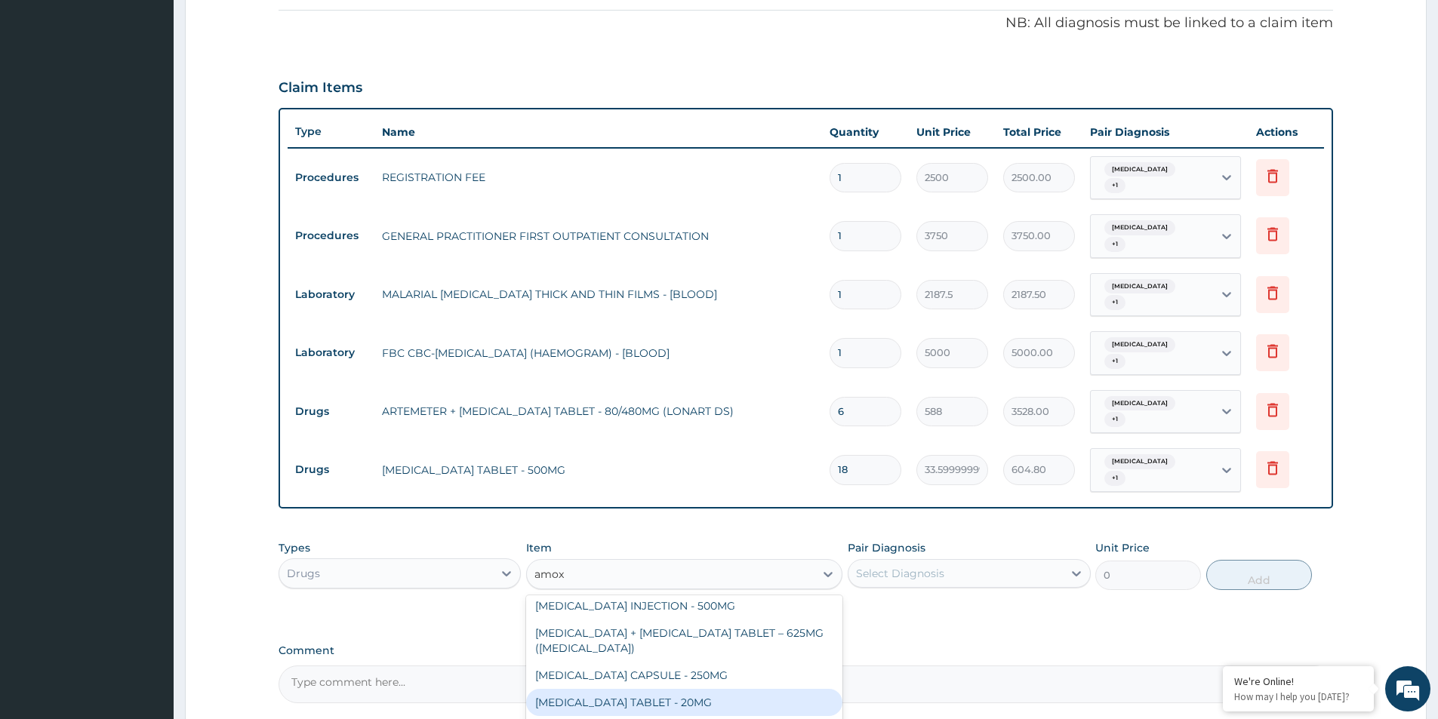
scroll to position [226, 0]
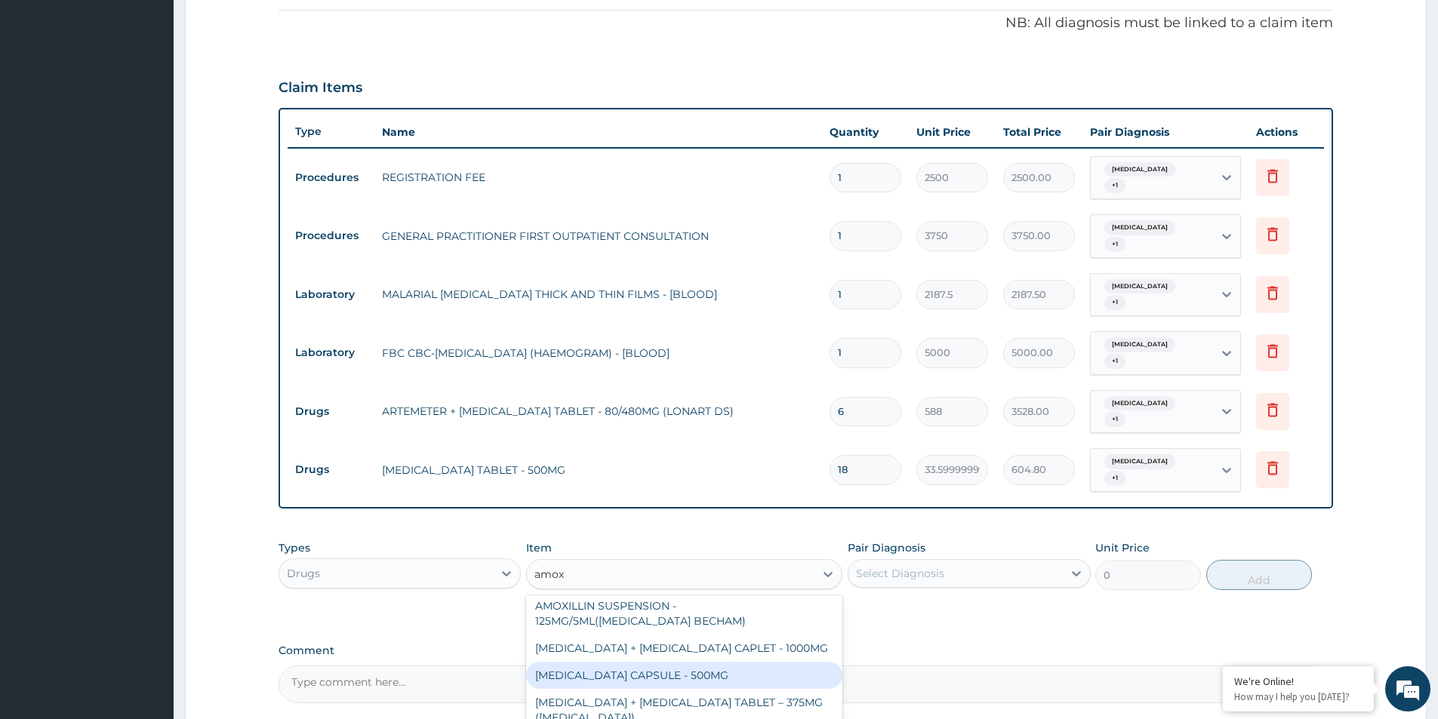
click at [722, 662] on div "AMOXICILLIN CAPSULE - 500MG" at bounding box center [684, 675] width 316 height 27
type input "112"
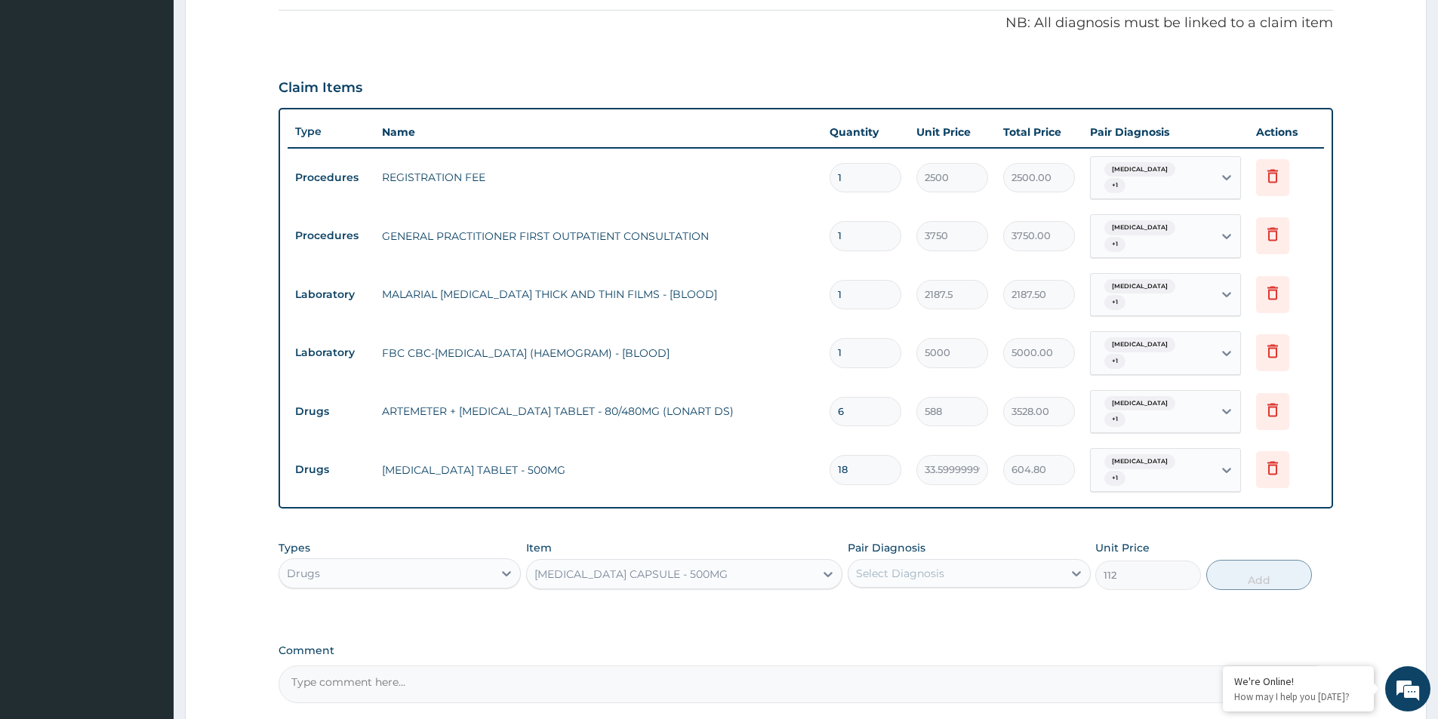
click at [945, 562] on div "Select Diagnosis" at bounding box center [956, 574] width 214 height 24
drag, startPoint x: 946, startPoint y: 565, endPoint x: 942, endPoint y: 583, distance: 17.8
click at [945, 597] on div "Malaria" at bounding box center [969, 612] width 242 height 31
checkbox input "true"
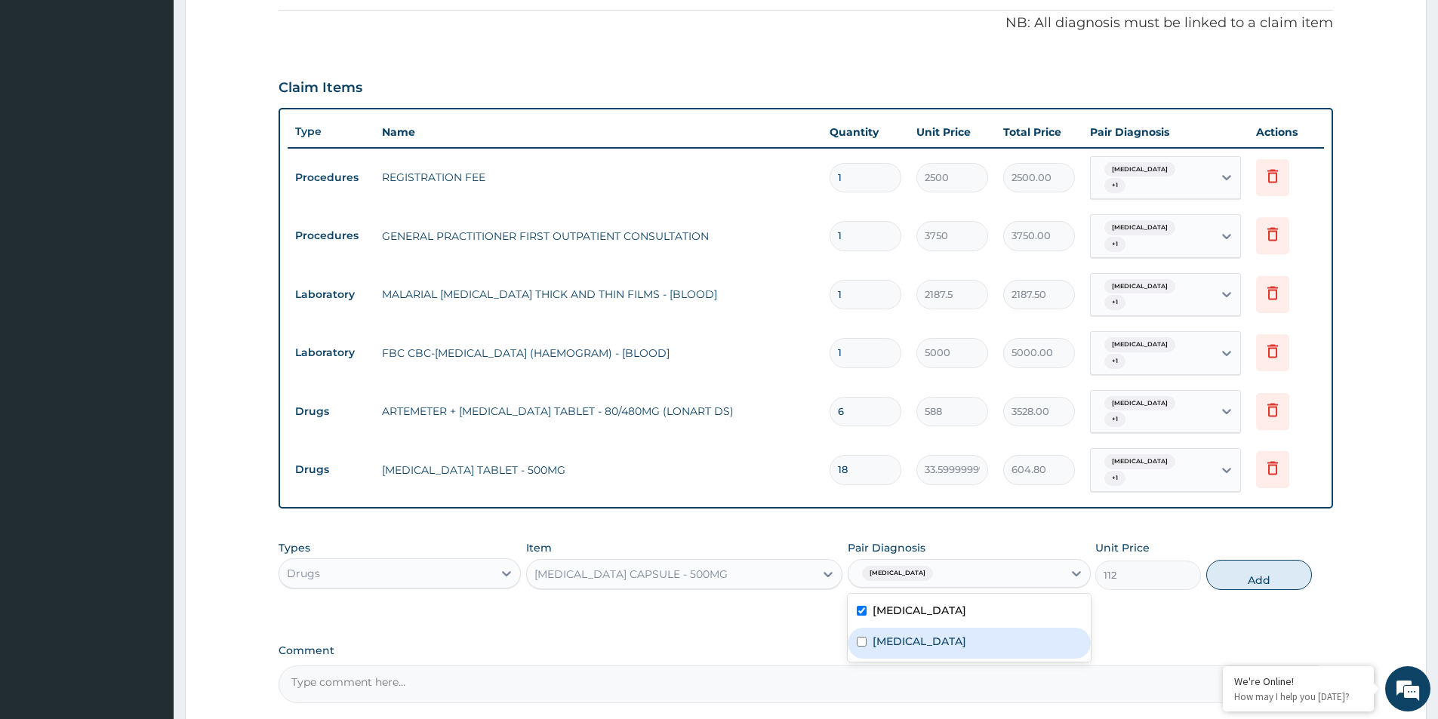
drag, startPoint x: 926, startPoint y: 609, endPoint x: 1005, endPoint y: 576, distance: 85.2
click at [926, 628] on div "Sepsis" at bounding box center [969, 643] width 242 height 31
checkbox input "true"
click at [1209, 560] on button "Add" at bounding box center [1259, 575] width 106 height 30
type input "0"
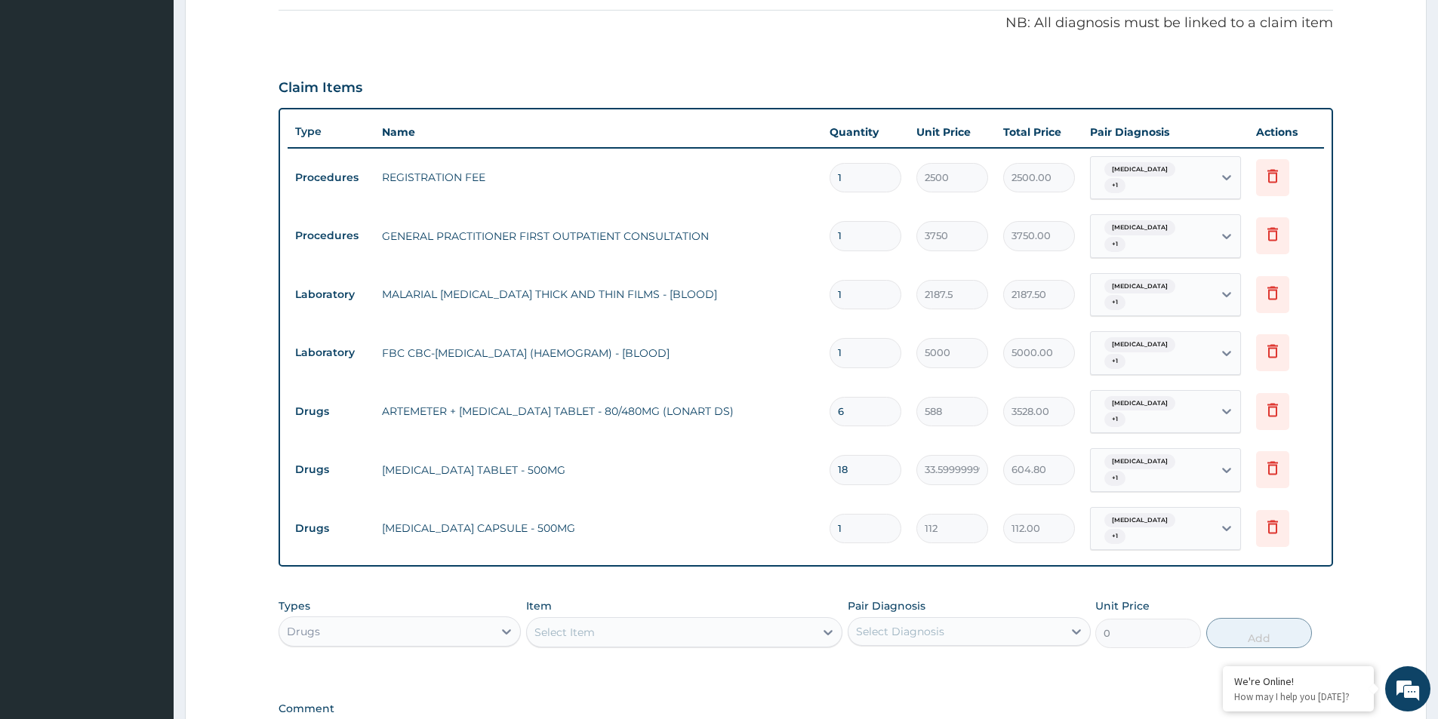
type input "10"
type input "1120.00"
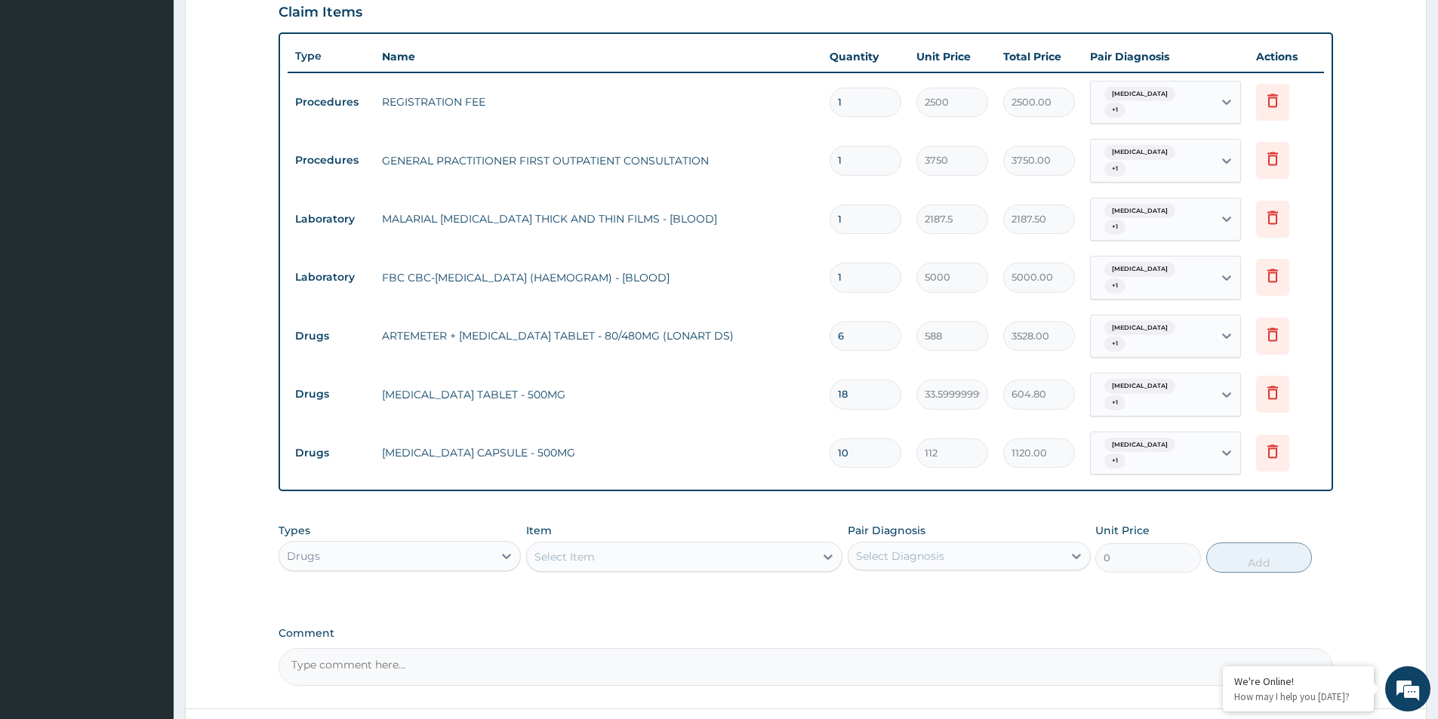
scroll to position [595, 0]
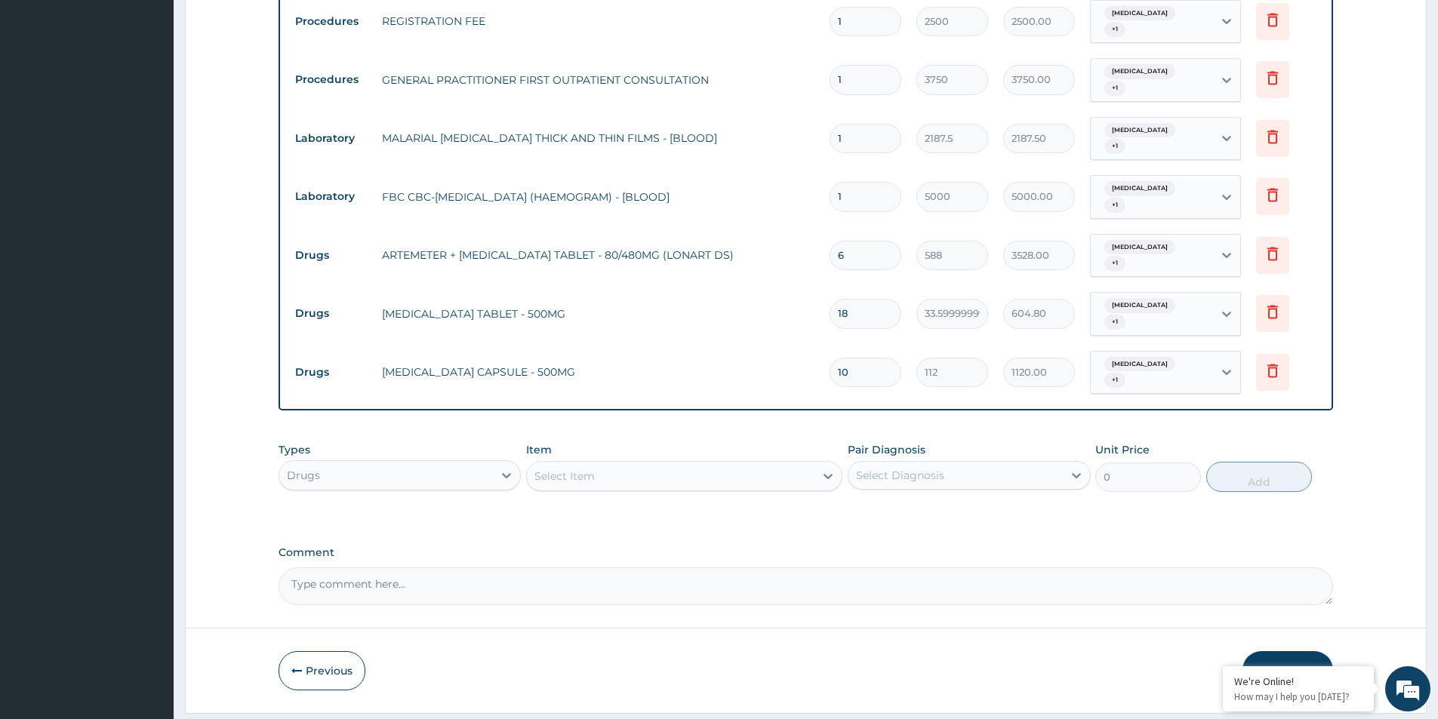
type input "10"
click at [1271, 651] on button "Submit" at bounding box center [1288, 670] width 91 height 39
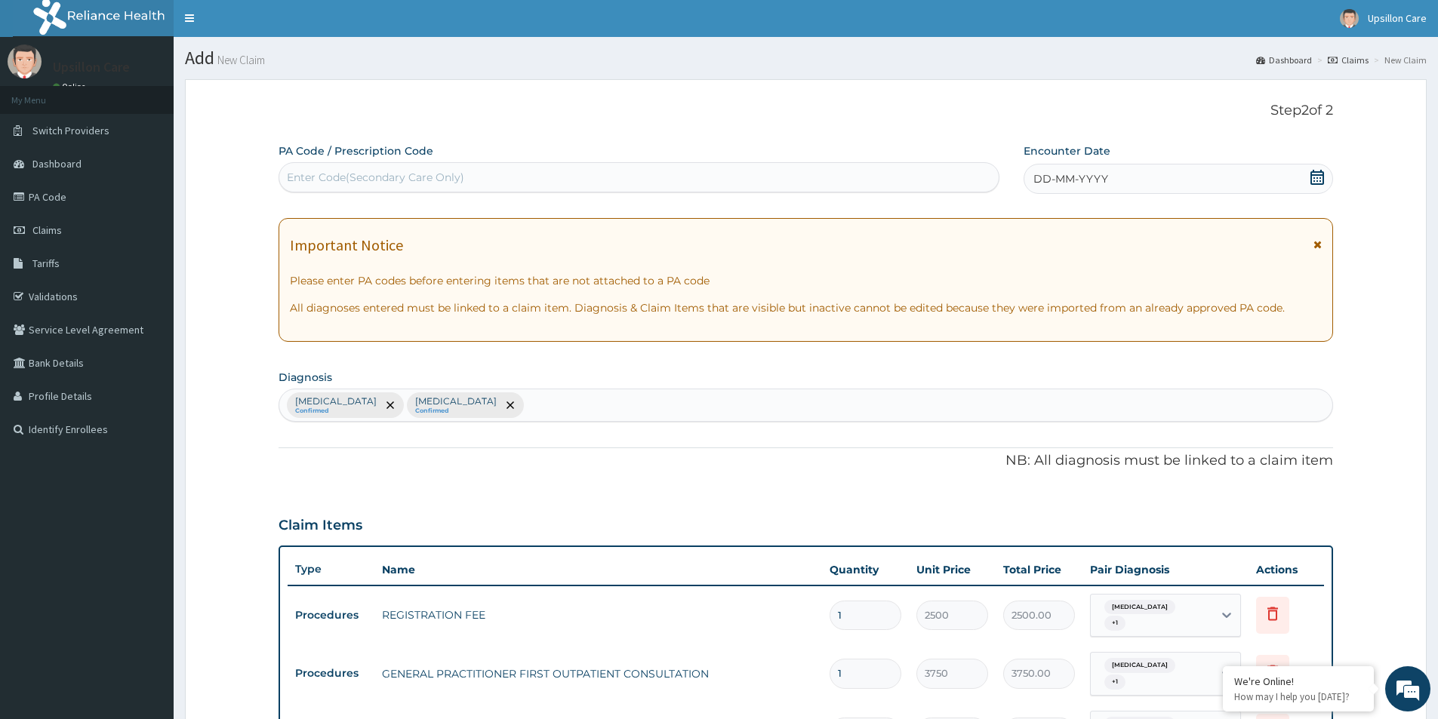
scroll to position [0, 0]
click at [1327, 178] on div "DD-MM-YYYY" at bounding box center [1178, 180] width 309 height 30
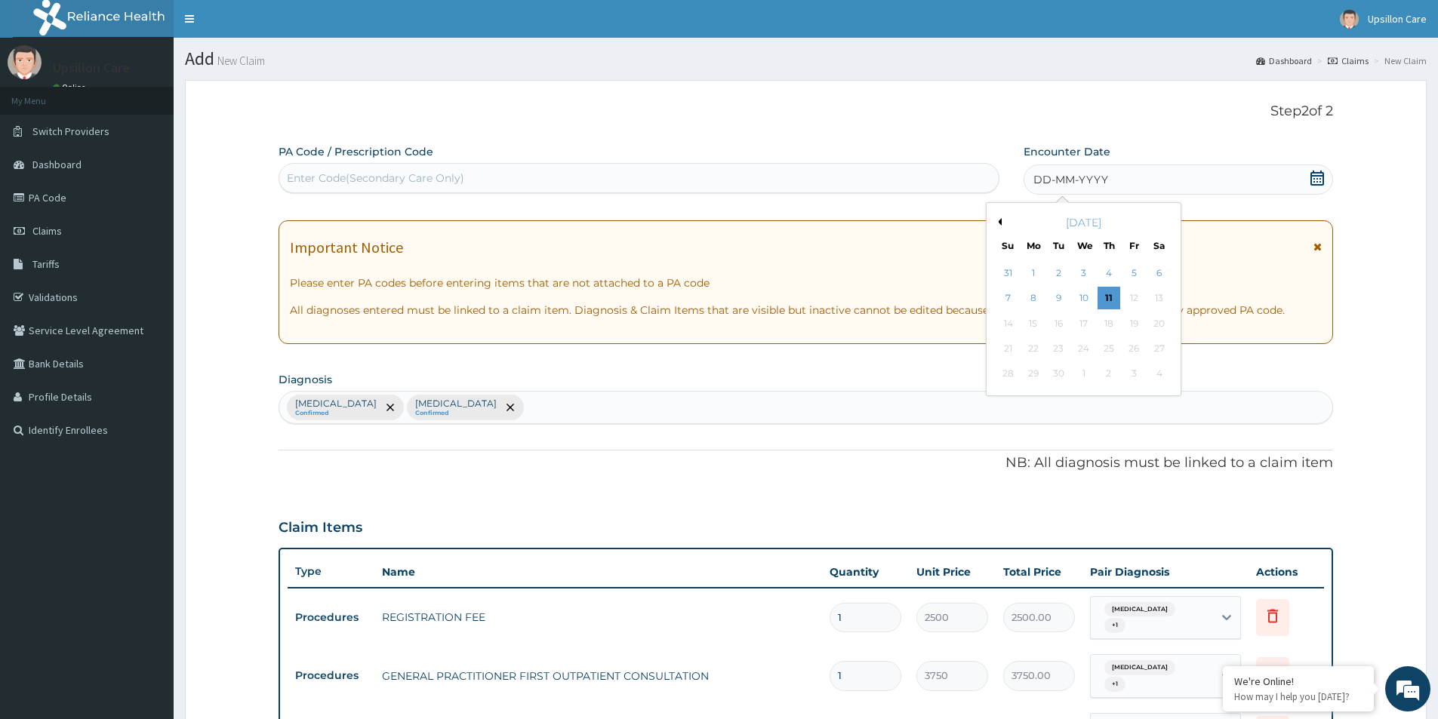
drag, startPoint x: 1106, startPoint y: 297, endPoint x: 1106, endPoint y: 319, distance: 21.1
click at [1106, 298] on div "11" at bounding box center [1109, 299] width 23 height 23
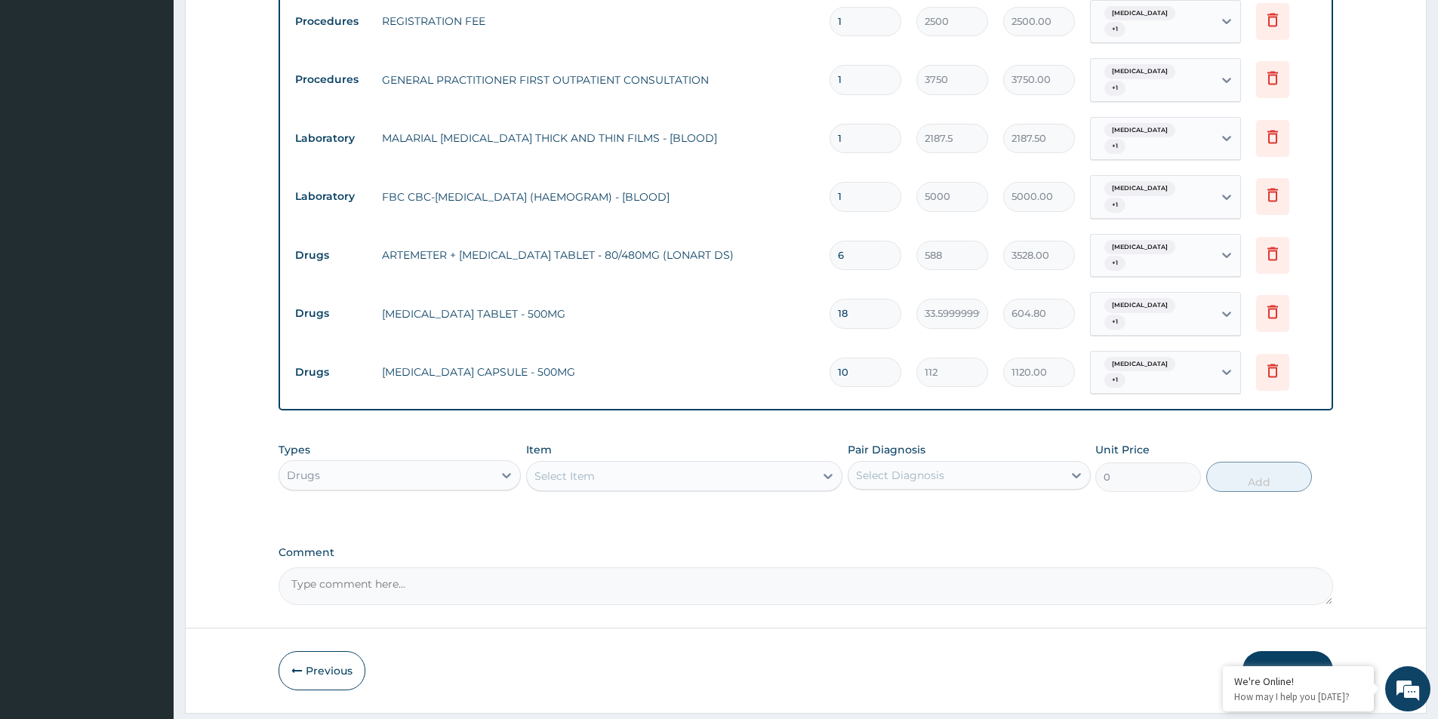
click at [1288, 651] on button "Submit" at bounding box center [1288, 670] width 91 height 39
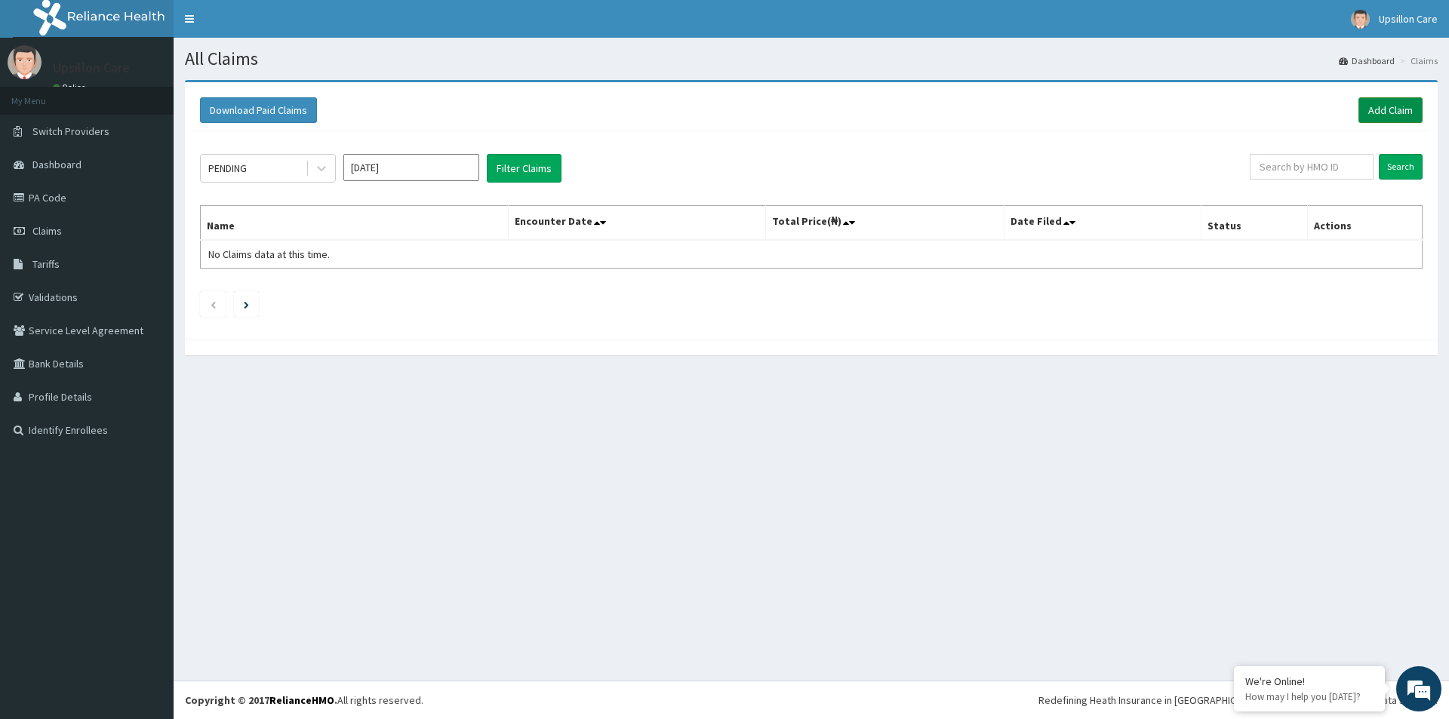
click at [1403, 115] on link "Add Claim" at bounding box center [1391, 110] width 64 height 26
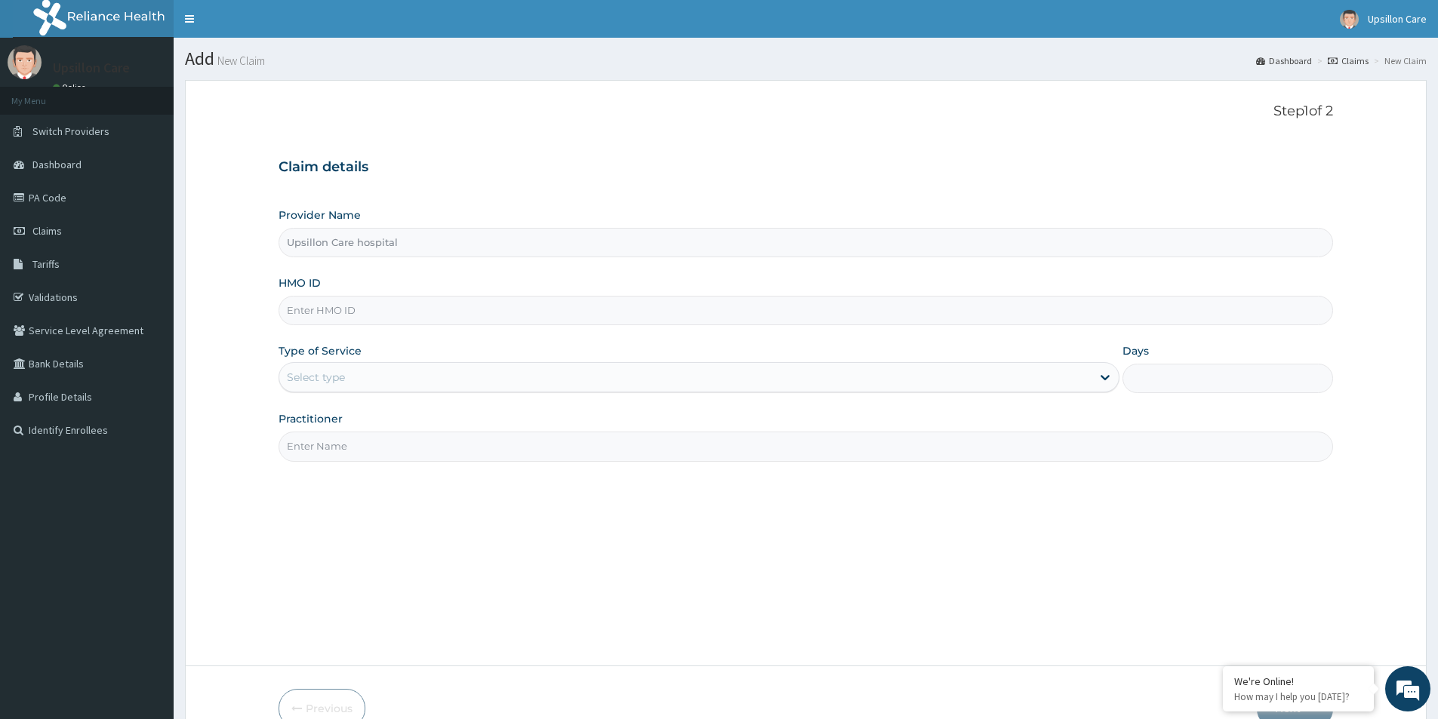
click at [384, 310] on input "HMO ID" at bounding box center [806, 310] width 1055 height 29
paste input "SRC/10083/A"
type input "SRC/10083/A"
click at [366, 371] on div "Select type" at bounding box center [685, 377] width 812 height 24
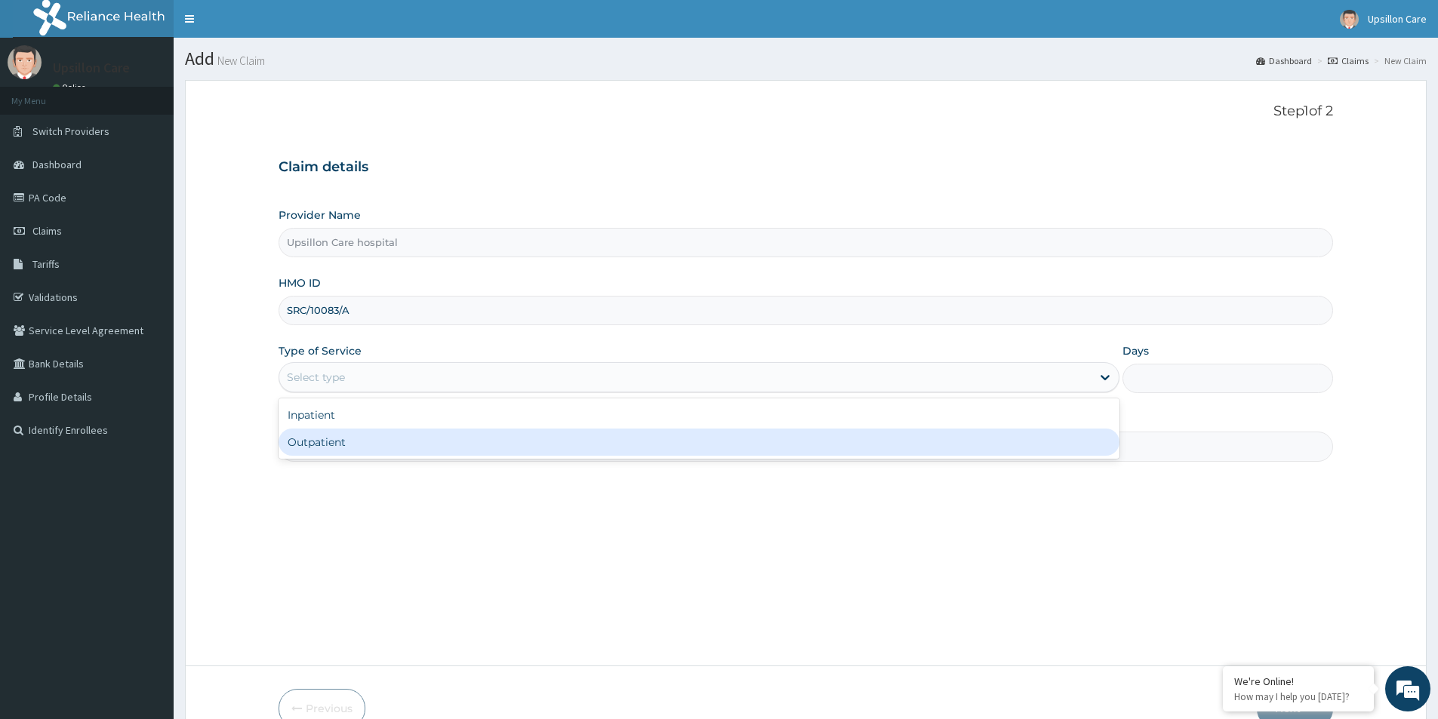
click at [356, 442] on div "Outpatient" at bounding box center [699, 442] width 841 height 27
type input "1"
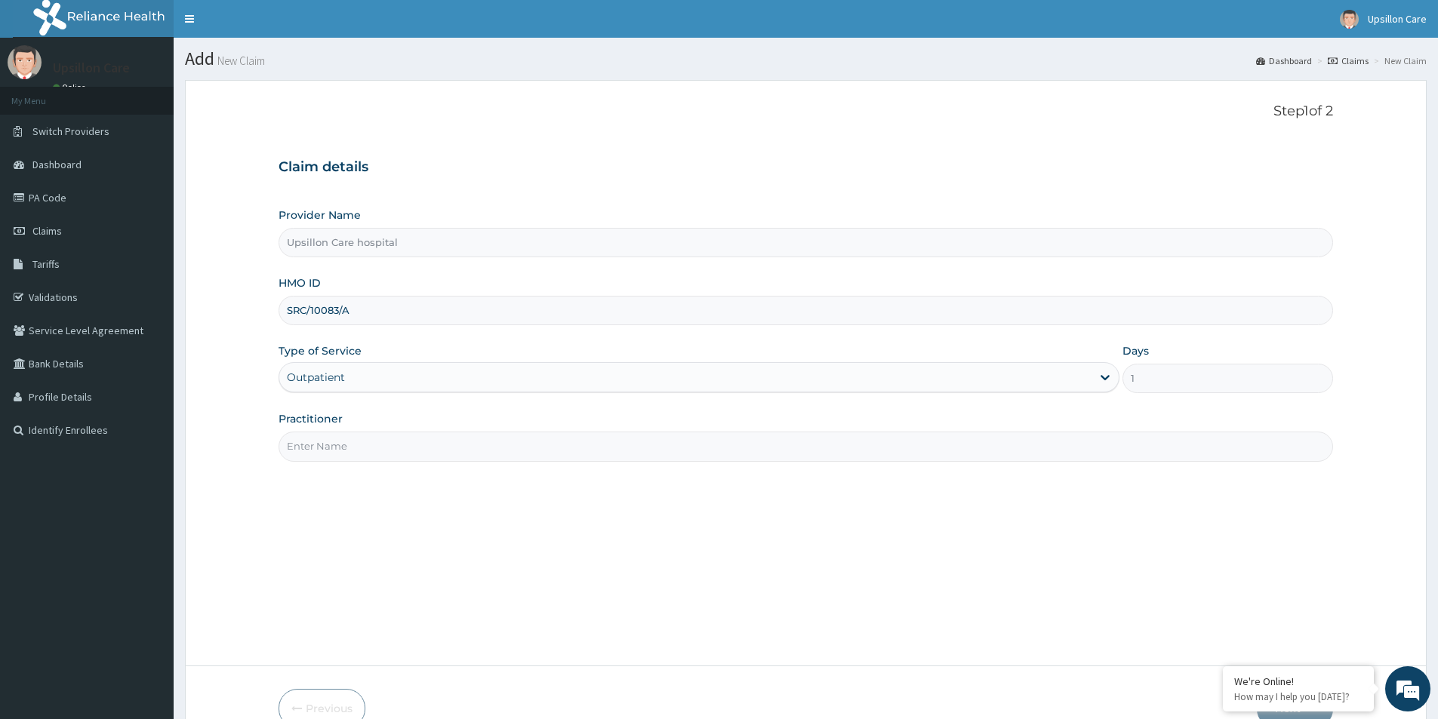
click at [357, 449] on input "Practitioner" at bounding box center [806, 446] width 1055 height 29
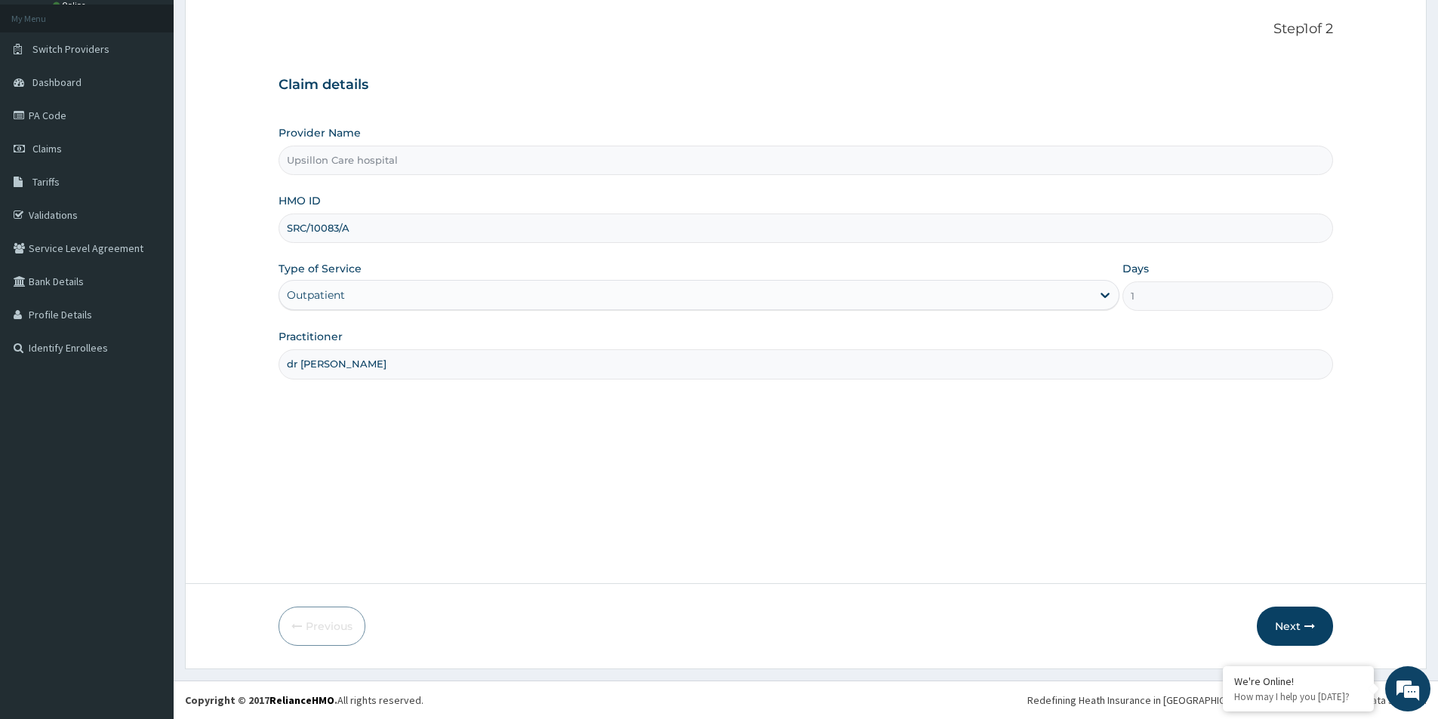
type input "dr [PERSON_NAME]"
click at [898, 531] on div "Step 1 of 2 Claim details Provider Name Upsillon Care hospital HMO ID SRC/10083…" at bounding box center [806, 291] width 1055 height 540
